Goal: Task Accomplishment & Management: Manage account settings

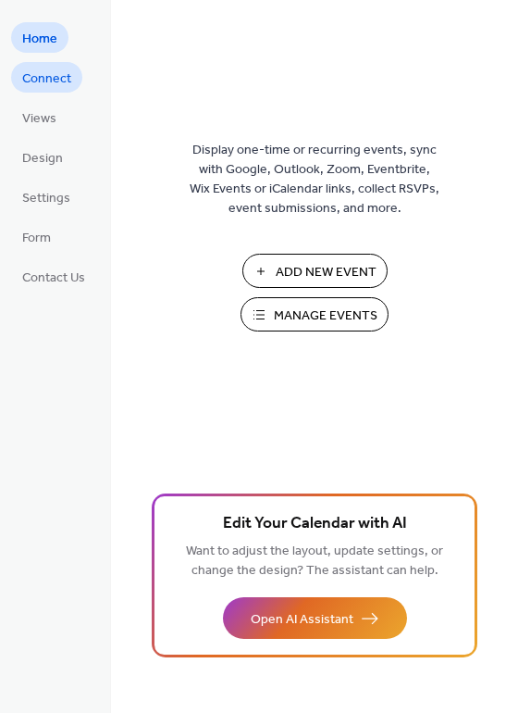
click at [44, 79] on span "Connect" at bounding box center [46, 78] width 49 height 19
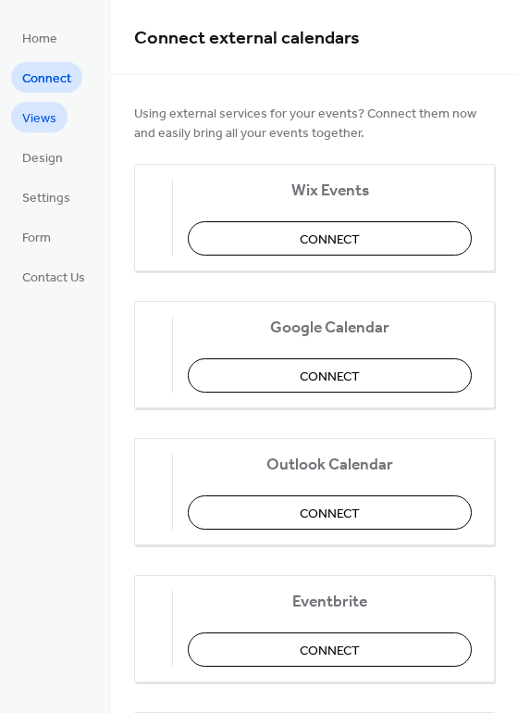
click at [56, 113] on link "Views" at bounding box center [39, 117] width 56 height 31
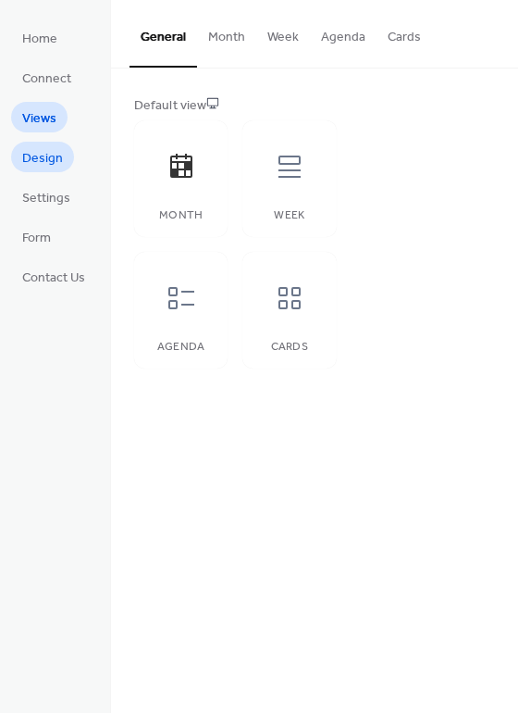
click at [39, 155] on span "Design" at bounding box center [42, 158] width 41 height 19
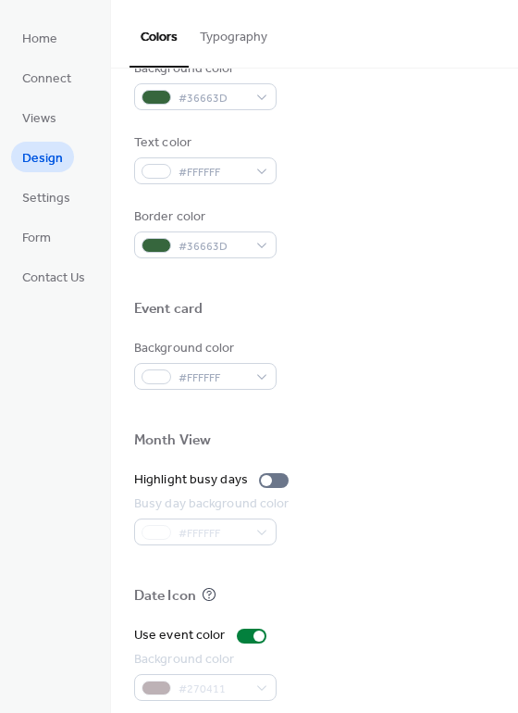
scroll to position [740, 0]
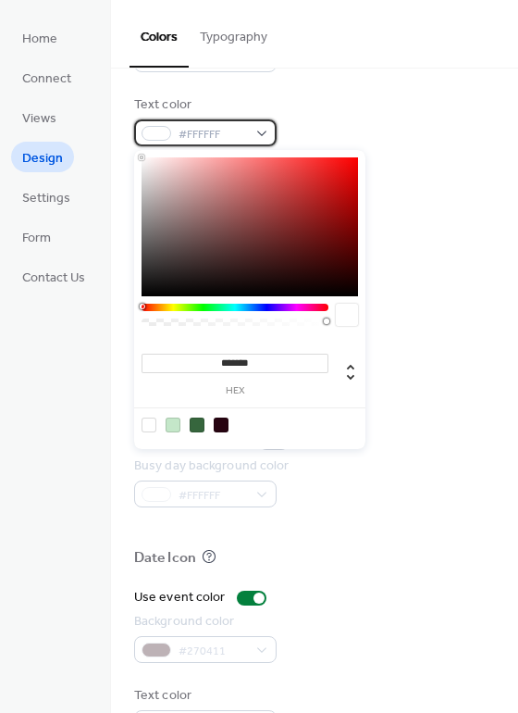
click at [232, 133] on span "#FFFFFF" at bounding box center [213, 134] width 68 height 19
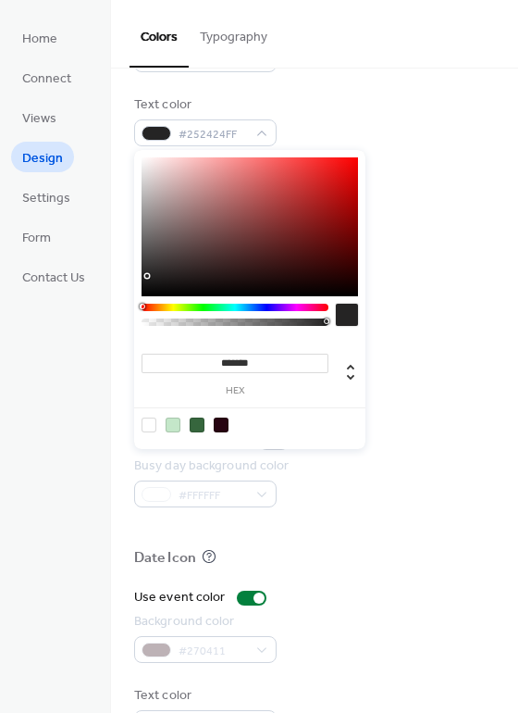
type input "*******"
drag, startPoint x: 155, startPoint y: 268, endPoint x: 116, endPoint y: 314, distance: 60.3
click at [116, 314] on body "Home Connect Views Design Settings Form Contact Us Design Colors Typography Col…" at bounding box center [259, 356] width 518 height 713
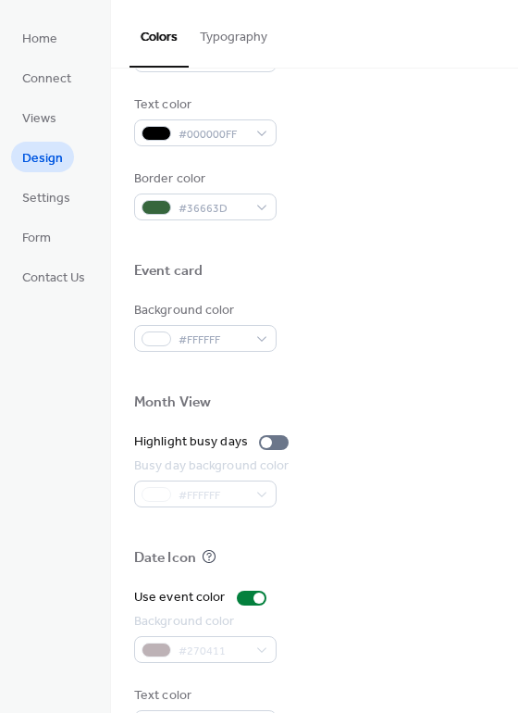
click at [362, 110] on div "Text color #000000FF" at bounding box center [314, 120] width 361 height 51
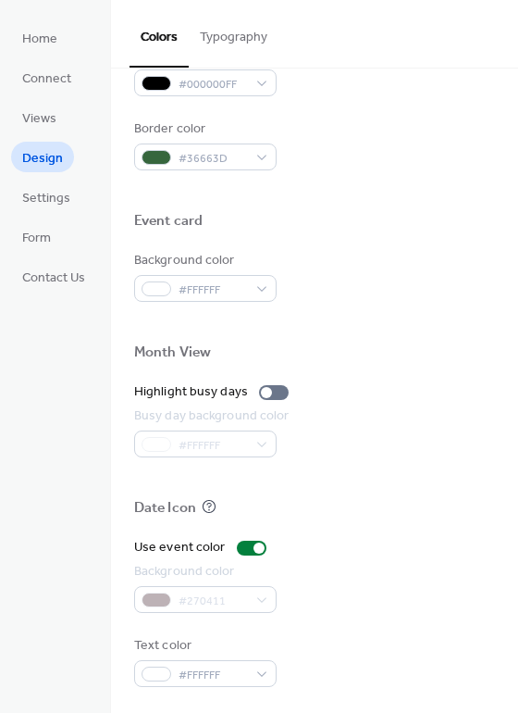
scroll to position [792, 0]
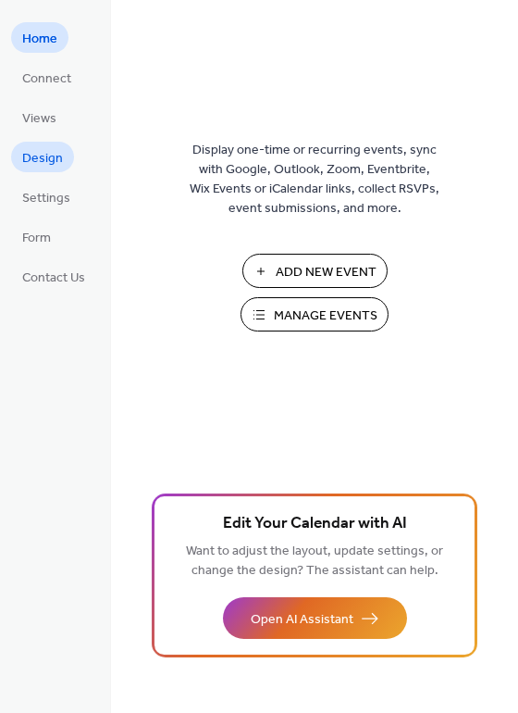
click at [42, 157] on span "Design" at bounding box center [42, 158] width 41 height 19
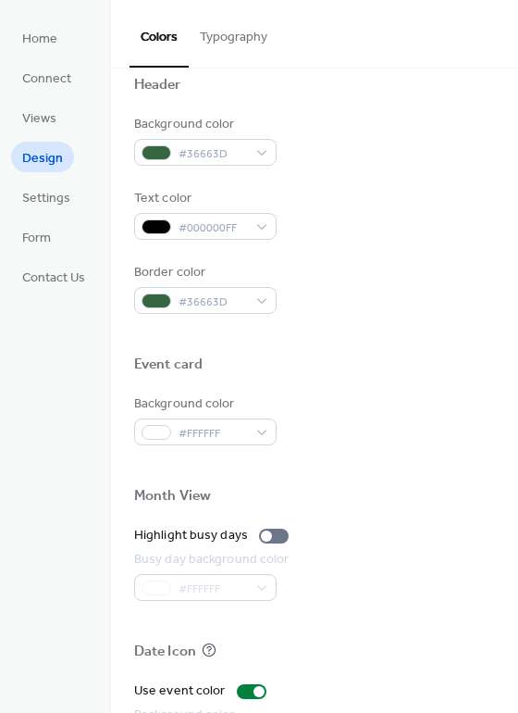
scroll to position [648, 0]
click at [222, 239] on div "Background color #36663D Text color #000000FF Border color #36663D" at bounding box center [314, 213] width 361 height 199
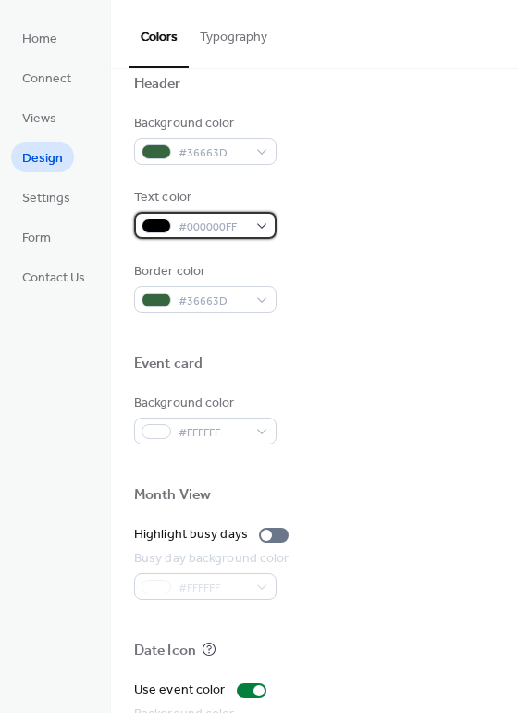
click at [229, 229] on span "#000000FF" at bounding box center [213, 226] width 68 height 19
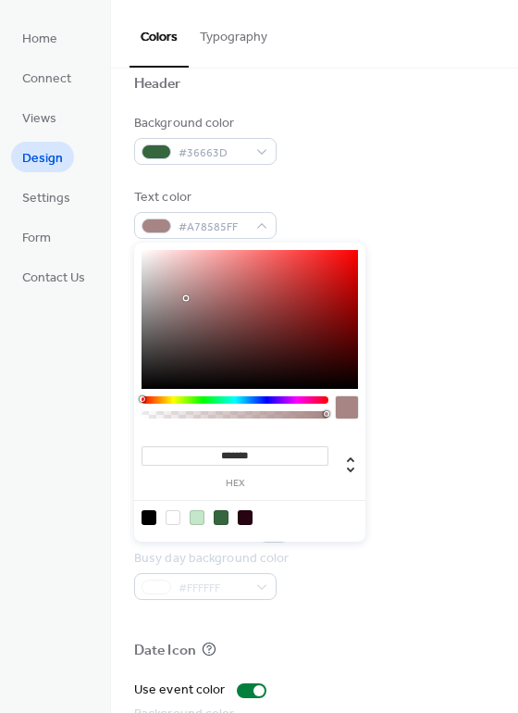
type input "*******"
drag, startPoint x: 180, startPoint y: 296, endPoint x: 119, endPoint y: 231, distance: 89.0
click at [119, 231] on body "Home Connect Views Design Settings Form Contact Us Design Colors Typography Col…" at bounding box center [259, 356] width 518 height 713
click at [345, 151] on div "Background color #36663D" at bounding box center [314, 139] width 361 height 51
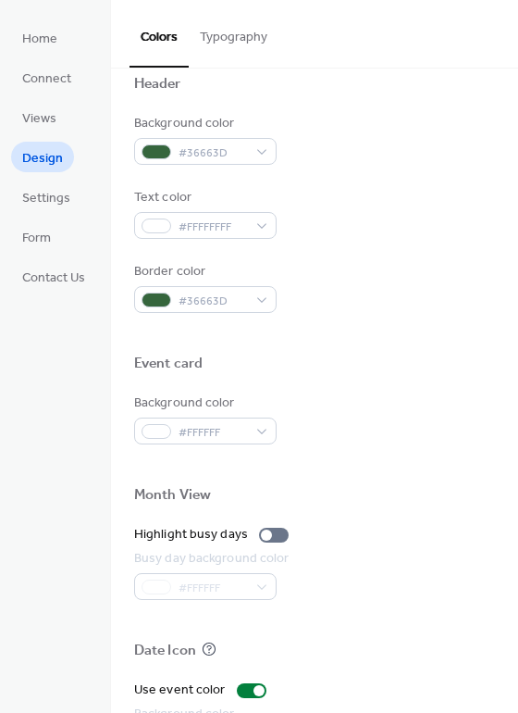
scroll to position [792, 0]
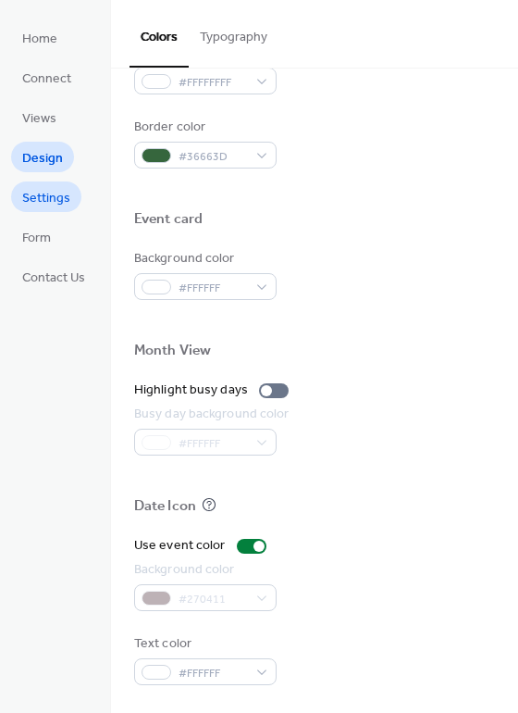
click at [63, 189] on span "Settings" at bounding box center [46, 198] width 48 height 19
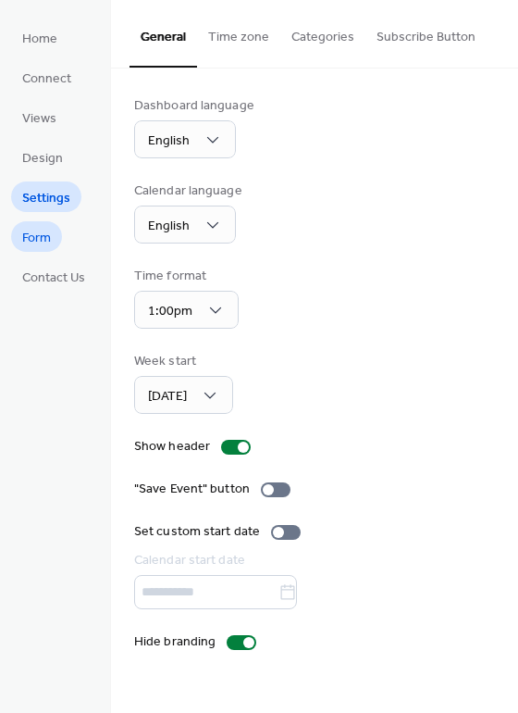
click at [35, 229] on span "Form" at bounding box center [36, 238] width 29 height 19
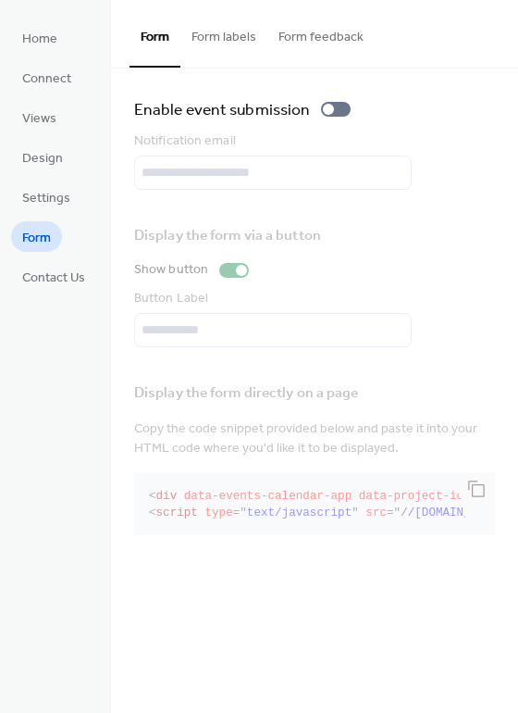
click at [243, 37] on button "Form labels" at bounding box center [223, 33] width 87 height 66
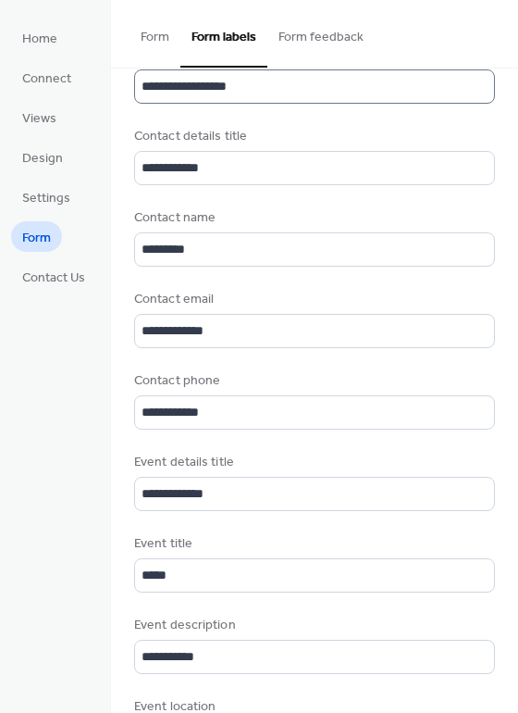
scroll to position [32, 0]
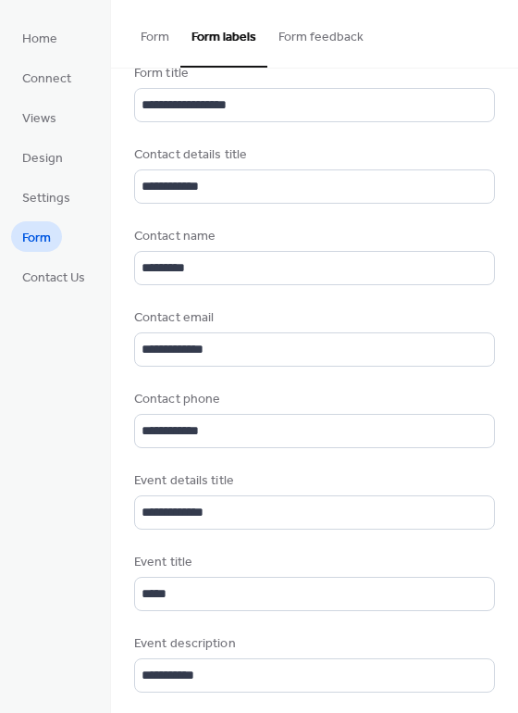
click at [297, 44] on button "Form feedback" at bounding box center [320, 33] width 107 height 66
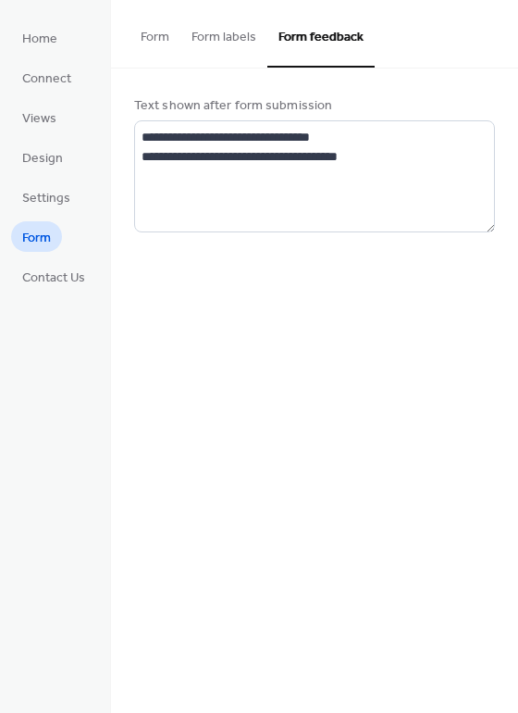
click at [165, 29] on button "Form" at bounding box center [155, 33] width 51 height 66
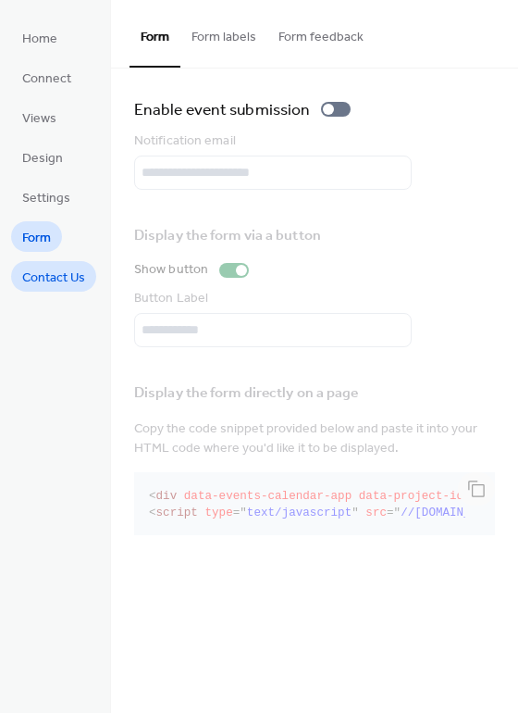
click at [55, 268] on span "Contact Us" at bounding box center [53, 277] width 63 height 19
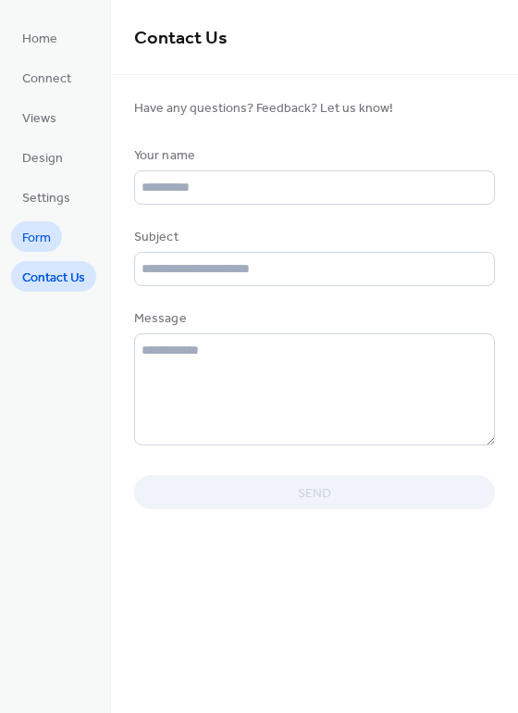
click at [48, 239] on span "Form" at bounding box center [36, 238] width 29 height 19
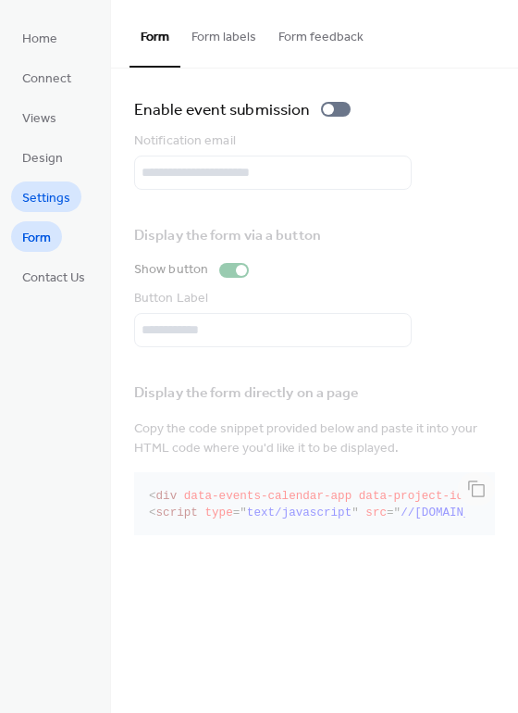
click at [42, 192] on span "Settings" at bounding box center [46, 198] width 48 height 19
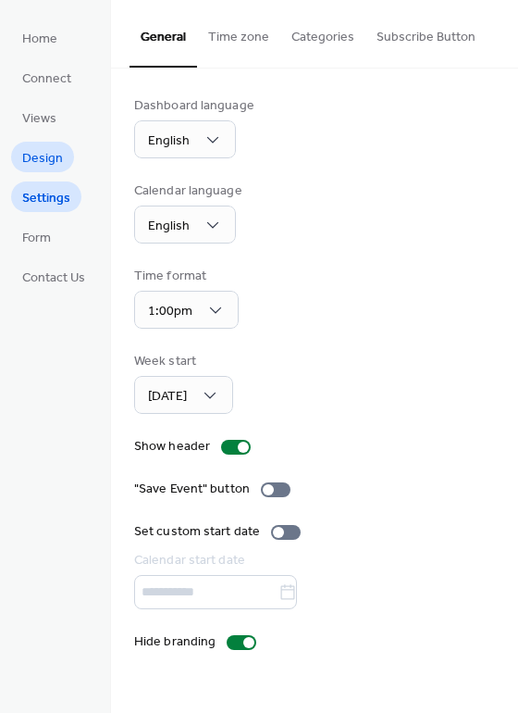
click at [40, 167] on span "Design" at bounding box center [42, 158] width 41 height 19
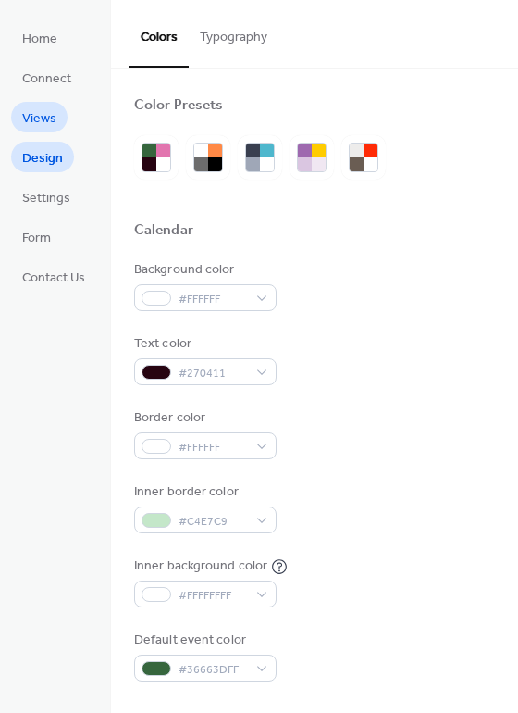
click at [43, 105] on link "Views" at bounding box center [39, 117] width 56 height 31
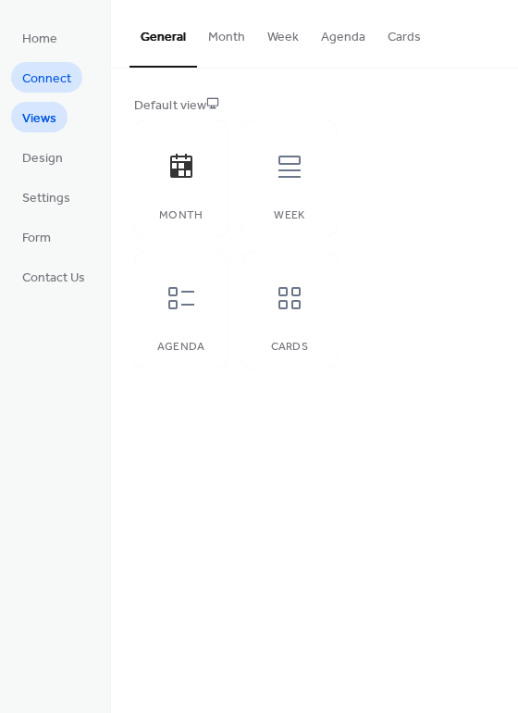
click at [54, 80] on span "Connect" at bounding box center [46, 78] width 49 height 19
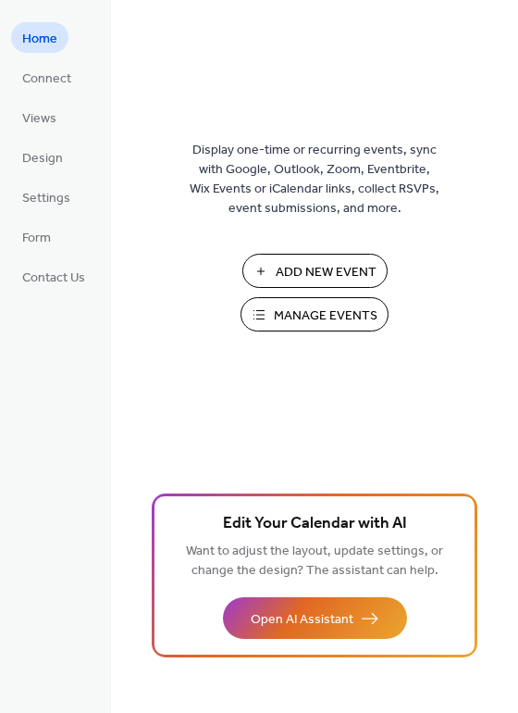
click at [46, 76] on span "Connect" at bounding box center [46, 78] width 49 height 19
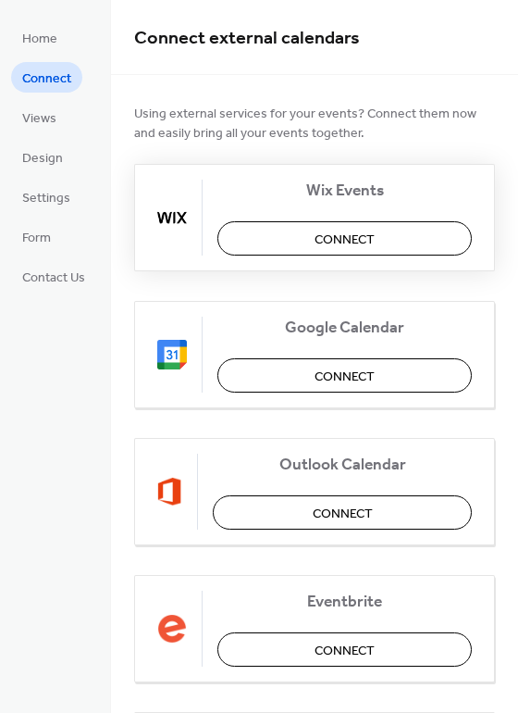
click at [245, 235] on button "Connect" at bounding box center [344, 238] width 254 height 34
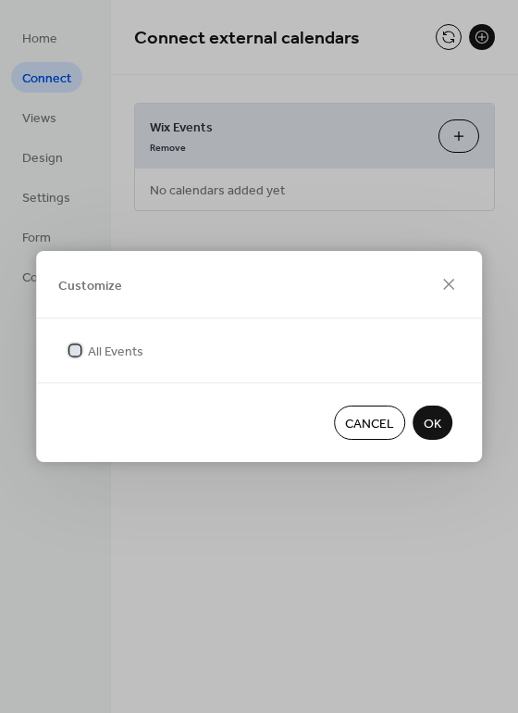
click at [108, 353] on span "All Events" at bounding box center [116, 351] width 56 height 19
click at [85, 350] on label "All Events" at bounding box center [105, 350] width 78 height 19
click at [431, 416] on span "OK" at bounding box center [433, 424] width 18 height 19
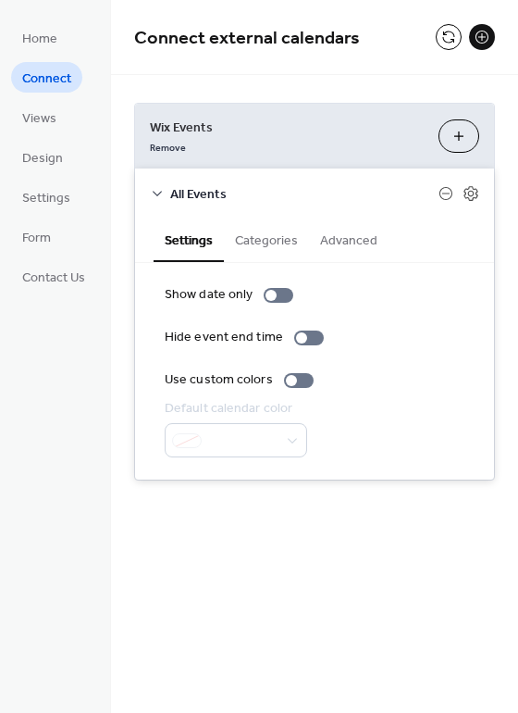
click at [283, 247] on button "Categories" at bounding box center [266, 238] width 85 height 43
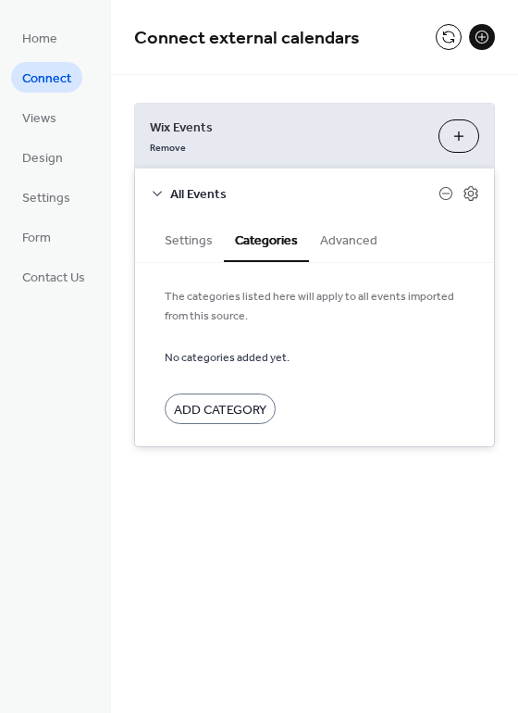
click at [353, 249] on button "Advanced" at bounding box center [349, 238] width 80 height 43
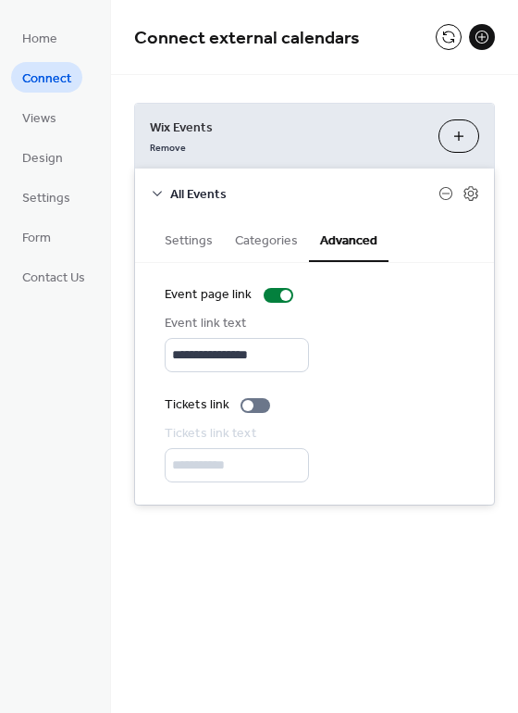
click at [201, 249] on button "Settings" at bounding box center [189, 238] width 70 height 43
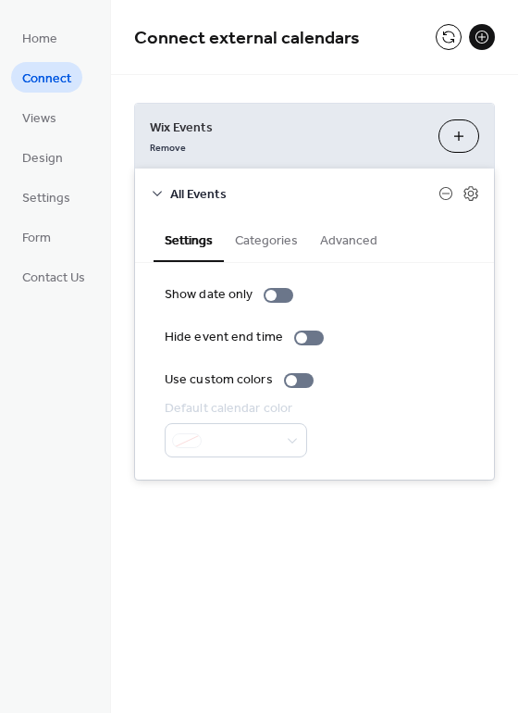
click at [155, 192] on icon at bounding box center [157, 193] width 15 height 15
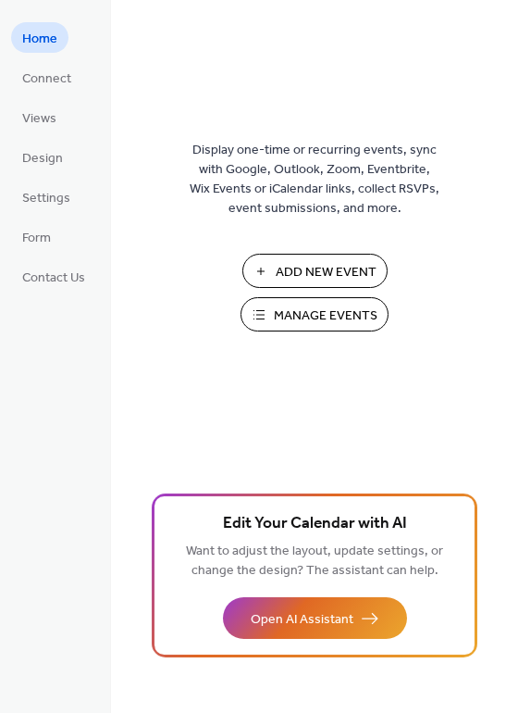
click at [155, 243] on div "Display one-time or recurring events, sync with Google, Outlook, Zoom, Eventbri…" at bounding box center [314, 386] width 407 height 652
click at [65, 198] on span "Settings" at bounding box center [46, 198] width 48 height 19
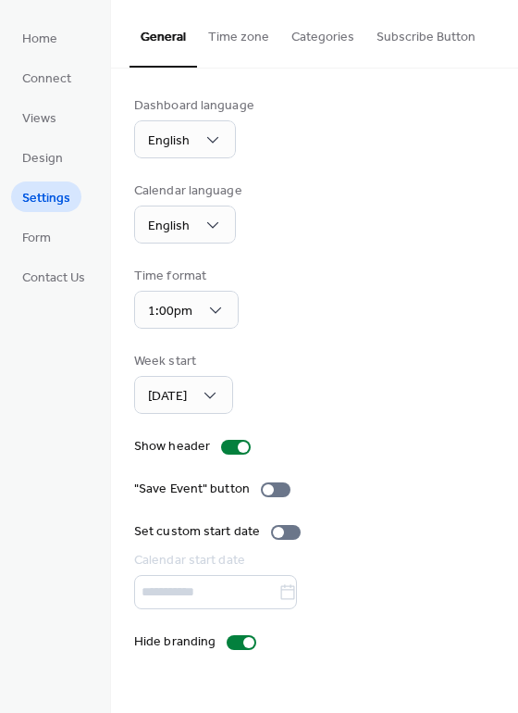
click at [250, 45] on button "Time zone" at bounding box center [238, 33] width 83 height 66
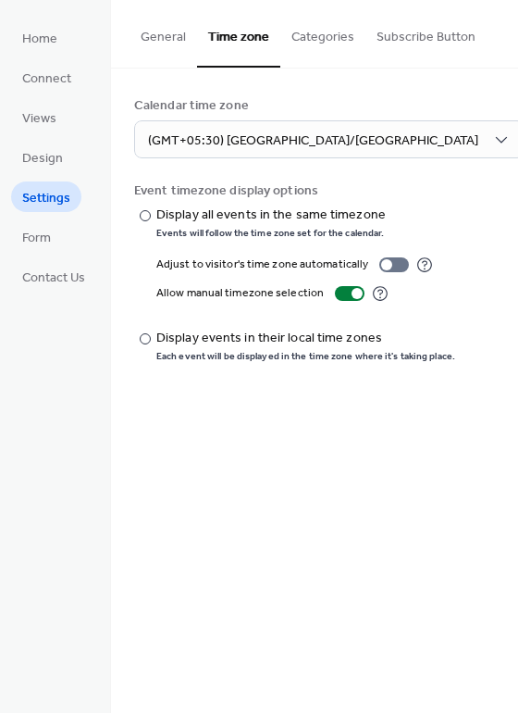
click at [301, 44] on button "Categories" at bounding box center [322, 33] width 85 height 66
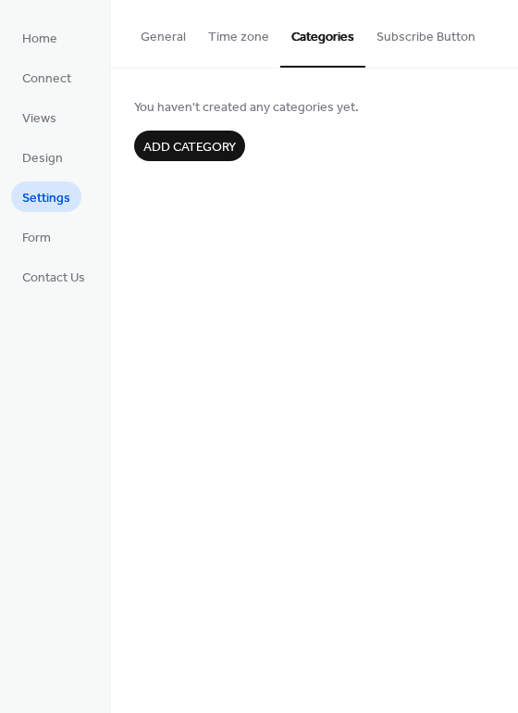
click at [401, 42] on button "Subscribe Button" at bounding box center [426, 33] width 121 height 66
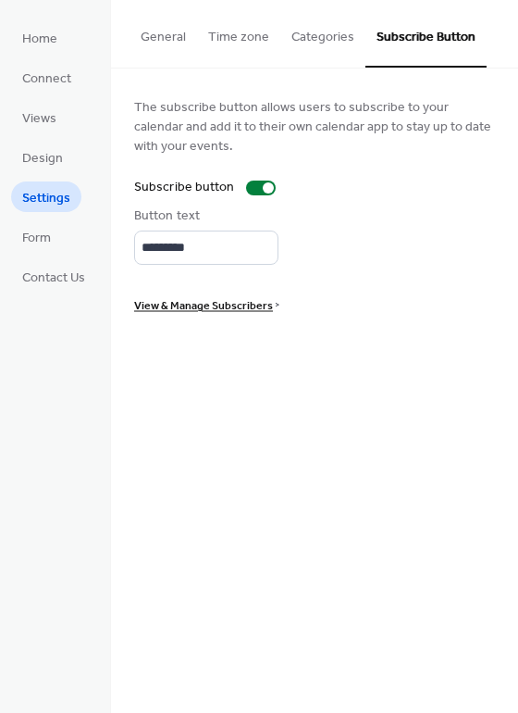
click at [186, 35] on button "General" at bounding box center [164, 33] width 68 height 66
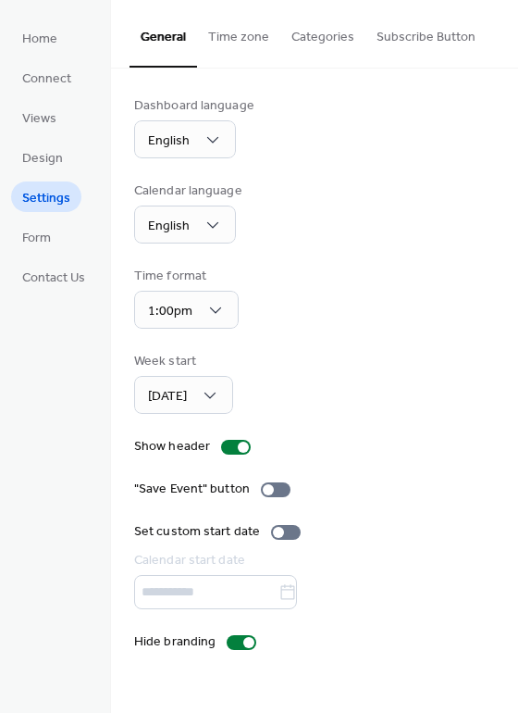
click at [403, 51] on button "Subscribe Button" at bounding box center [426, 33] width 121 height 66
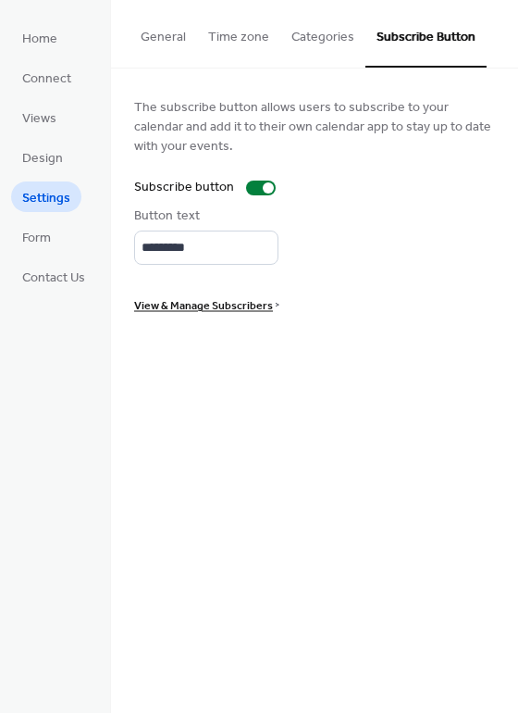
click at [403, 52] on button "Subscribe Button" at bounding box center [426, 34] width 121 height 68
click at [238, 305] on span "View & Manage Subscribers" at bounding box center [203, 305] width 139 height 19
click at [38, 32] on span "Home" at bounding box center [39, 39] width 35 height 19
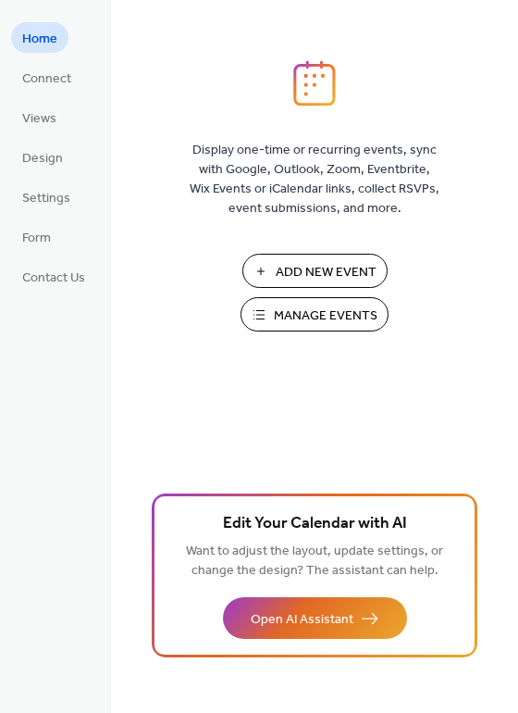
click at [314, 316] on span "Manage Events" at bounding box center [326, 315] width 104 height 19
click at [281, 316] on span "Manage Events" at bounding box center [326, 315] width 104 height 19
click at [41, 163] on span "Design" at bounding box center [42, 158] width 41 height 19
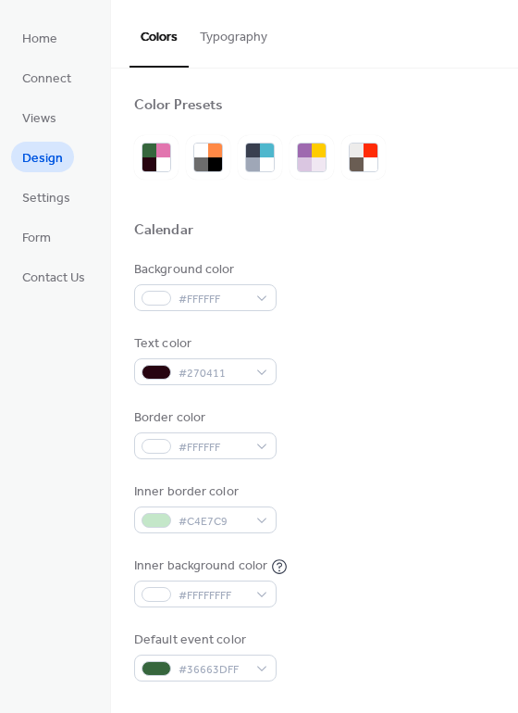
drag, startPoint x: 238, startPoint y: 32, endPoint x: 310, endPoint y: 132, distance: 123.3
click at [238, 32] on button "Typography" at bounding box center [234, 33] width 90 height 66
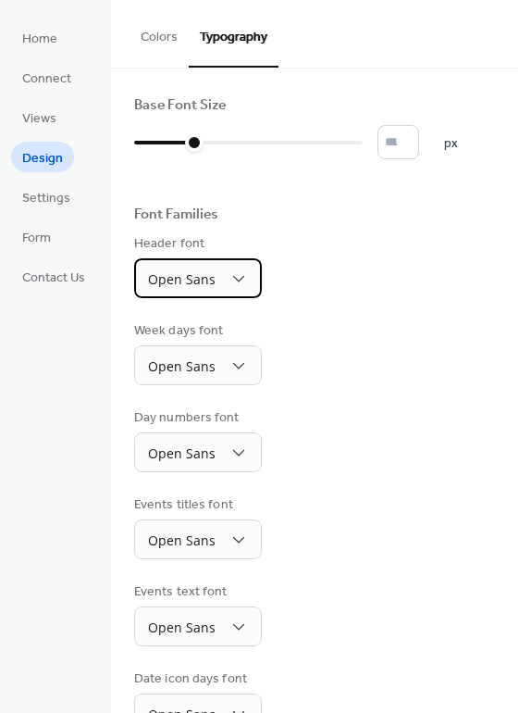
click at [213, 278] on span "Open Sans" at bounding box center [182, 279] width 68 height 18
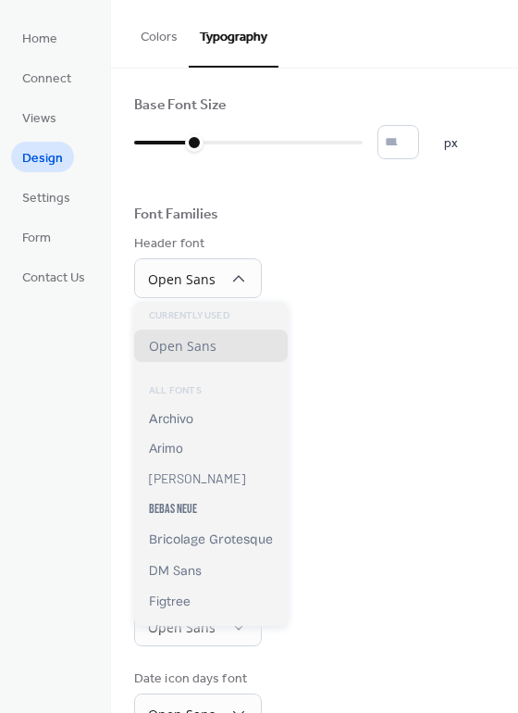
click at [343, 268] on div "Header font Open Sans" at bounding box center [314, 266] width 361 height 64
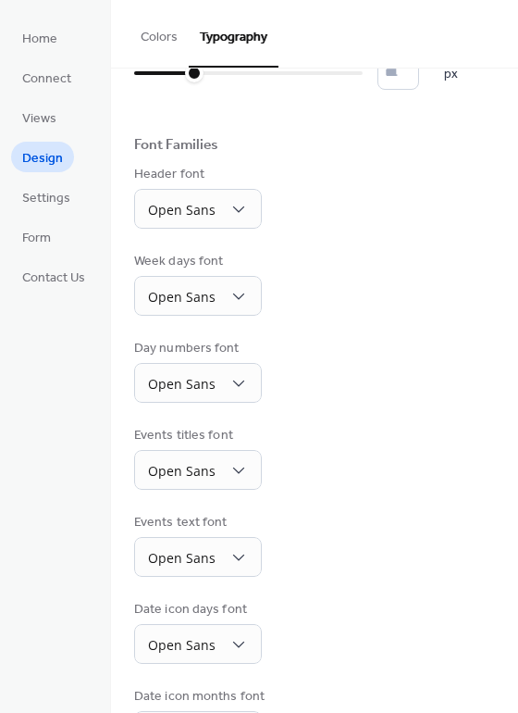
scroll to position [135, 0]
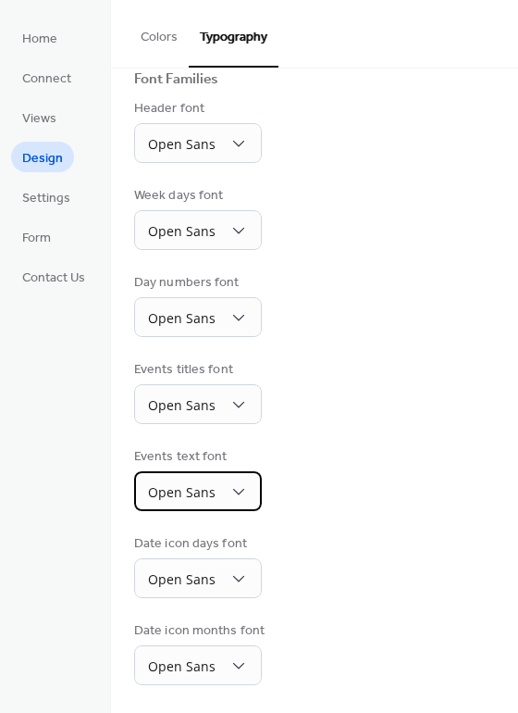
click at [229, 480] on div "Open Sans" at bounding box center [198, 491] width 128 height 40
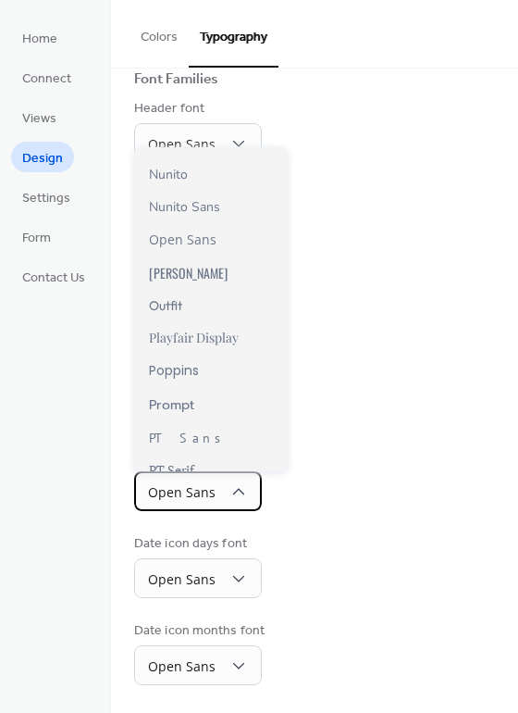
scroll to position [998, 0]
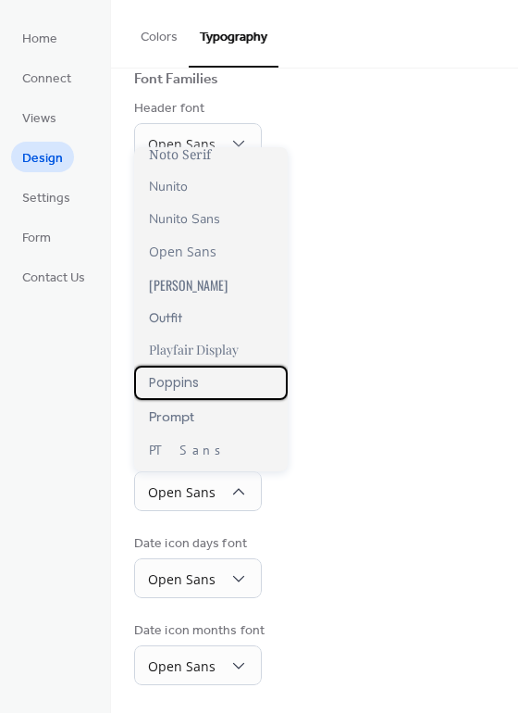
click at [189, 388] on span "Poppins" at bounding box center [174, 382] width 50 height 19
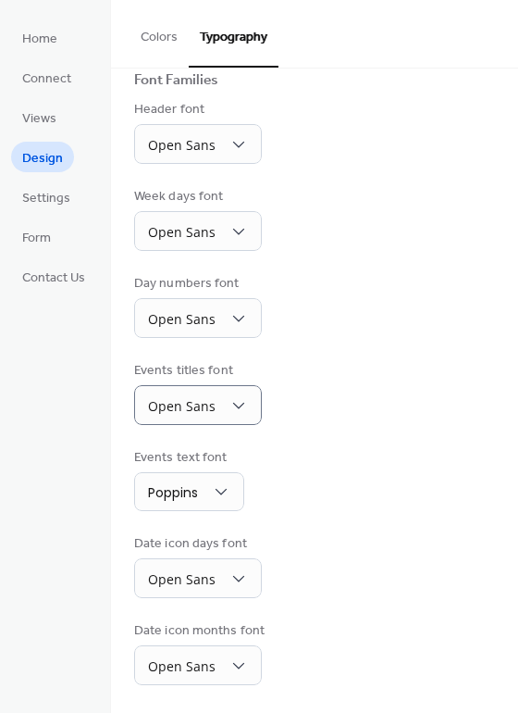
scroll to position [134, 0]
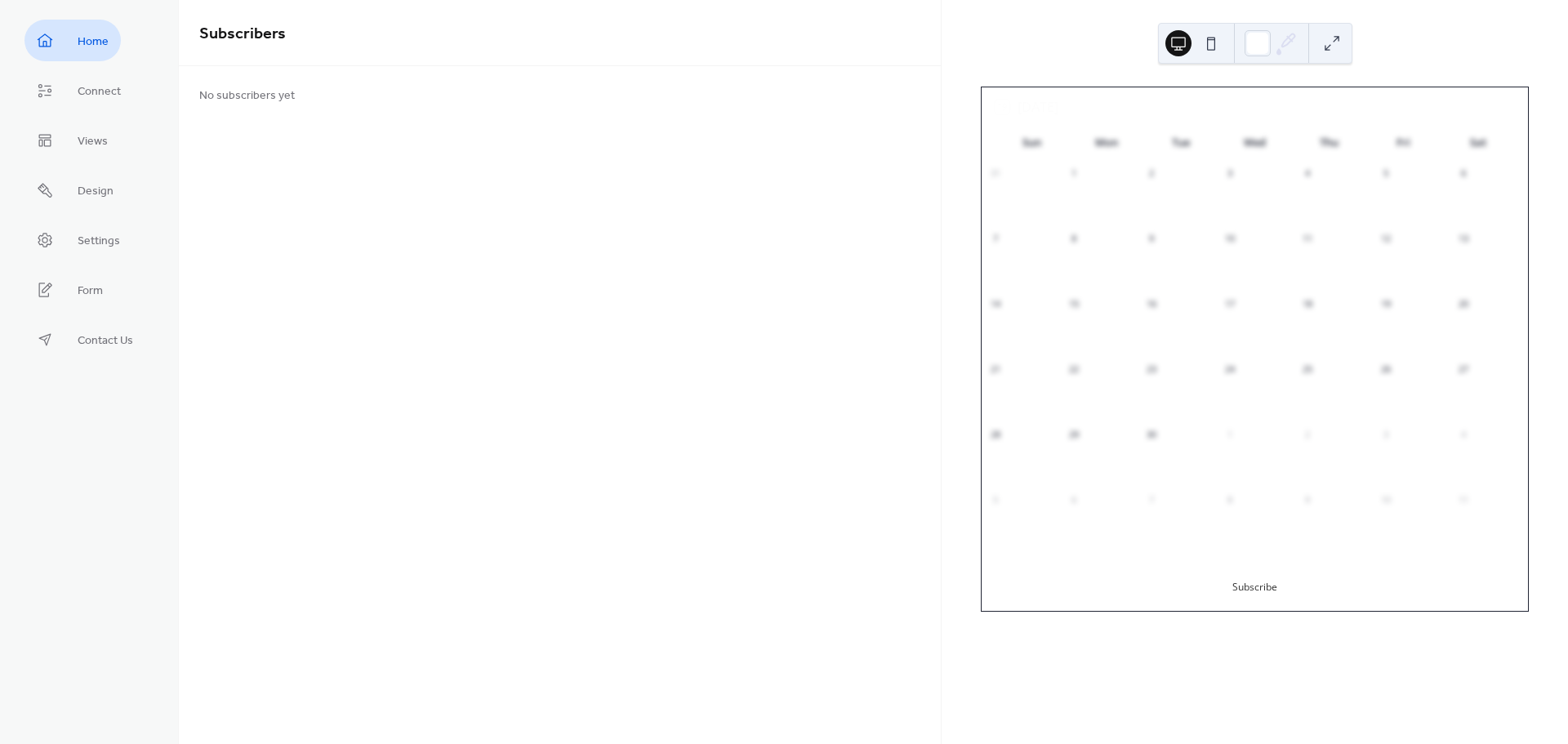
click at [84, 46] on span "Home" at bounding box center [93, 41] width 31 height 17
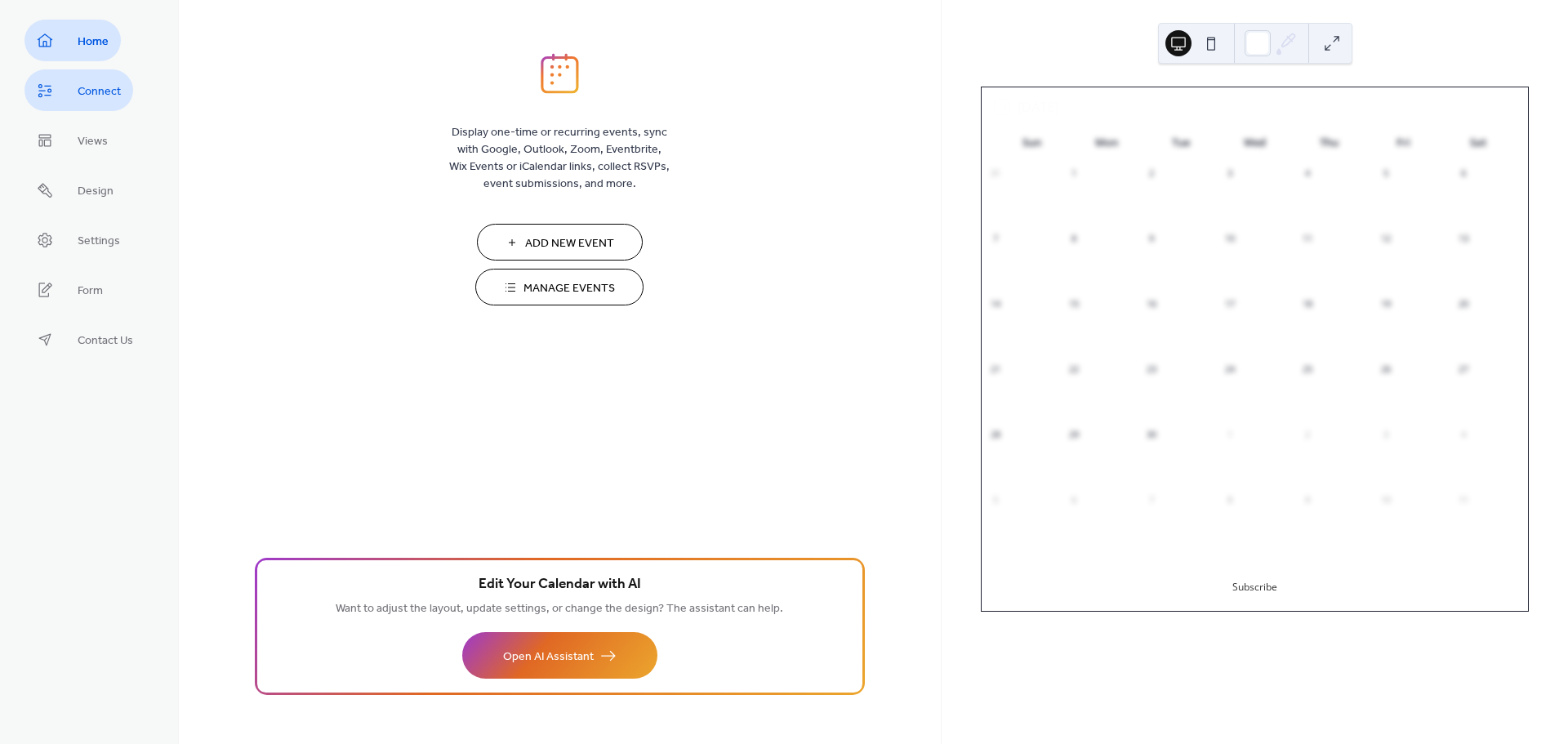
click at [87, 93] on span "Connect" at bounding box center [99, 91] width 43 height 17
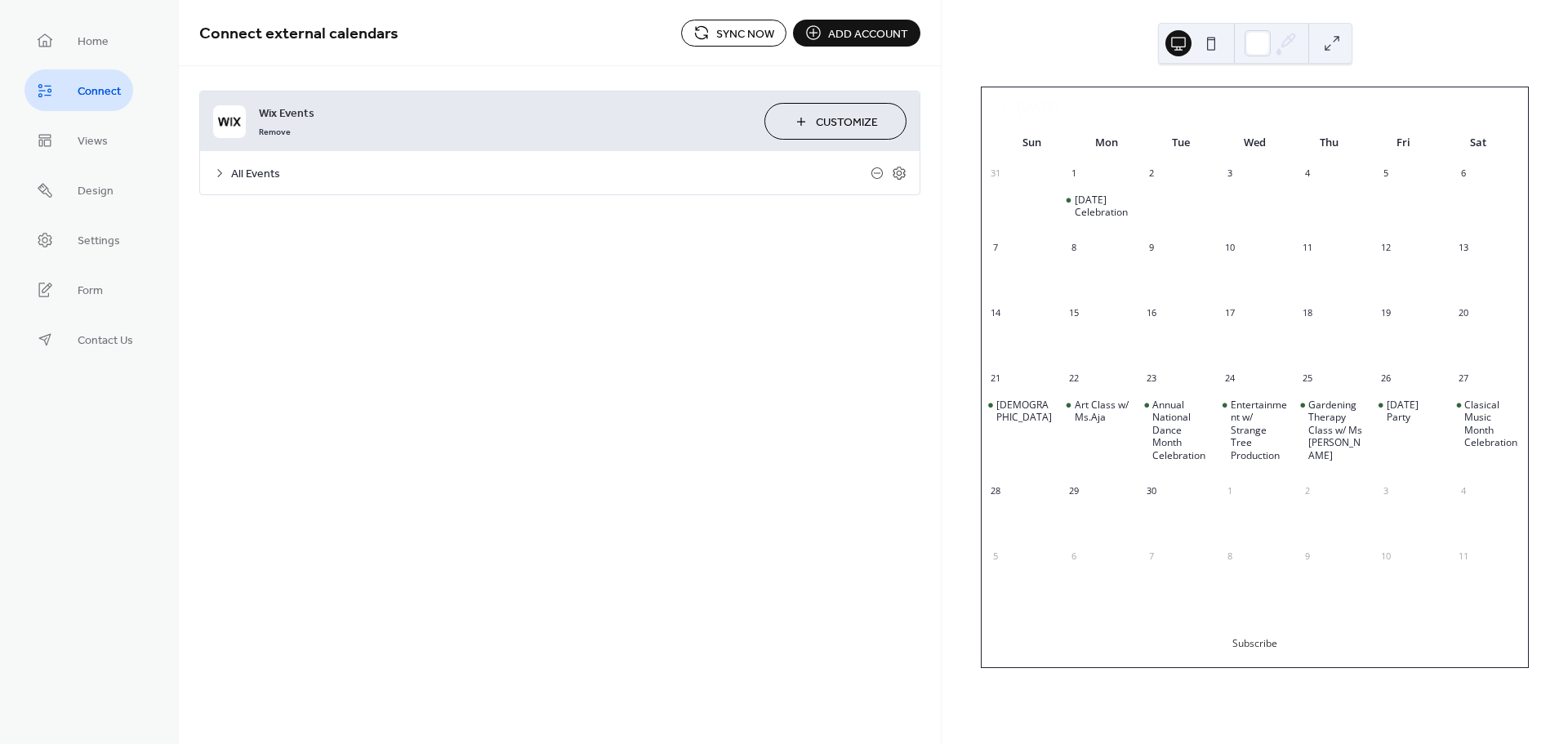
click at [226, 169] on div "All Events" at bounding box center [559, 172] width 719 height 43
click at [220, 177] on icon at bounding box center [220, 173] width 13 height 13
click at [842, 126] on span "Customize" at bounding box center [846, 123] width 62 height 17
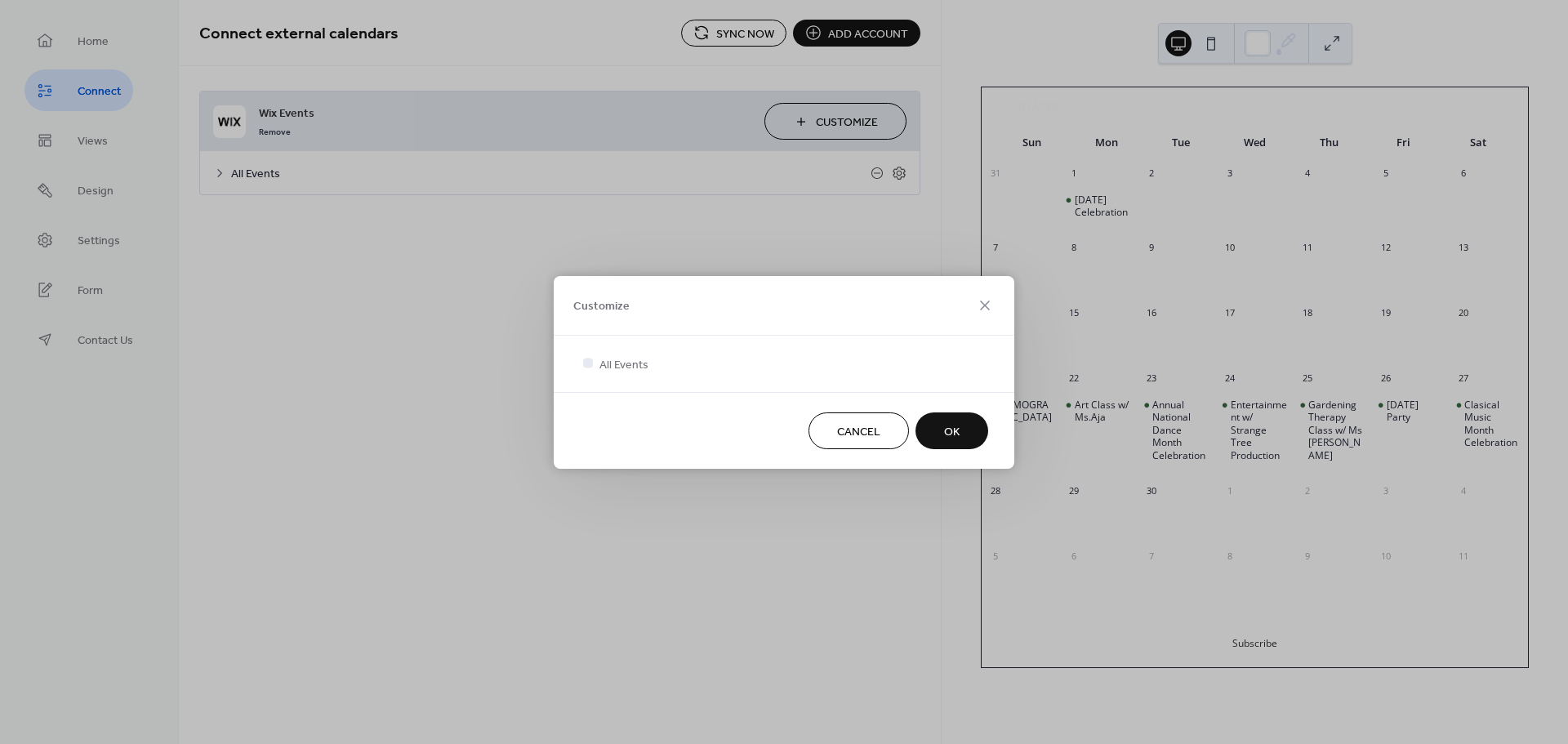
click at [948, 433] on span "OK" at bounding box center [952, 431] width 16 height 17
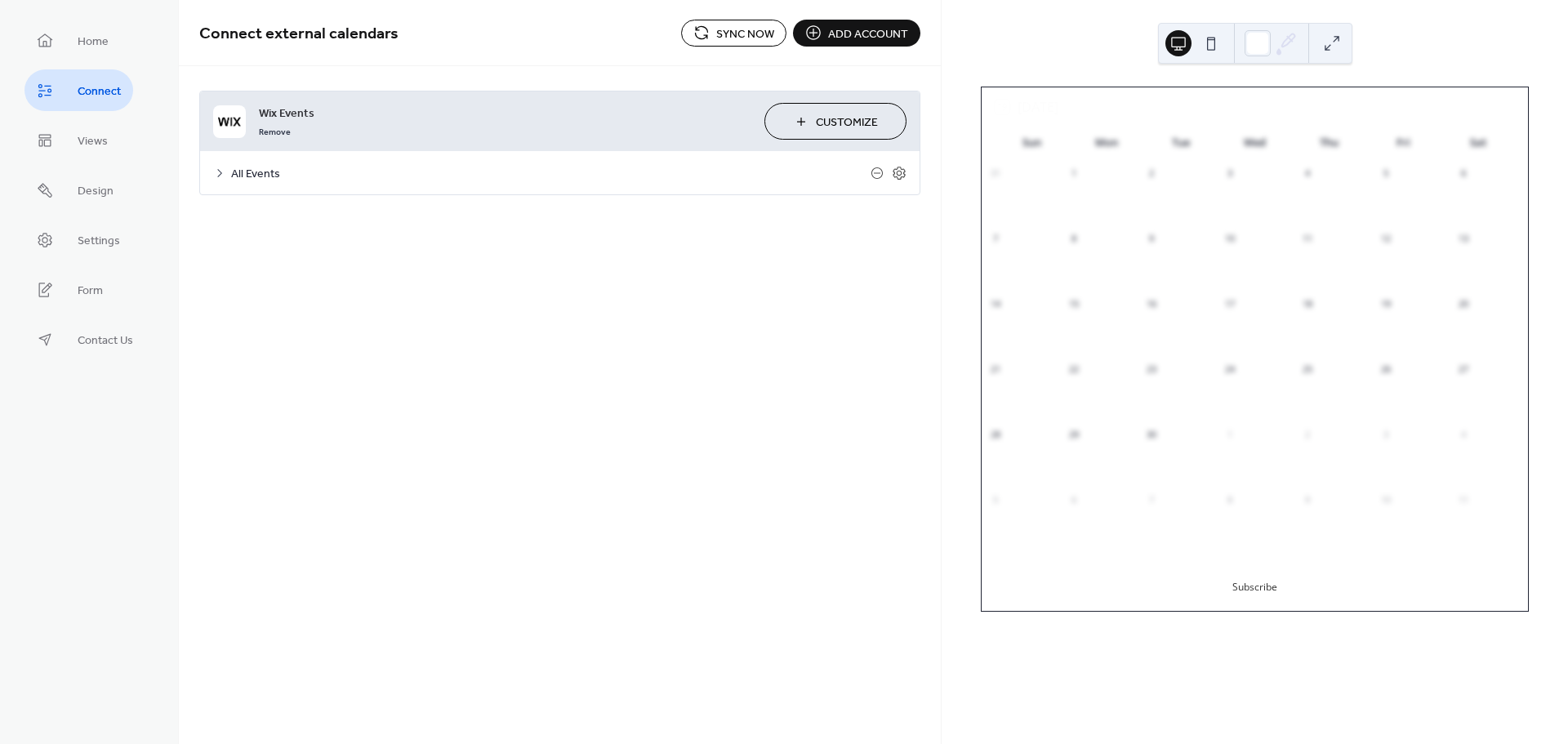
click at [229, 169] on div "All Events" at bounding box center [559, 172] width 719 height 43
click at [220, 170] on icon at bounding box center [220, 173] width 5 height 8
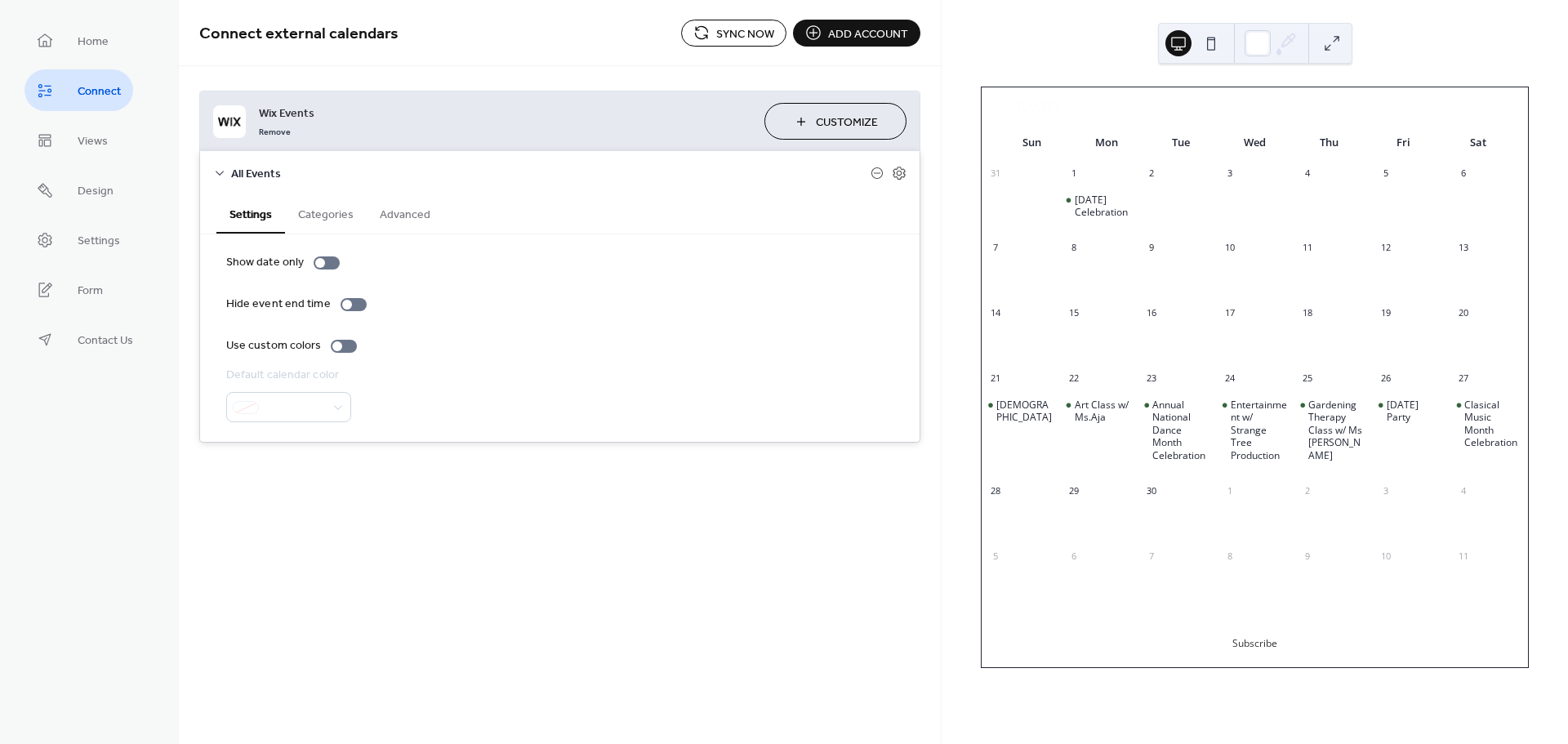
click at [328, 218] on button "Categories" at bounding box center [326, 213] width 82 height 38
click at [394, 222] on button "Advanced" at bounding box center [404, 213] width 77 height 38
click at [248, 213] on button "Settings" at bounding box center [251, 213] width 69 height 38
click at [728, 22] on button "Sync now" at bounding box center [733, 33] width 105 height 27
click at [851, 38] on span "Add account" at bounding box center [867, 34] width 80 height 17
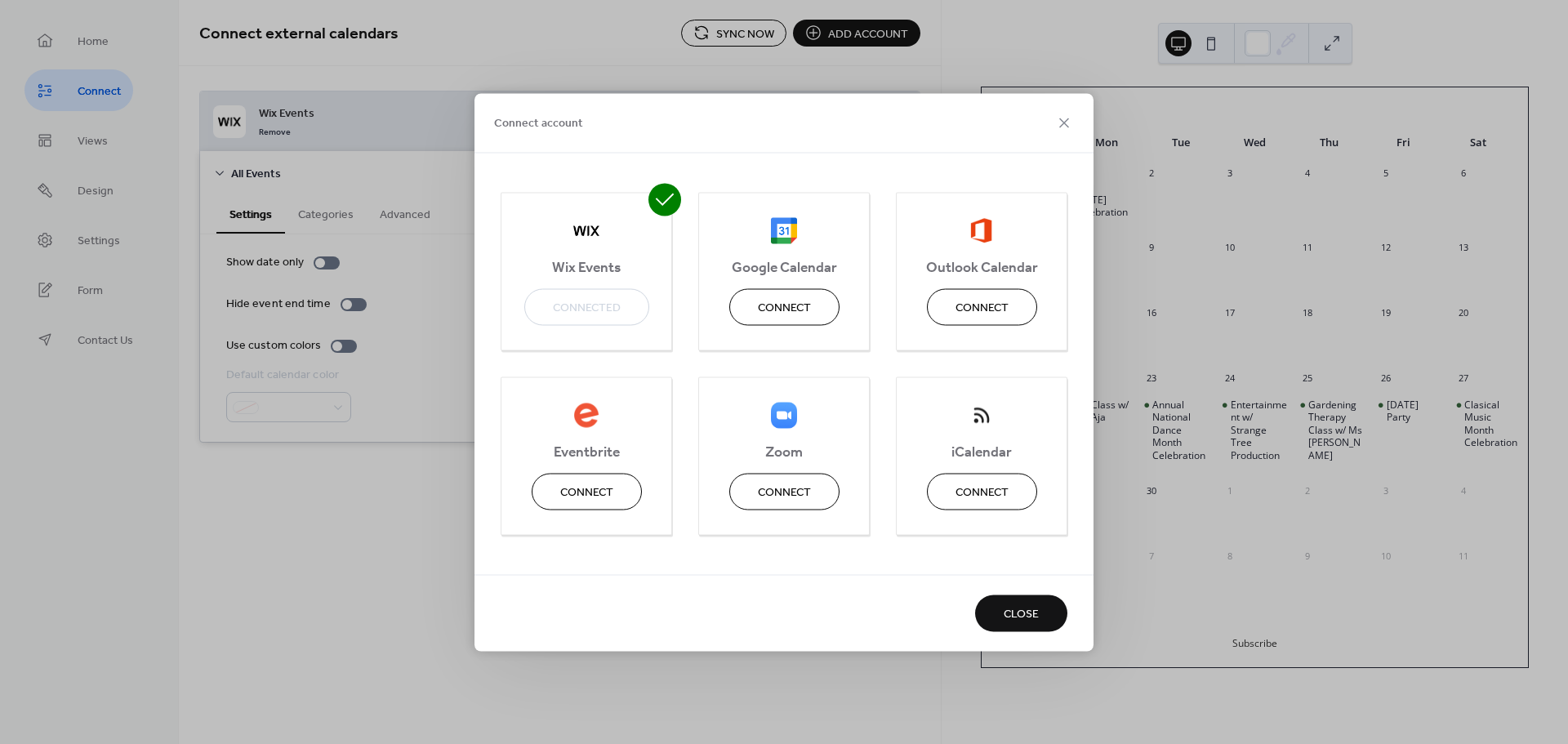
click at [1017, 616] on span "Close" at bounding box center [1021, 614] width 35 height 17
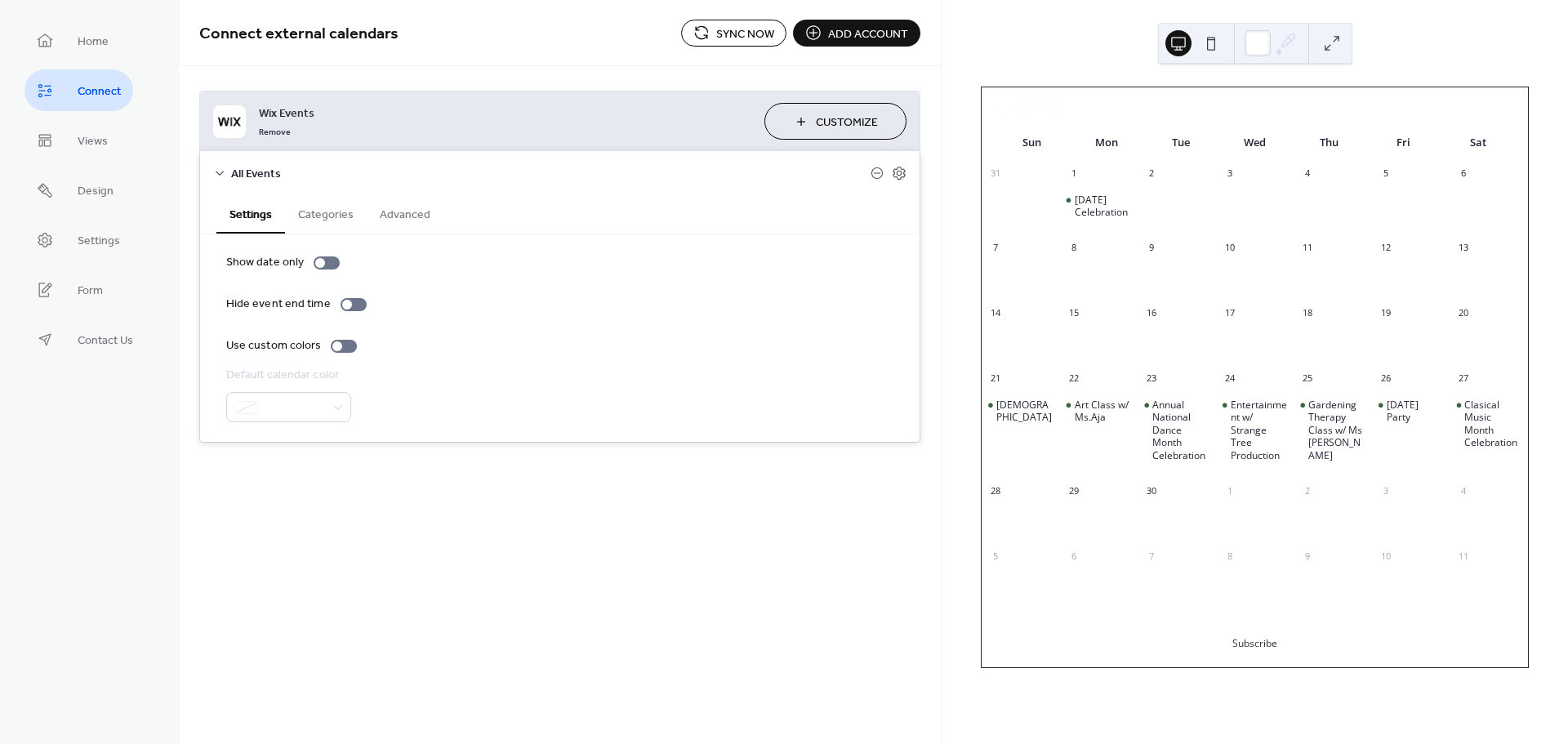
click at [245, 169] on span "All Events" at bounding box center [551, 174] width 640 height 17
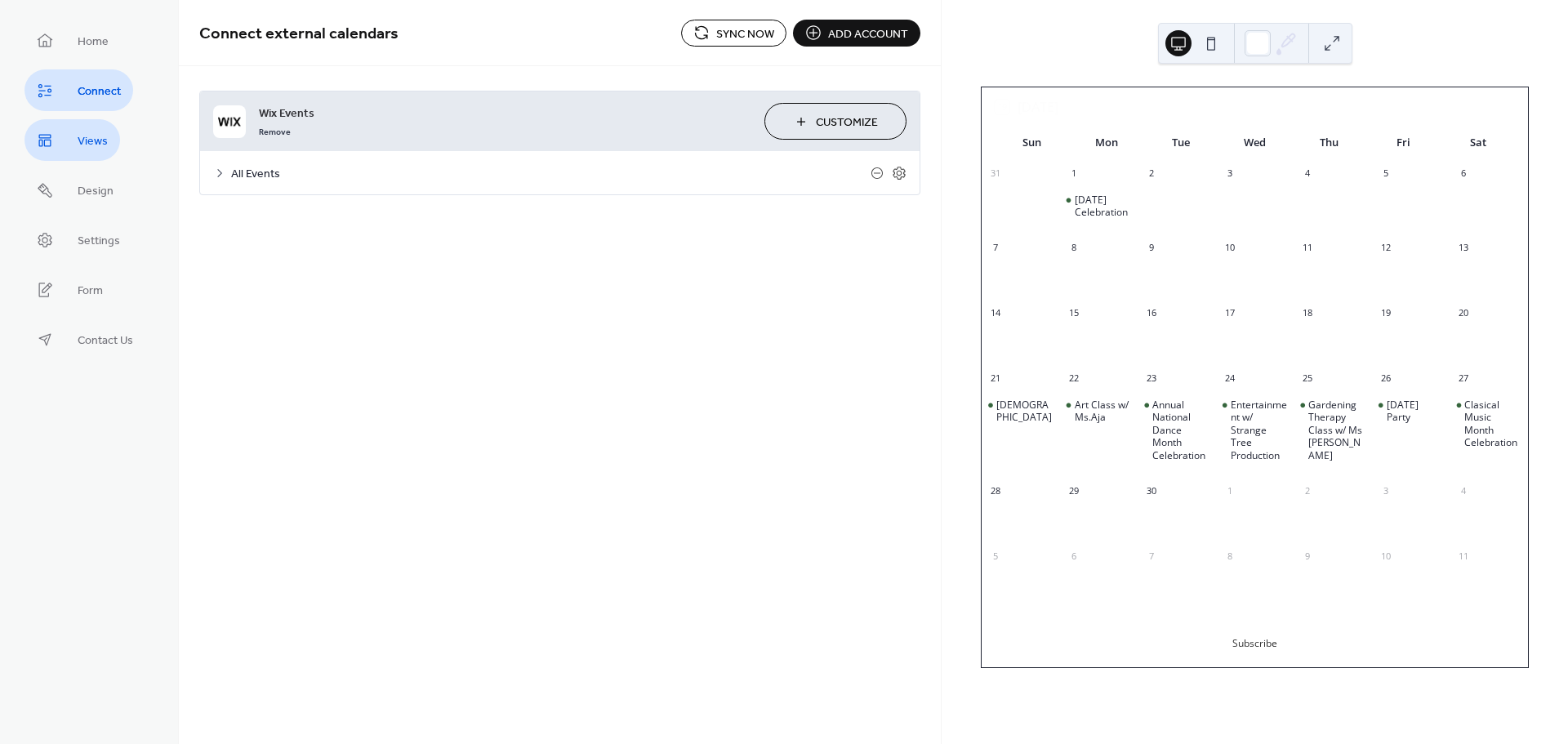
click at [93, 140] on span "Views" at bounding box center [93, 141] width 30 height 17
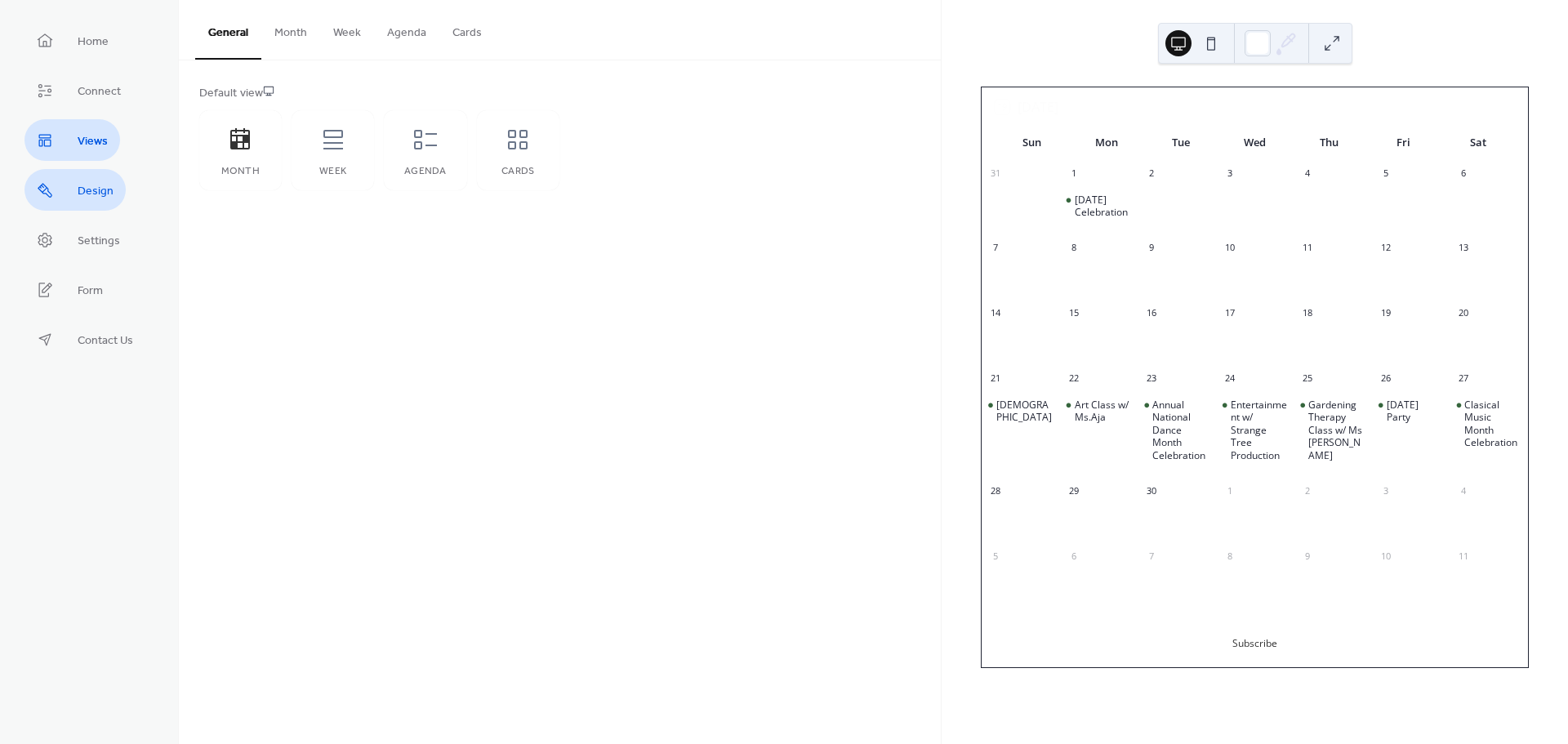
click at [69, 194] on link "Design" at bounding box center [75, 190] width 101 height 41
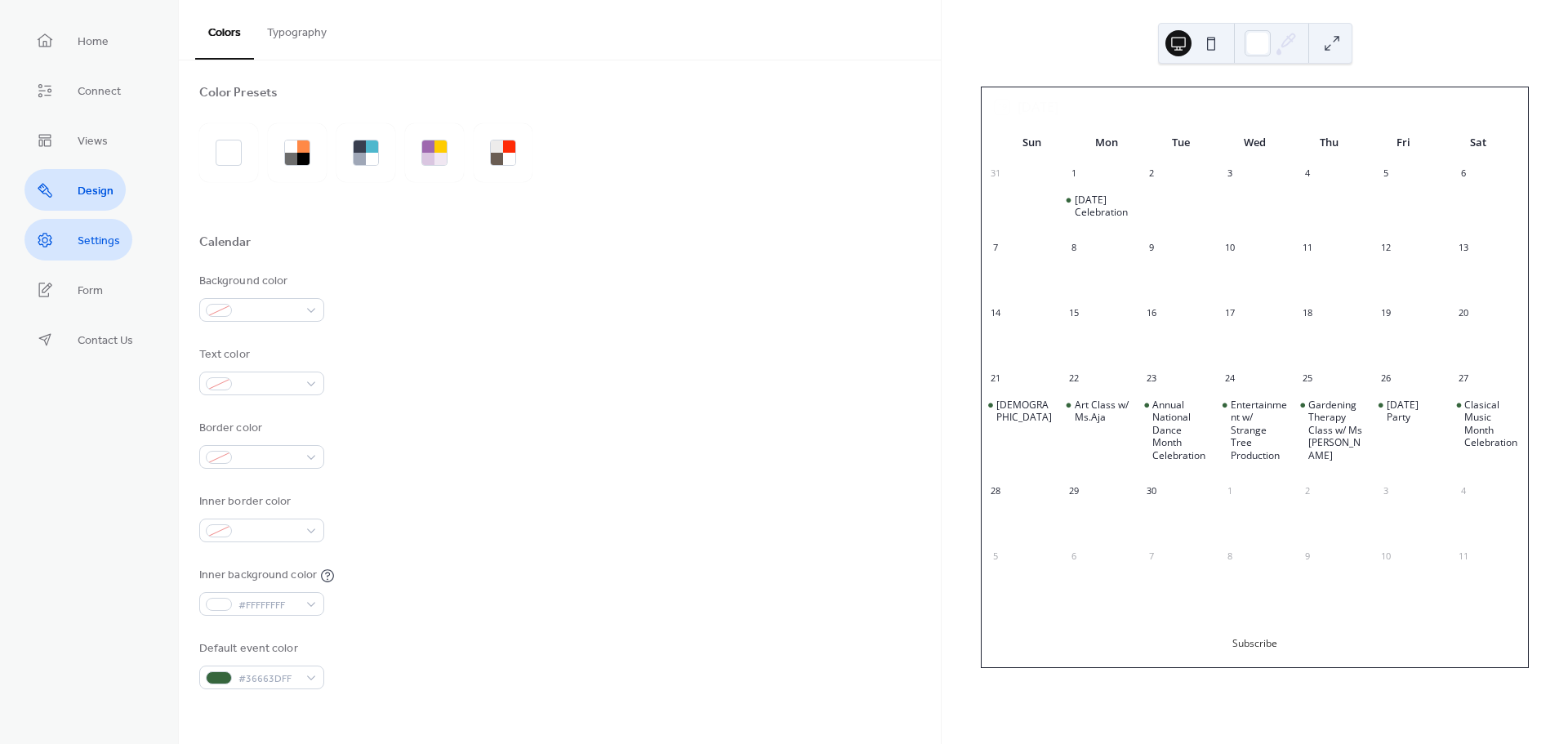
click at [101, 237] on span "Settings" at bounding box center [99, 241] width 42 height 17
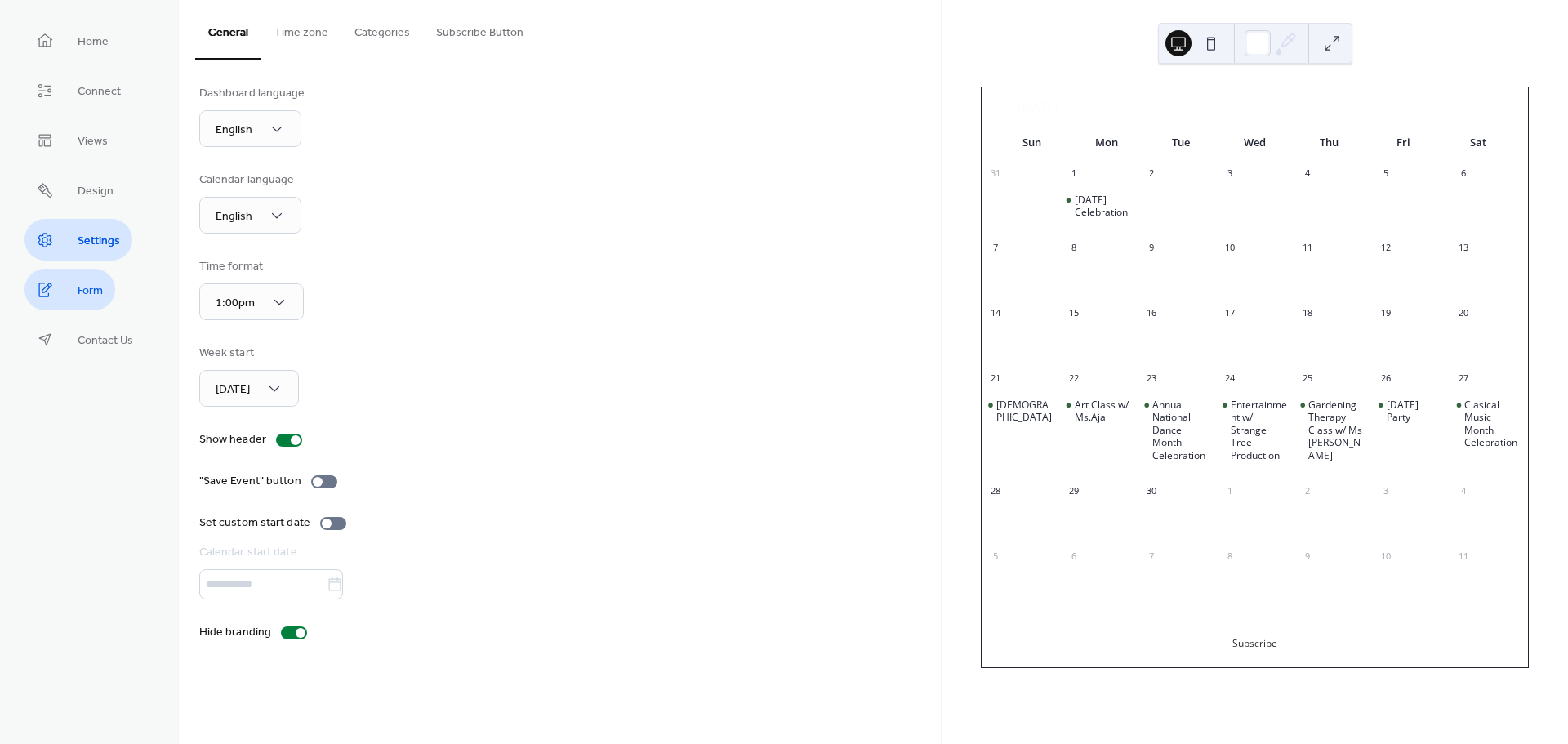
click at [71, 288] on link "Form" at bounding box center [70, 289] width 91 height 41
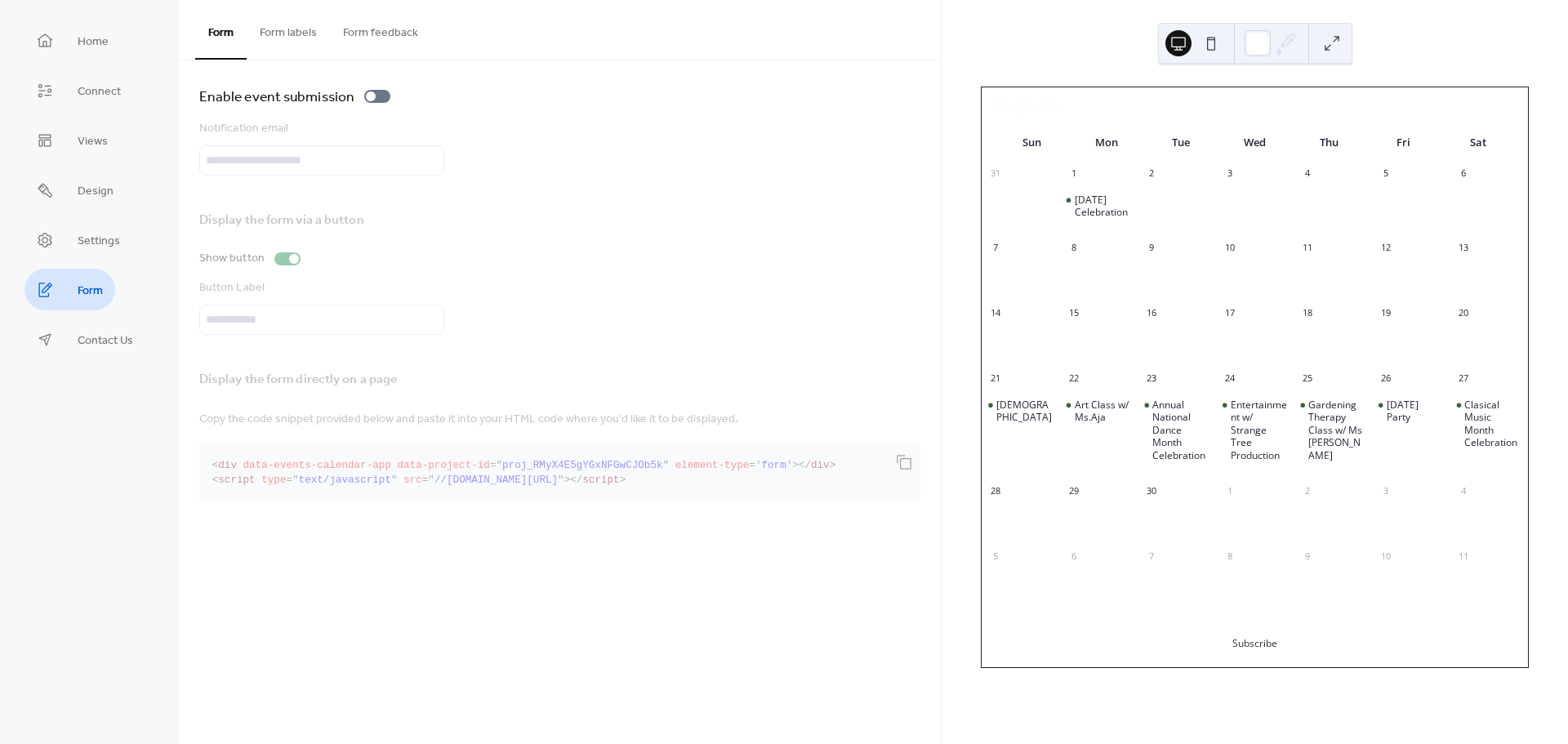
click at [274, 23] on button "Form labels" at bounding box center [288, 29] width 83 height 58
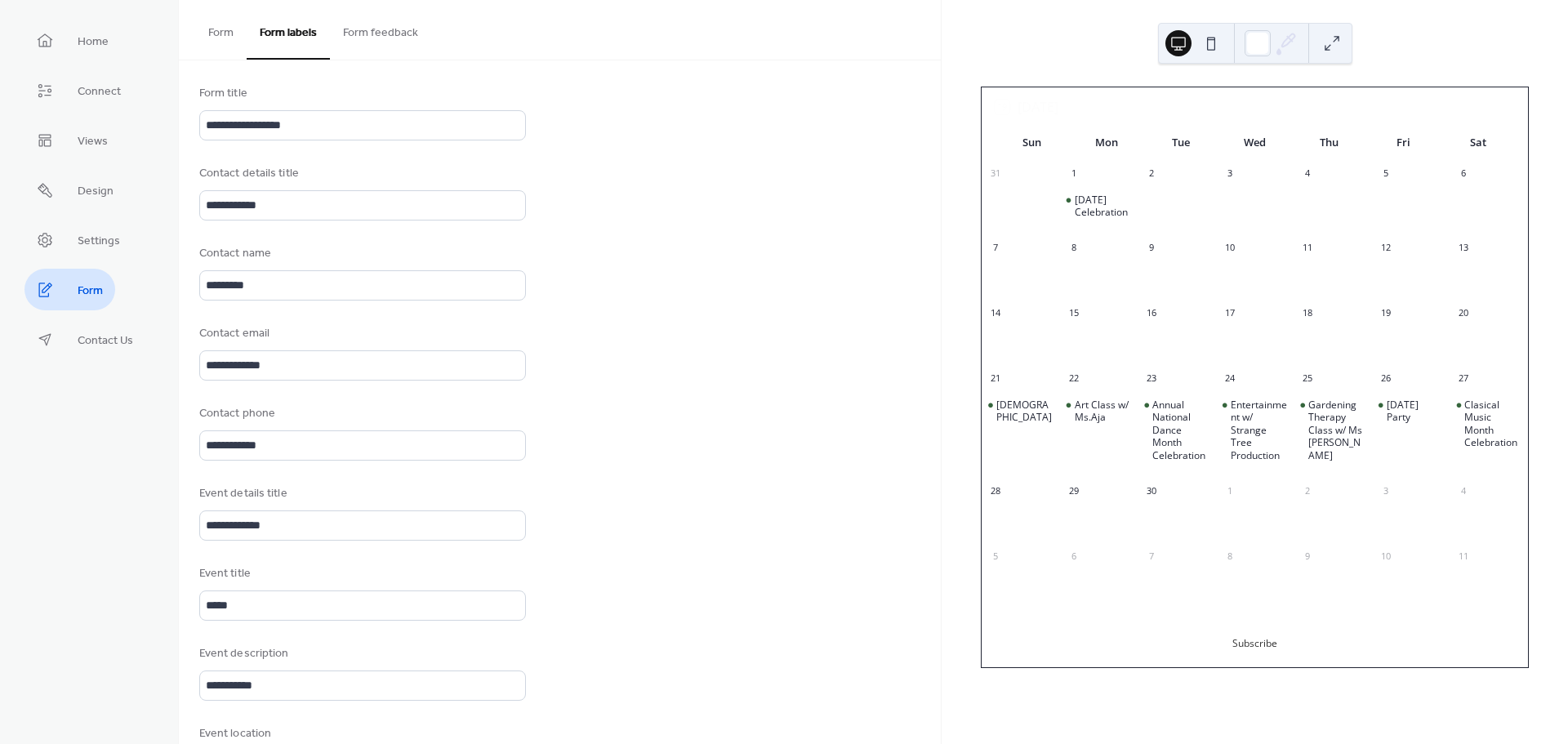
click at [244, 41] on button "Form" at bounding box center [221, 29] width 51 height 58
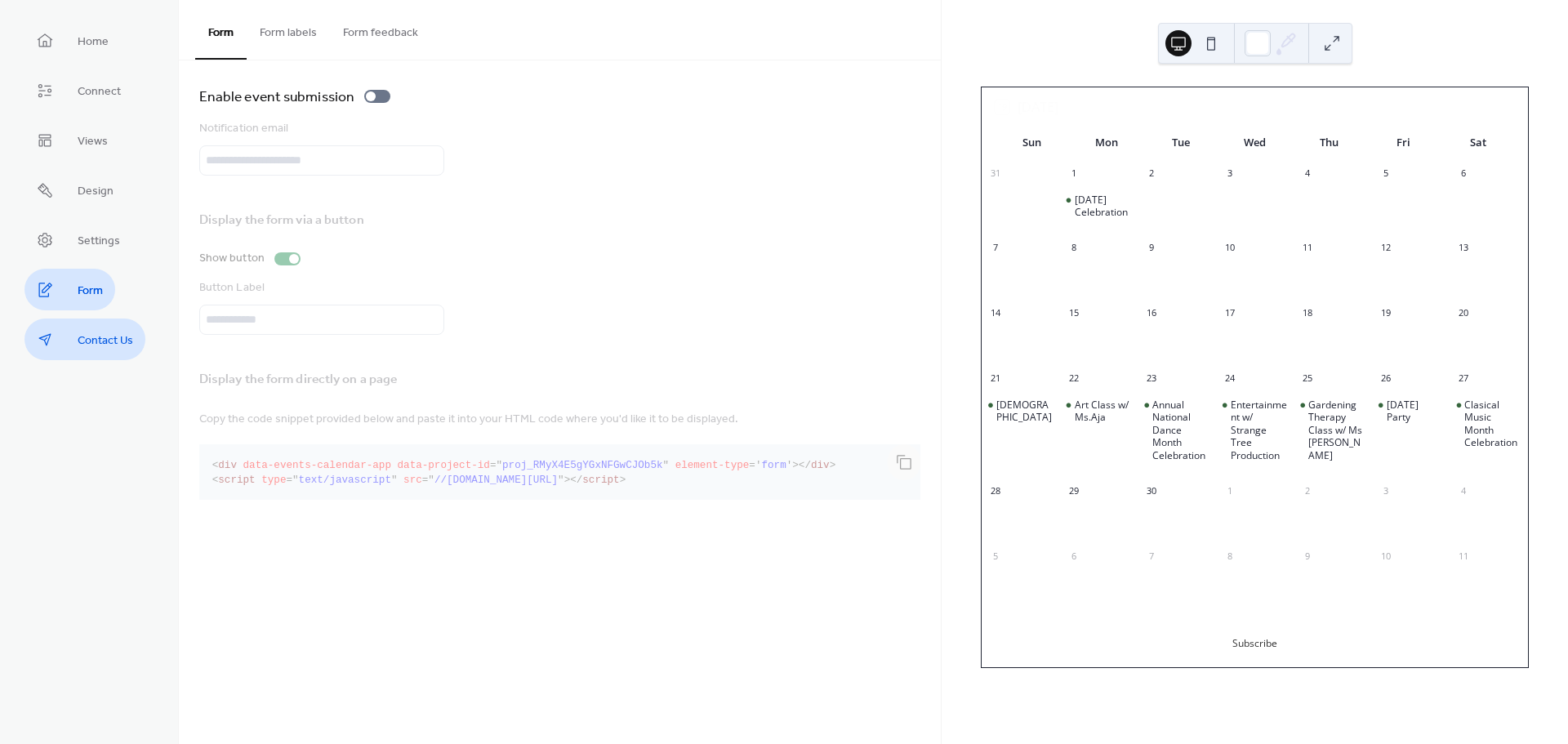
click at [109, 346] on span "Contact Us" at bounding box center [105, 341] width 56 height 17
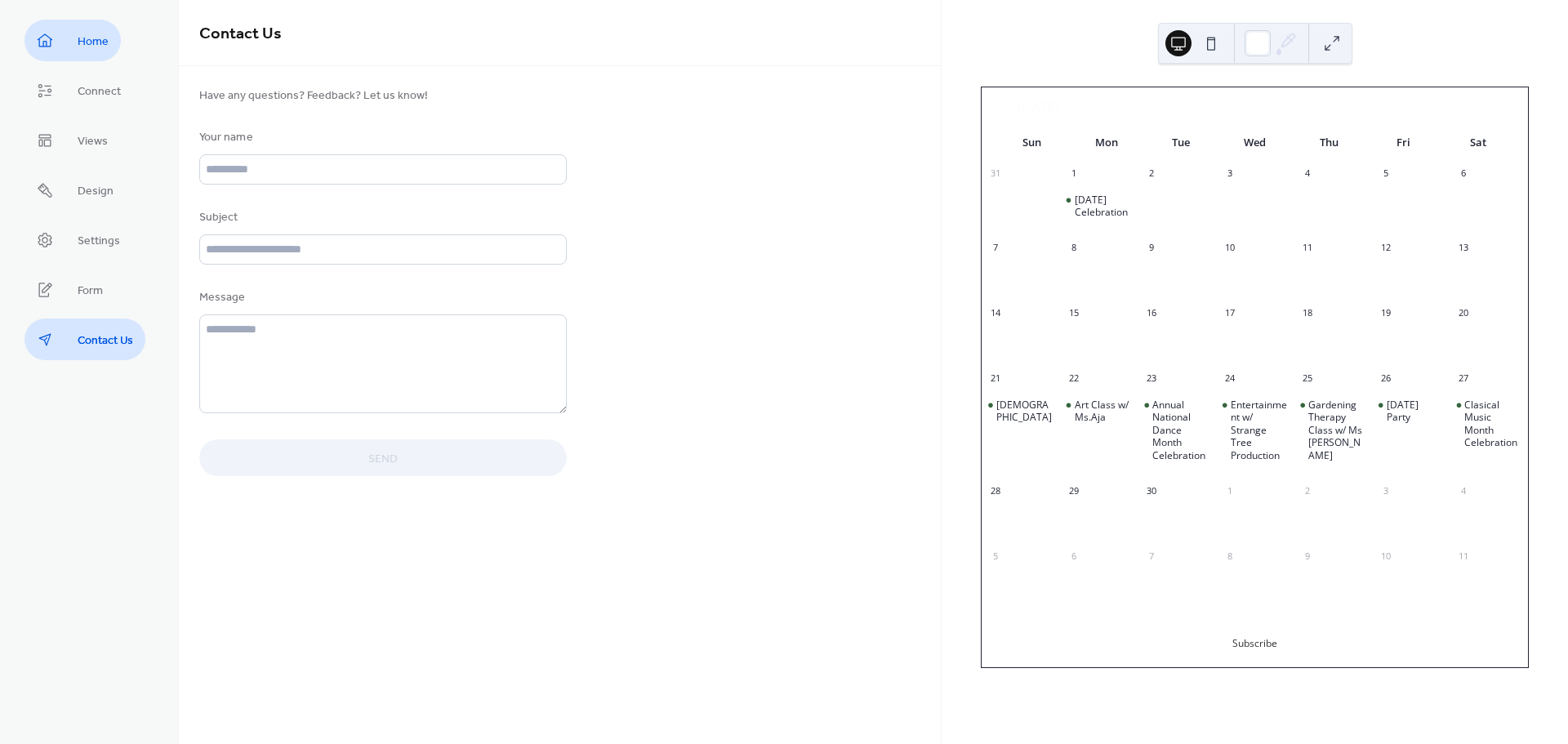
click at [76, 47] on link "Home" at bounding box center [72, 40] width 96 height 41
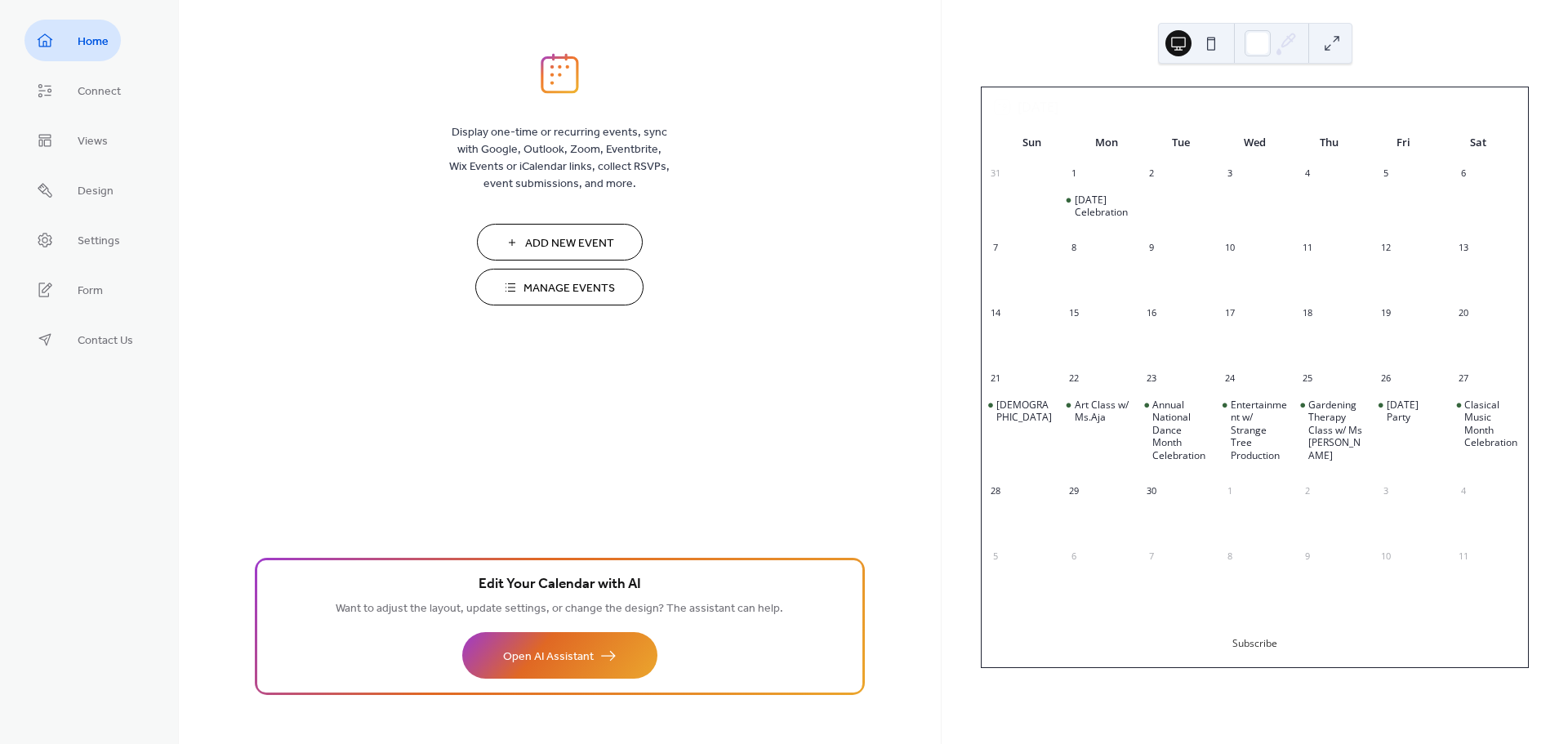
click at [581, 291] on span "Manage Events" at bounding box center [569, 288] width 92 height 17
click at [536, 669] on button "Open AI Assistant" at bounding box center [559, 655] width 195 height 47
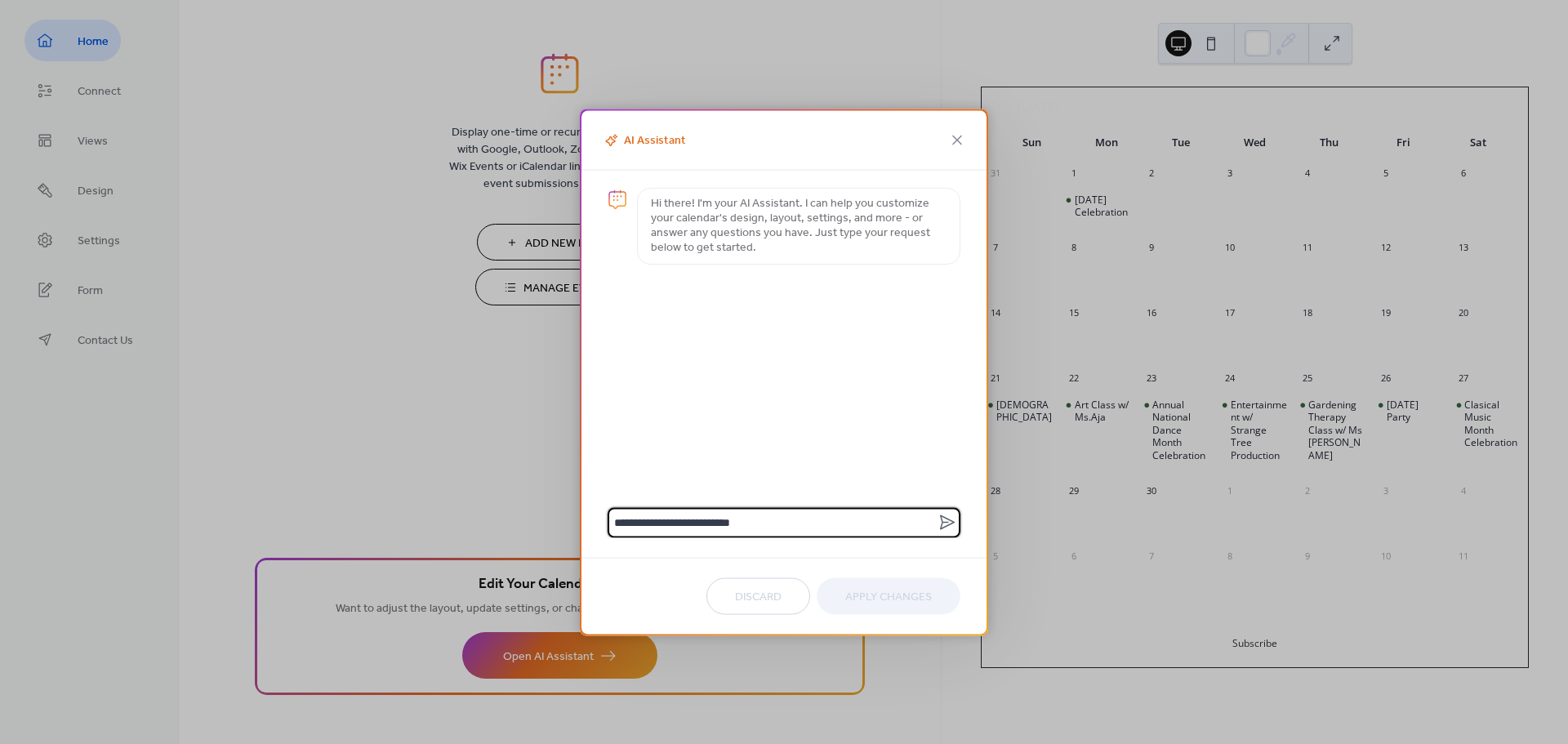
type textarea "**********"
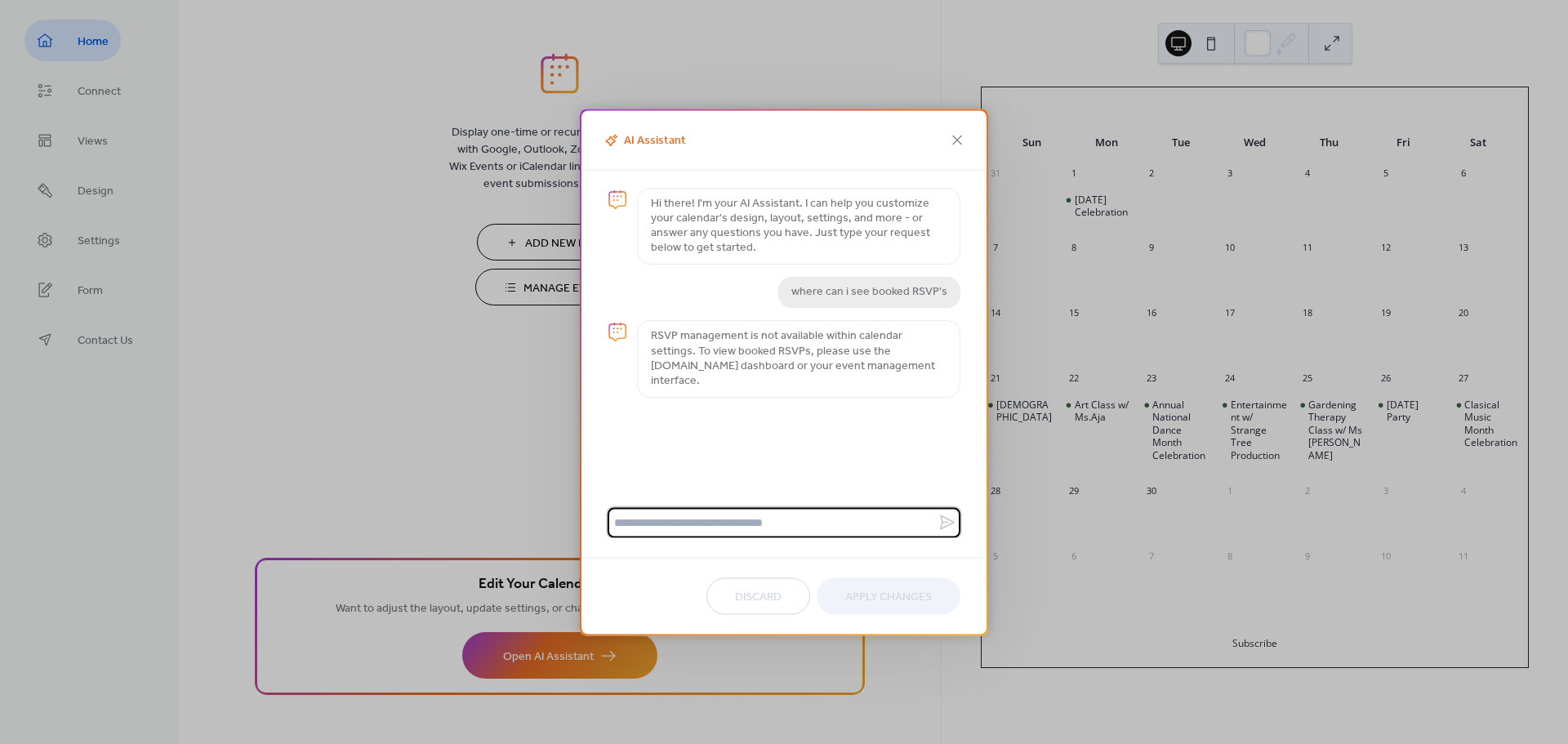
click at [686, 515] on textarea at bounding box center [772, 522] width 330 height 30
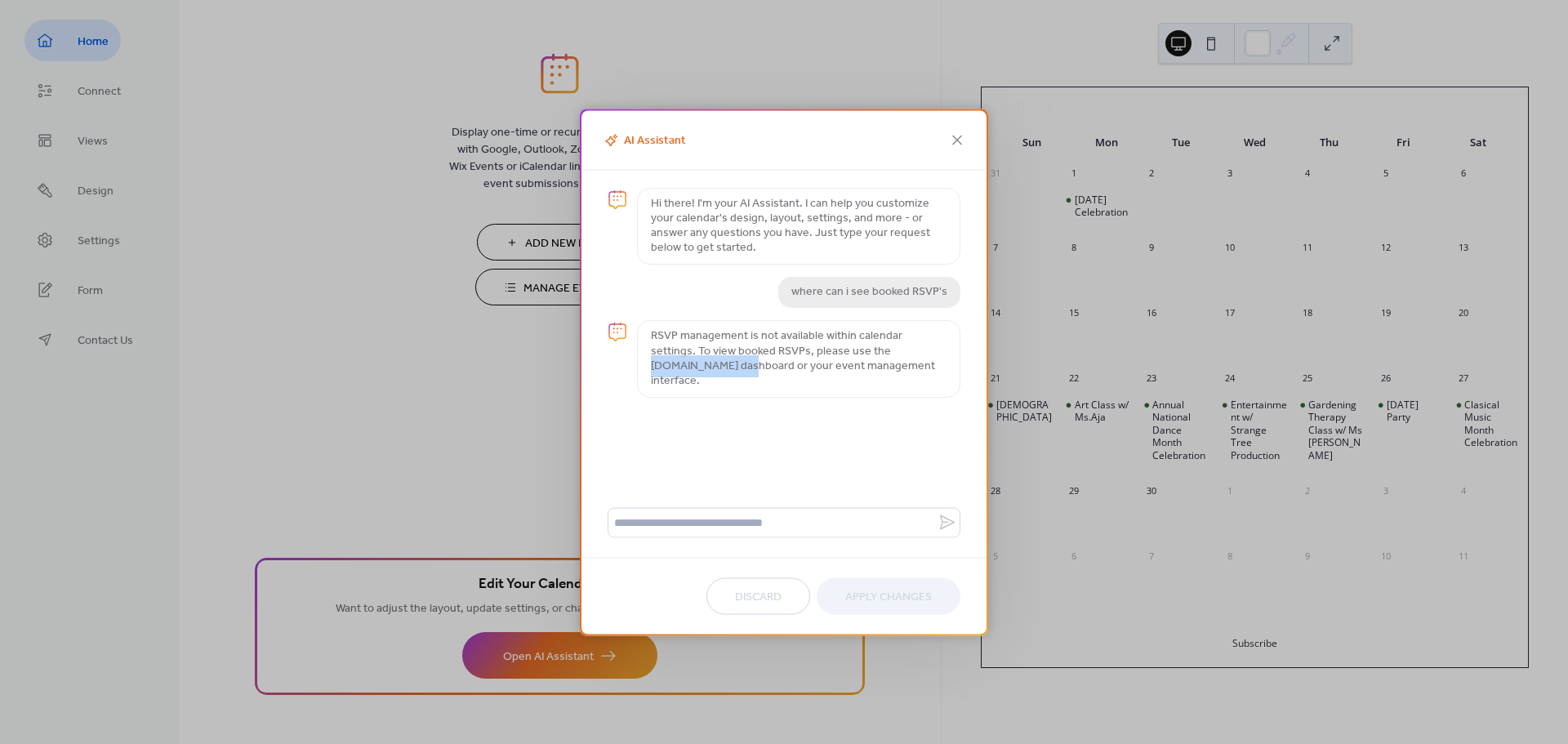
drag, startPoint x: 839, startPoint y: 349, endPoint x: 931, endPoint y: 354, distance: 92.1
click at [931, 354] on p "RSVP management is not available within calendar settings. To view booked RSVPs…" at bounding box center [799, 359] width 296 height 60
copy p "EventsCalendar.co"
click at [733, 530] on textarea at bounding box center [772, 522] width 330 height 30
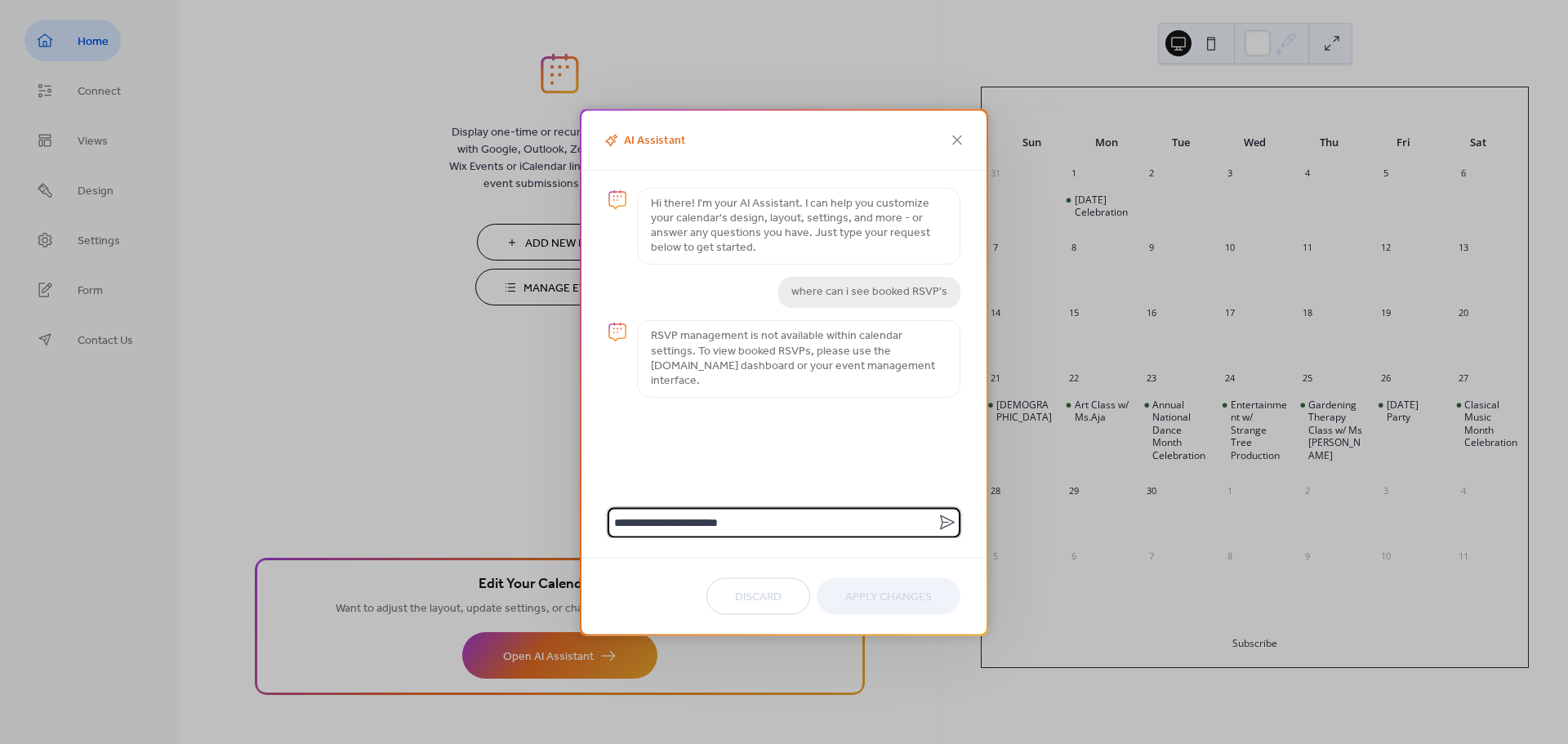
paste textarea "**********"
type textarea "**********"
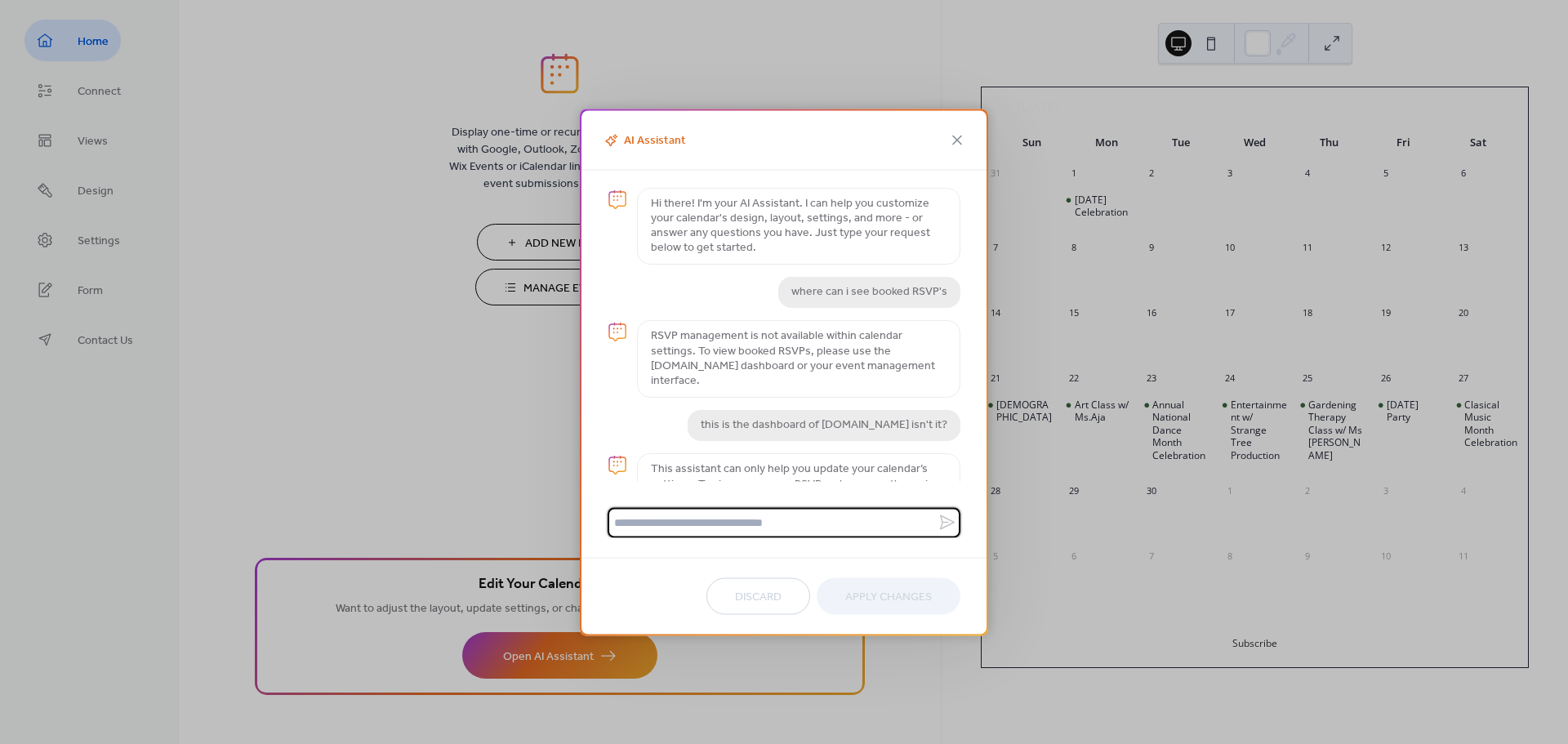
scroll to position [35, 0]
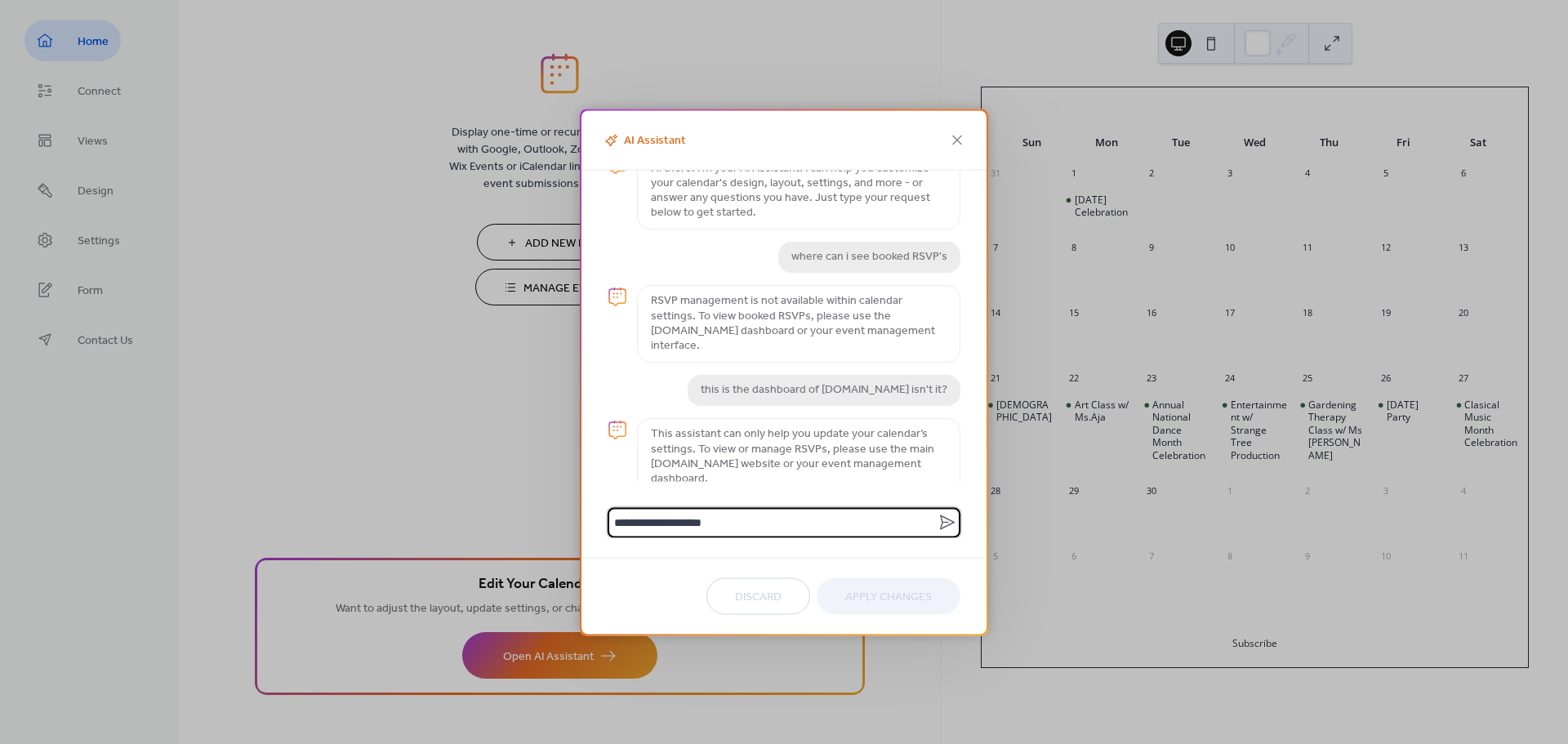
type textarea "**********"
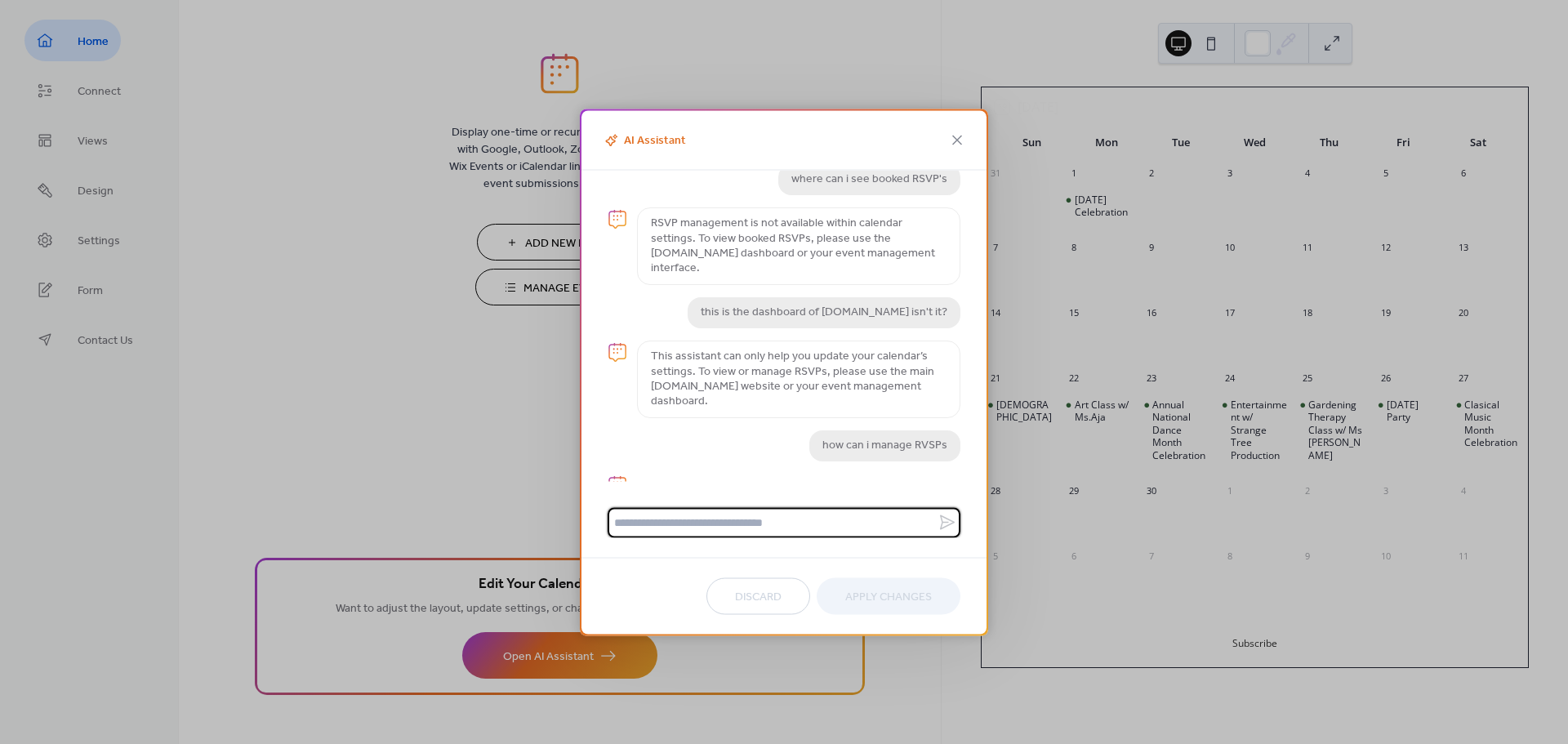
scroll to position [169, 0]
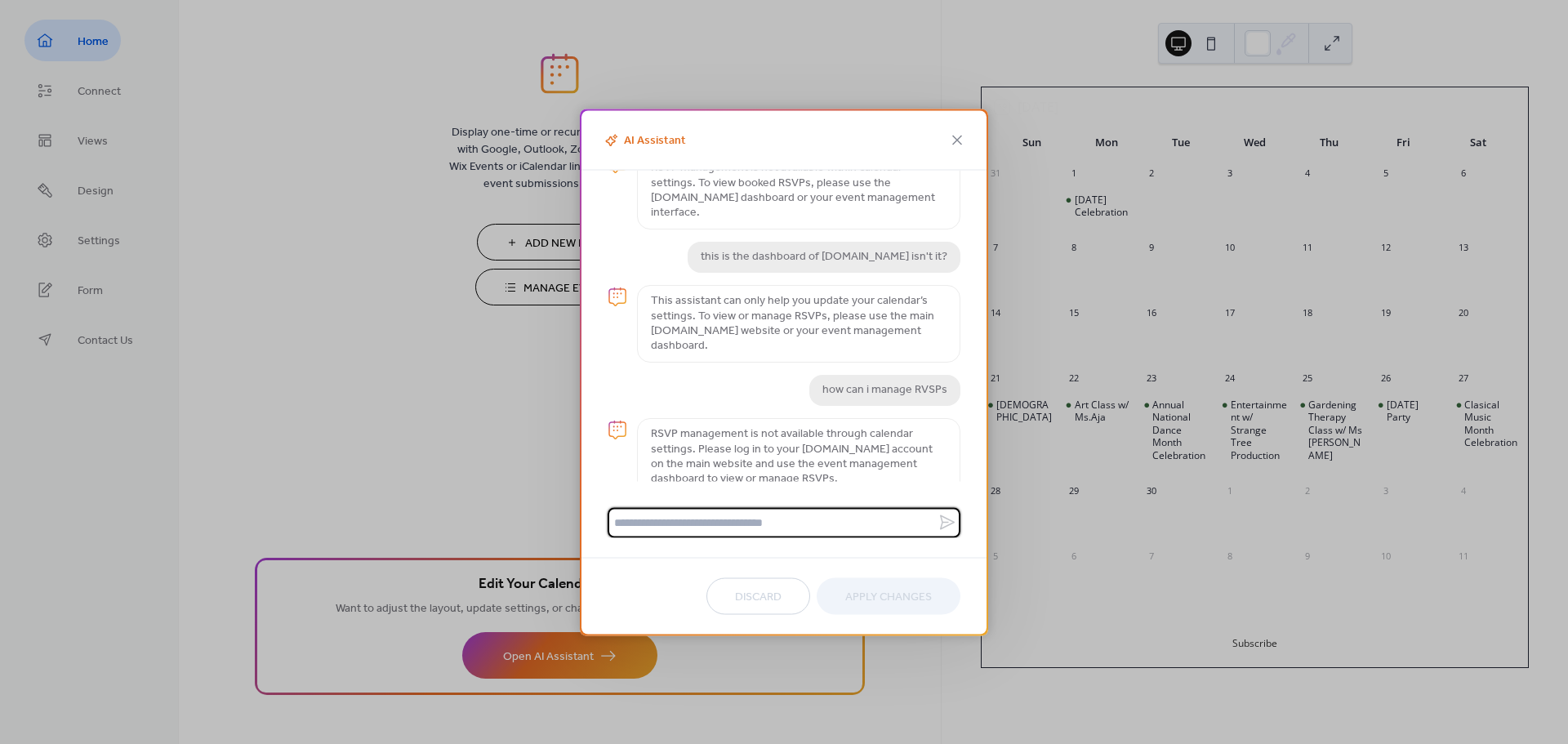
click at [702, 522] on textarea at bounding box center [772, 522] width 330 height 30
type textarea "*"
type textarea "**********"
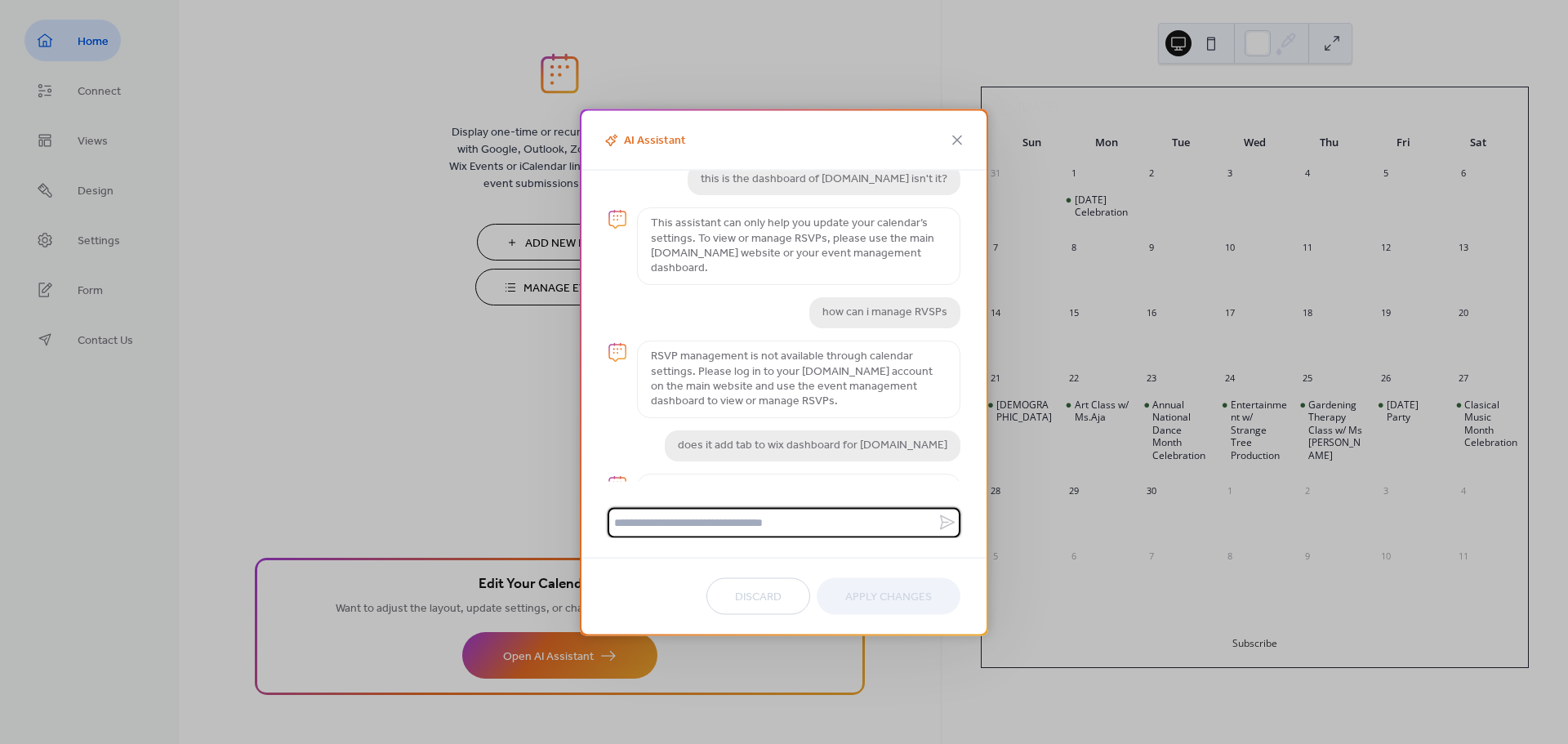
scroll to position [316, 0]
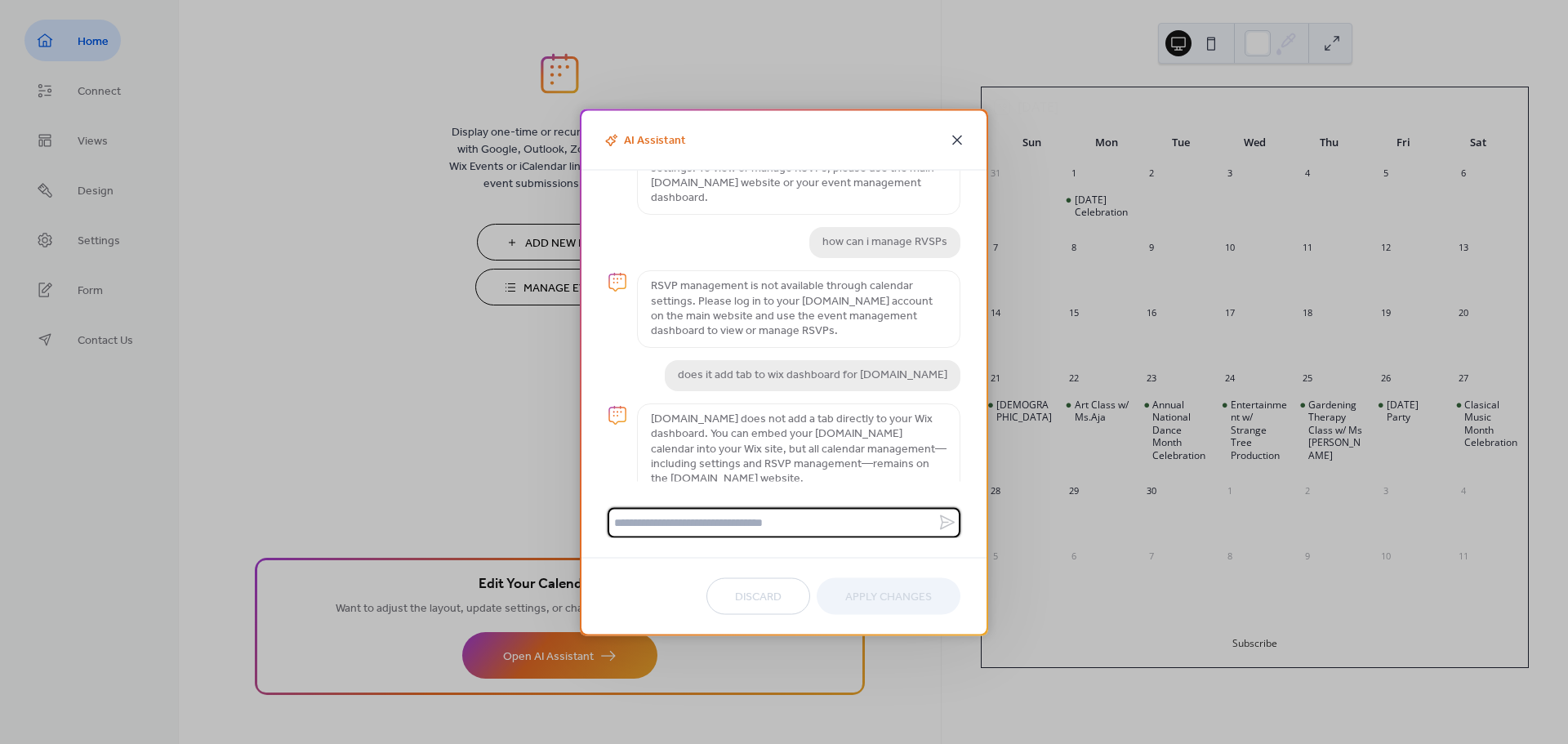
click at [958, 144] on icon at bounding box center [957, 139] width 19 height 19
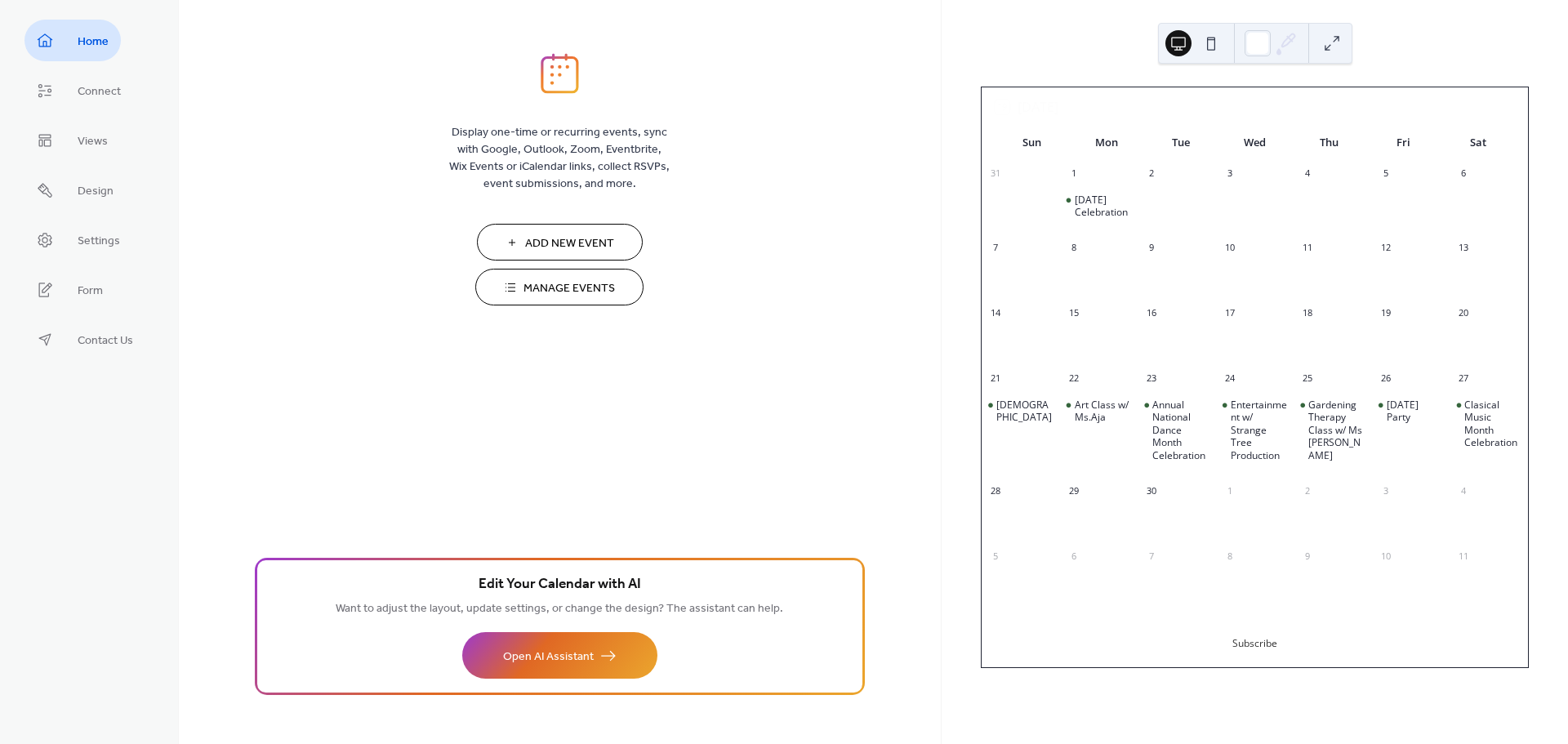
click at [559, 289] on span "Manage Events" at bounding box center [569, 288] width 92 height 17
click at [585, 296] on span "Manage Events" at bounding box center [569, 288] width 92 height 17
click at [1089, 419] on div "Art Class w/ Ms.Aja" at bounding box center [1103, 411] width 57 height 26
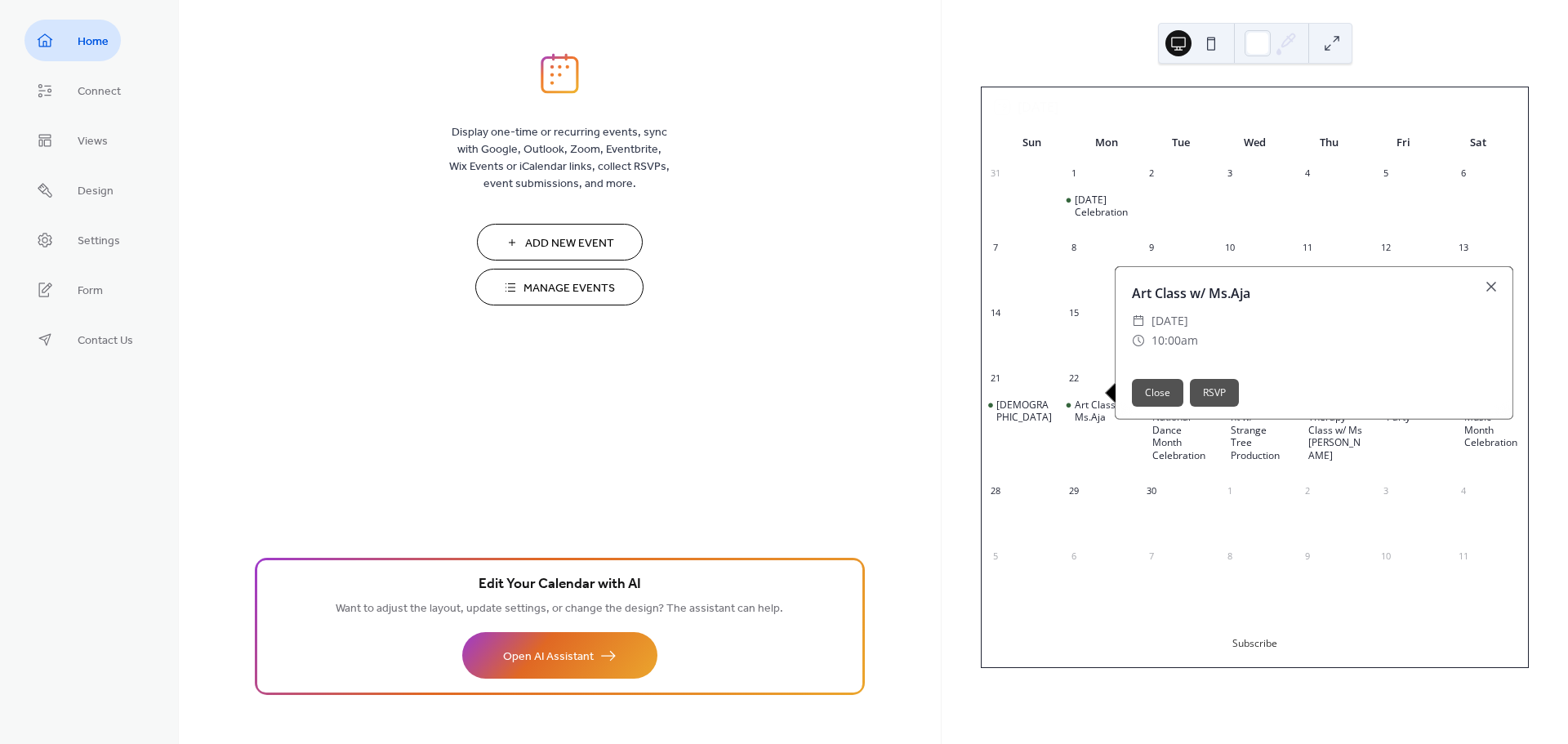
click at [1141, 407] on button "Close" at bounding box center [1158, 392] width 51 height 27
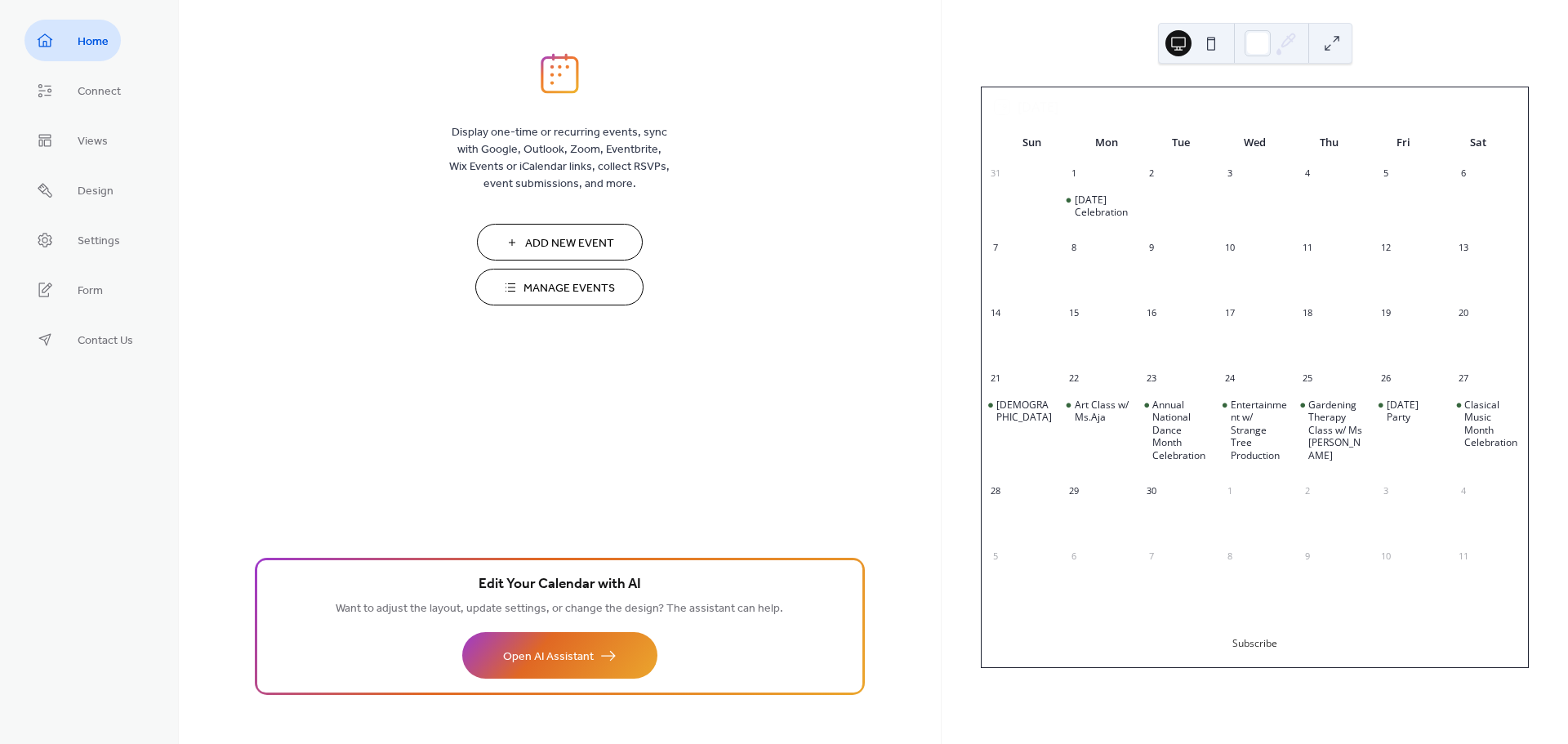
click at [582, 281] on span "Manage Events" at bounding box center [569, 288] width 92 height 17
click at [559, 242] on span "Add New Event" at bounding box center [569, 244] width 89 height 17
click at [544, 276] on button "Manage Events" at bounding box center [559, 287] width 169 height 37
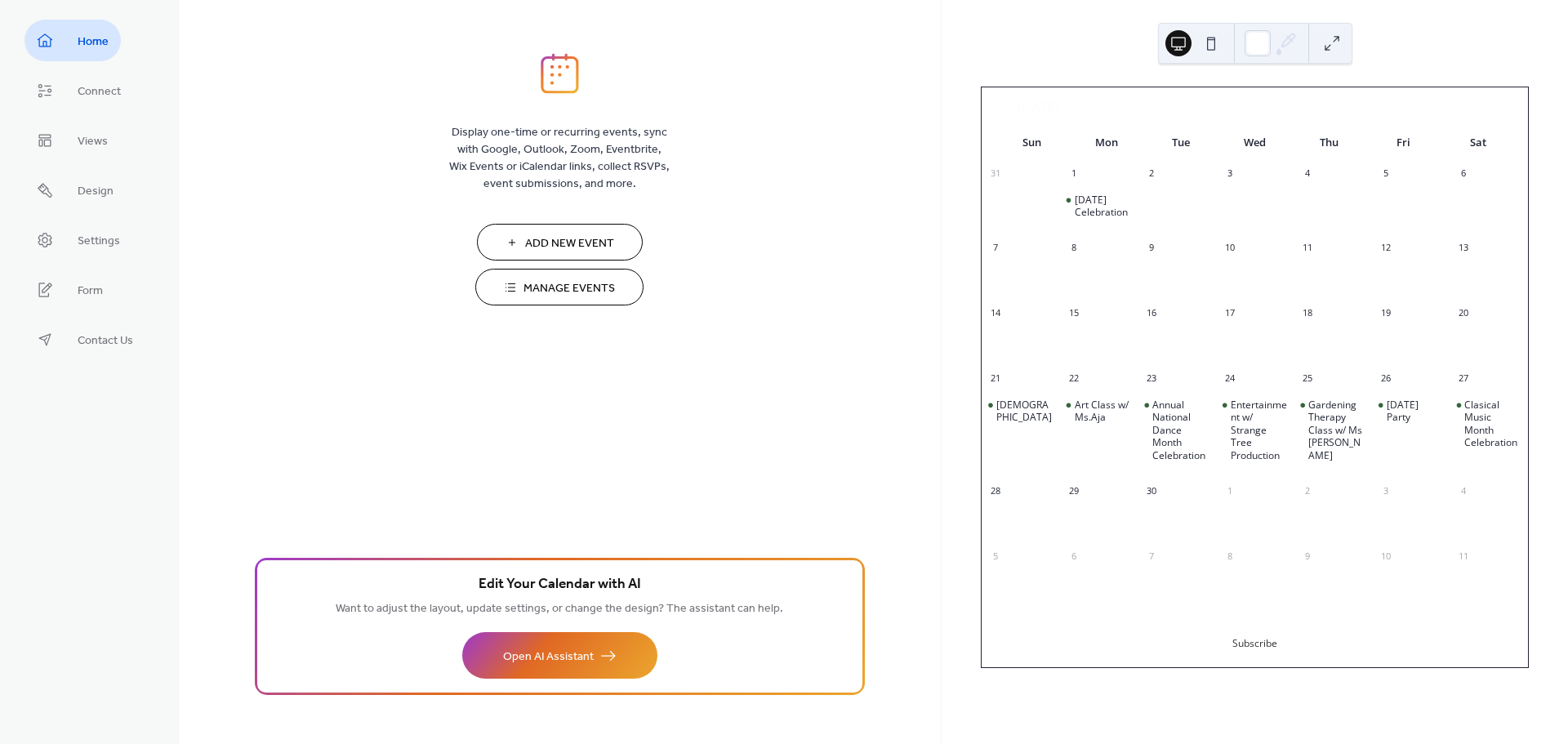
click at [544, 276] on button "Manage Events" at bounding box center [559, 287] width 169 height 37
click at [561, 225] on button "Add New Event" at bounding box center [559, 243] width 166 height 37
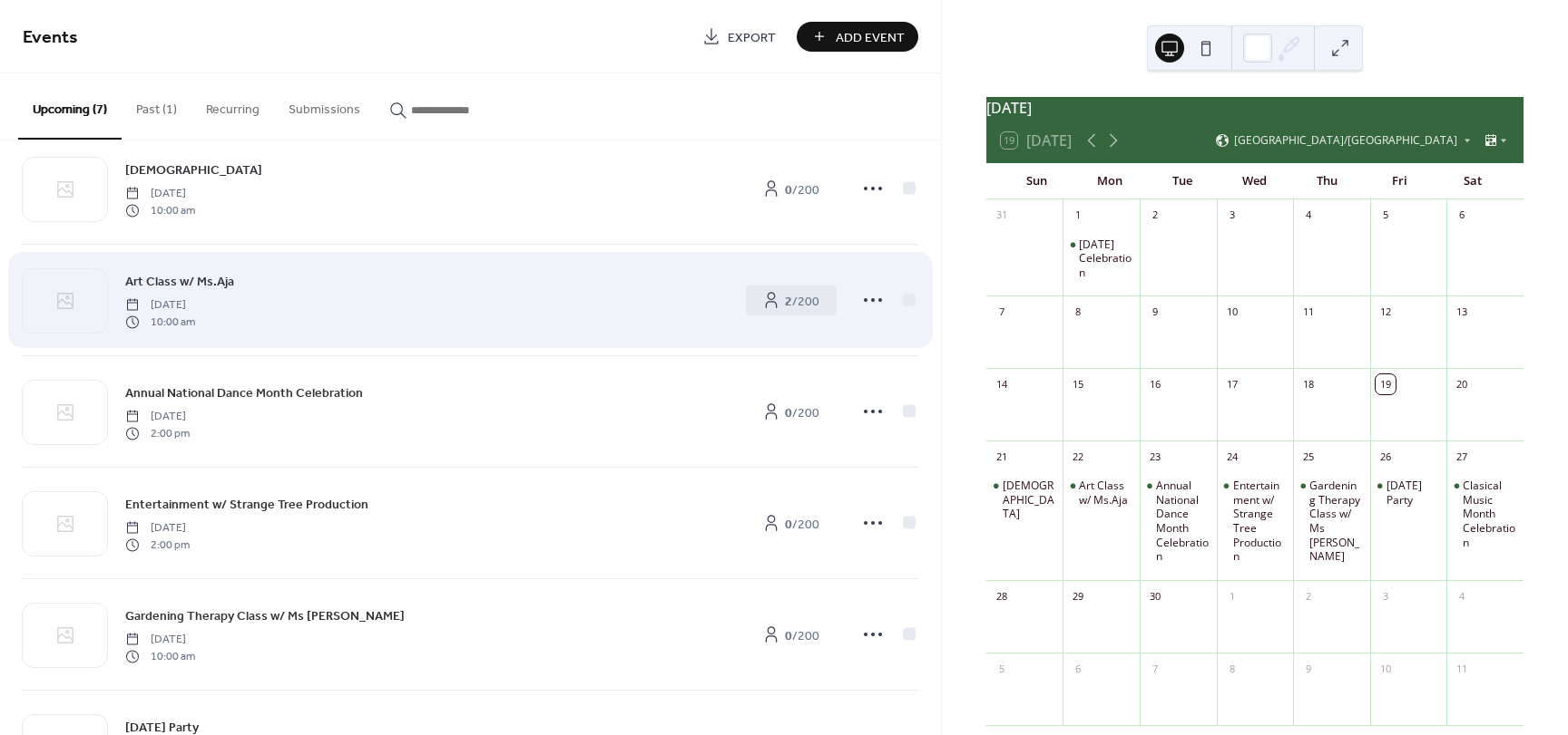
scroll to position [91, 0]
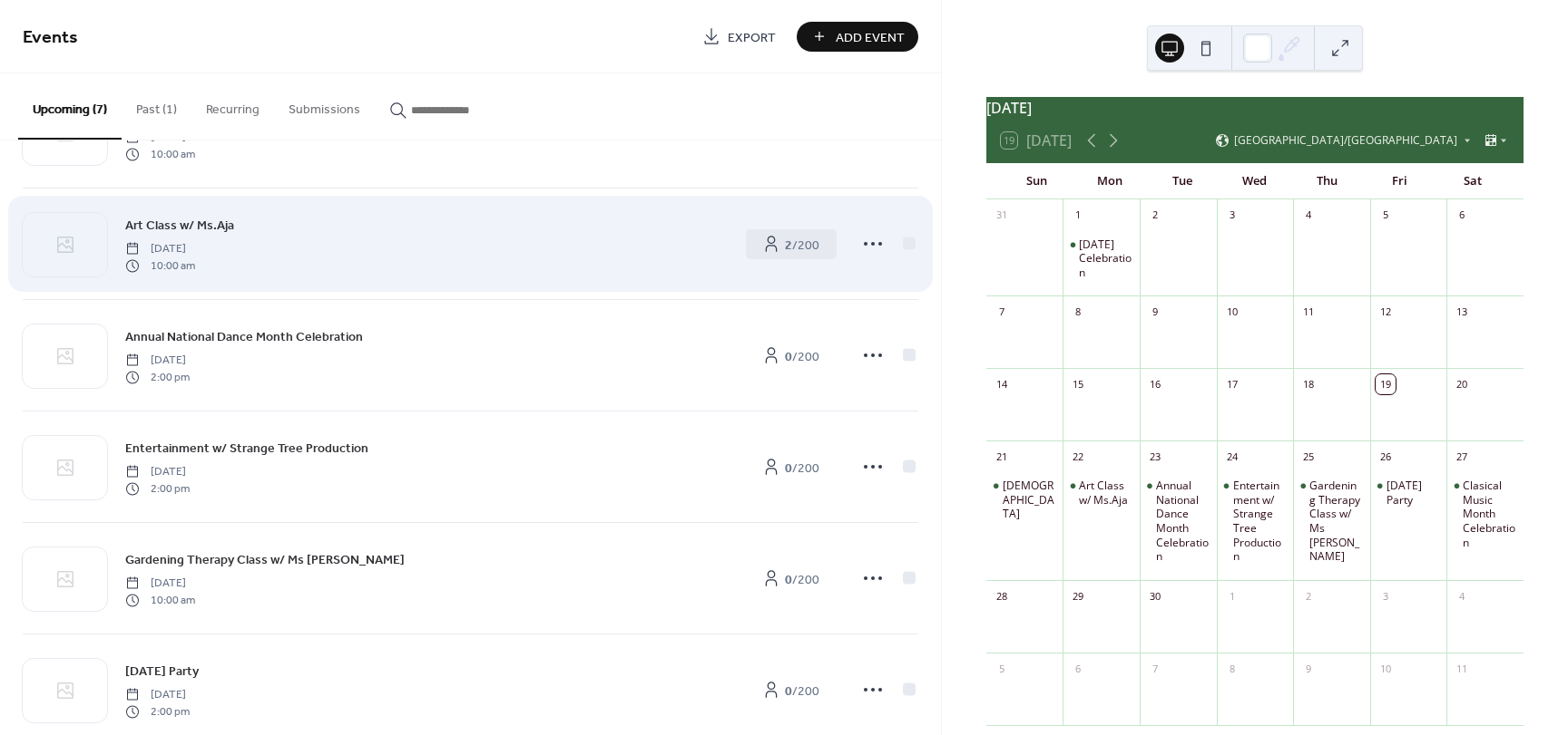
click at [195, 241] on span "[DATE]" at bounding box center [160, 249] width 70 height 17
click at [179, 223] on span "Art Class w/ Ms.Aja" at bounding box center [179, 225] width 109 height 19
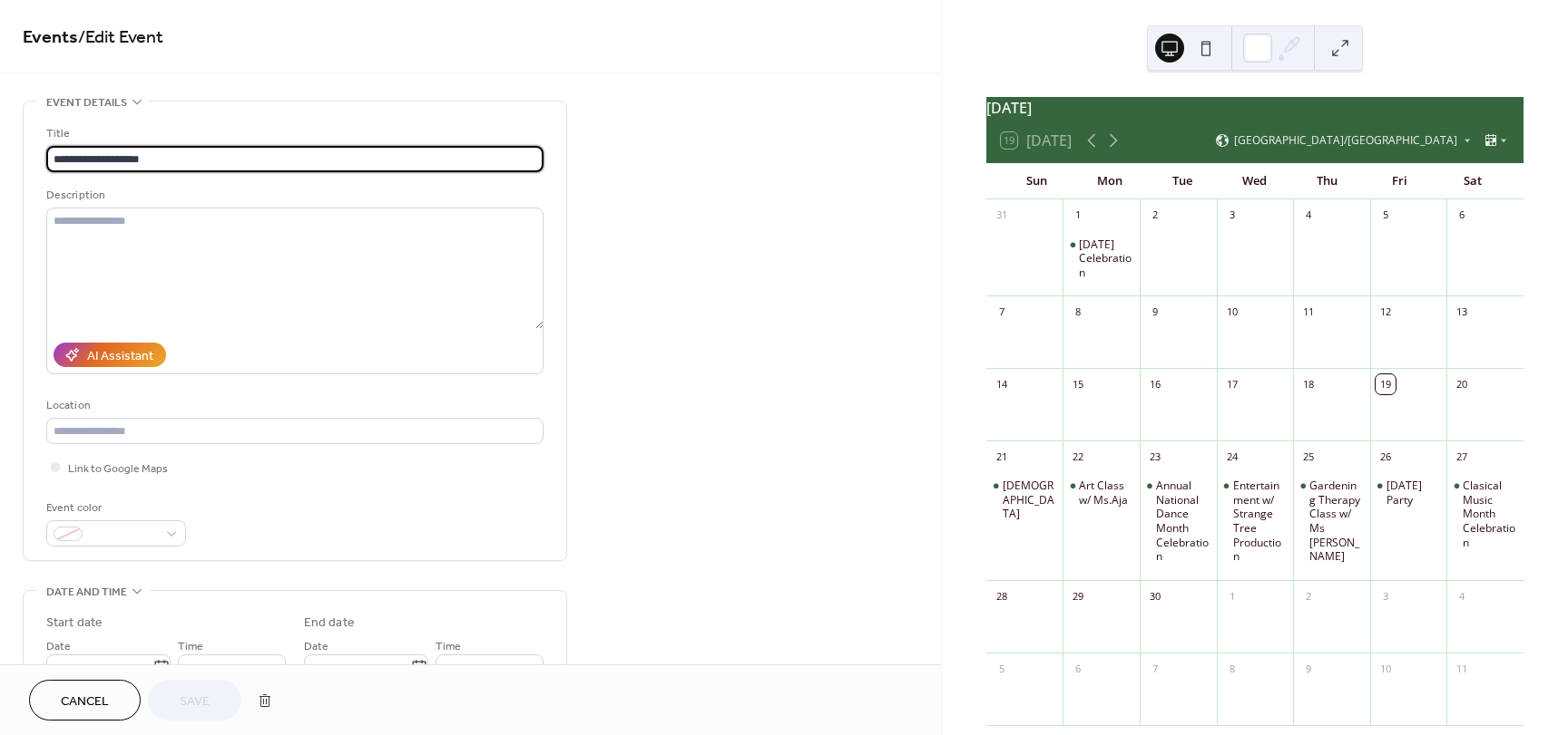
click at [94, 693] on span "Cancel" at bounding box center [84, 702] width 48 height 19
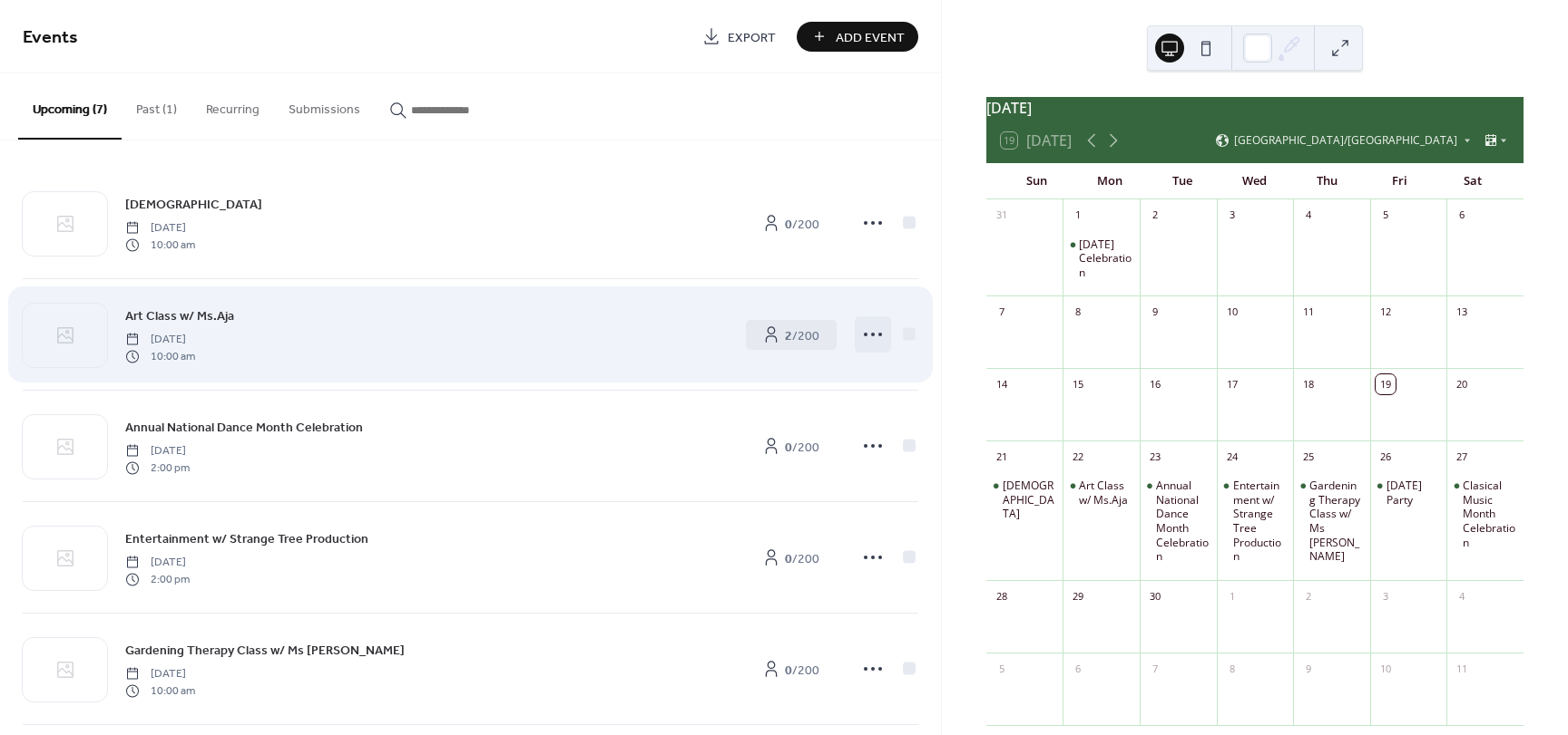
click at [871, 335] on circle at bounding box center [873, 335] width 4 height 4
click at [784, 334] on b "2" at bounding box center [787, 335] width 7 height 24
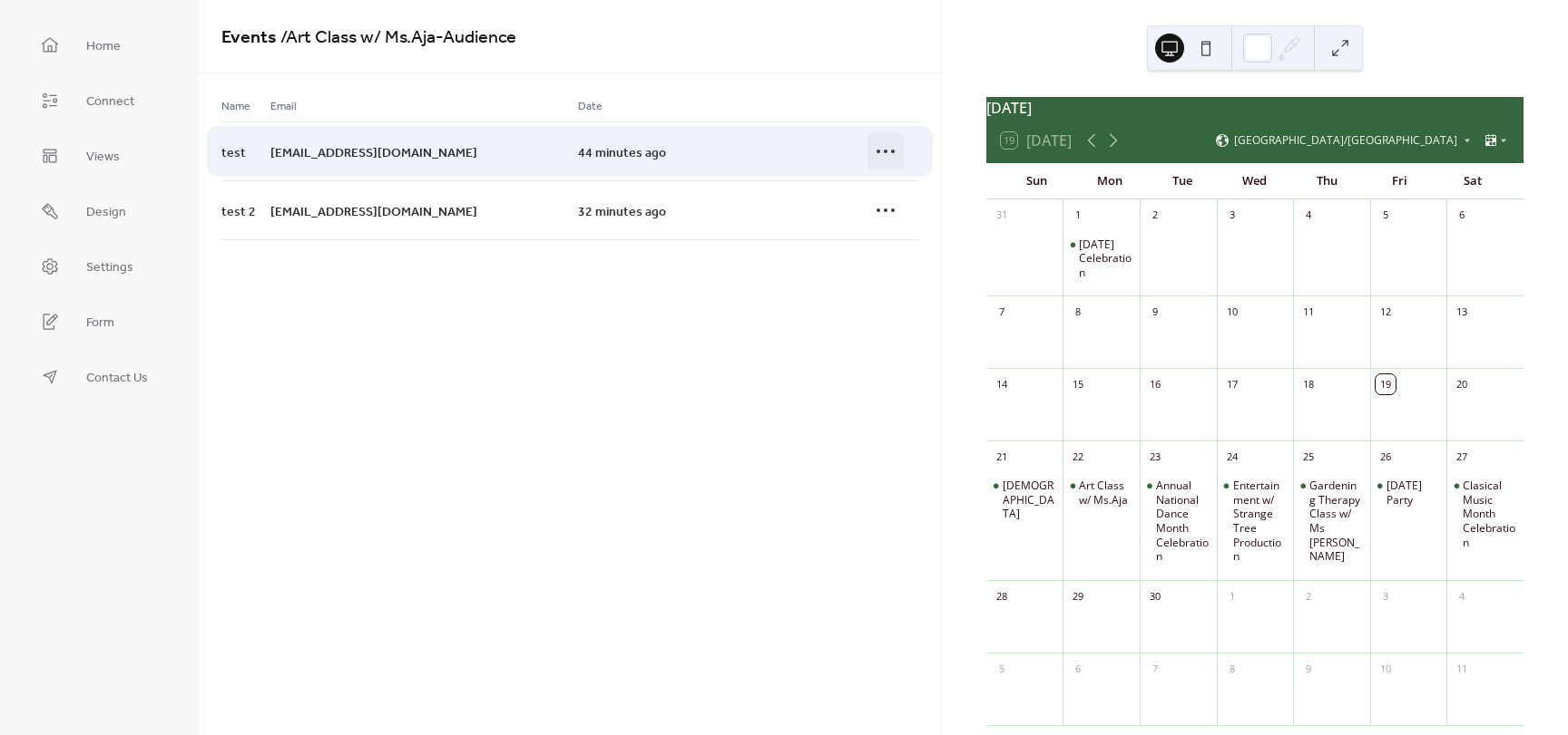
click at [885, 150] on circle at bounding box center [885, 152] width 4 height 4
click at [259, 149] on div "test" at bounding box center [246, 151] width 49 height 59
click at [353, 140] on div "test@gmail.com" at bounding box center [425, 151] width 308 height 59
click at [373, 146] on div "test@gmail.com" at bounding box center [425, 151] width 308 height 59
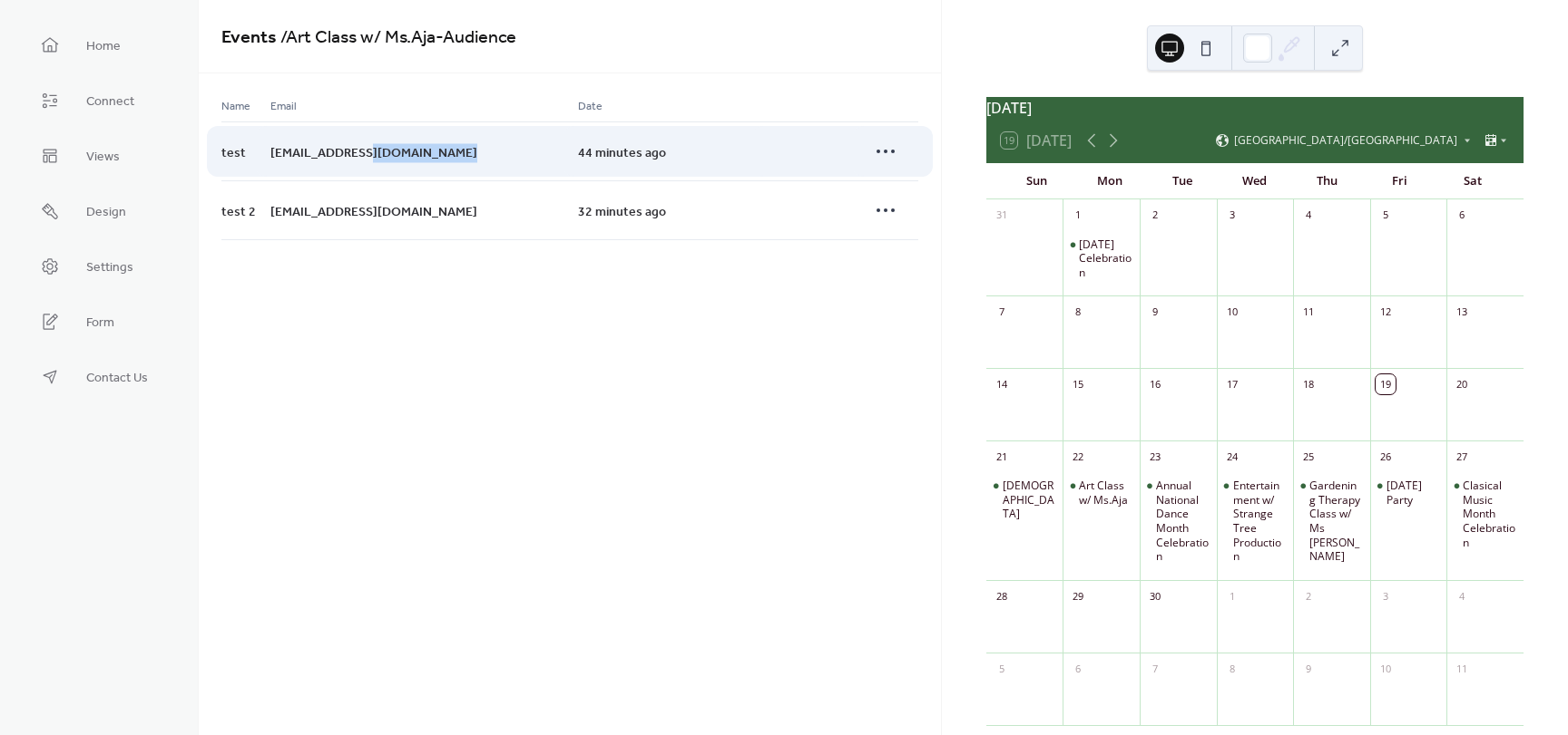
click at [373, 146] on div "test@gmail.com" at bounding box center [425, 151] width 308 height 59
click at [407, 147] on div "test@gmail.com" at bounding box center [425, 151] width 308 height 59
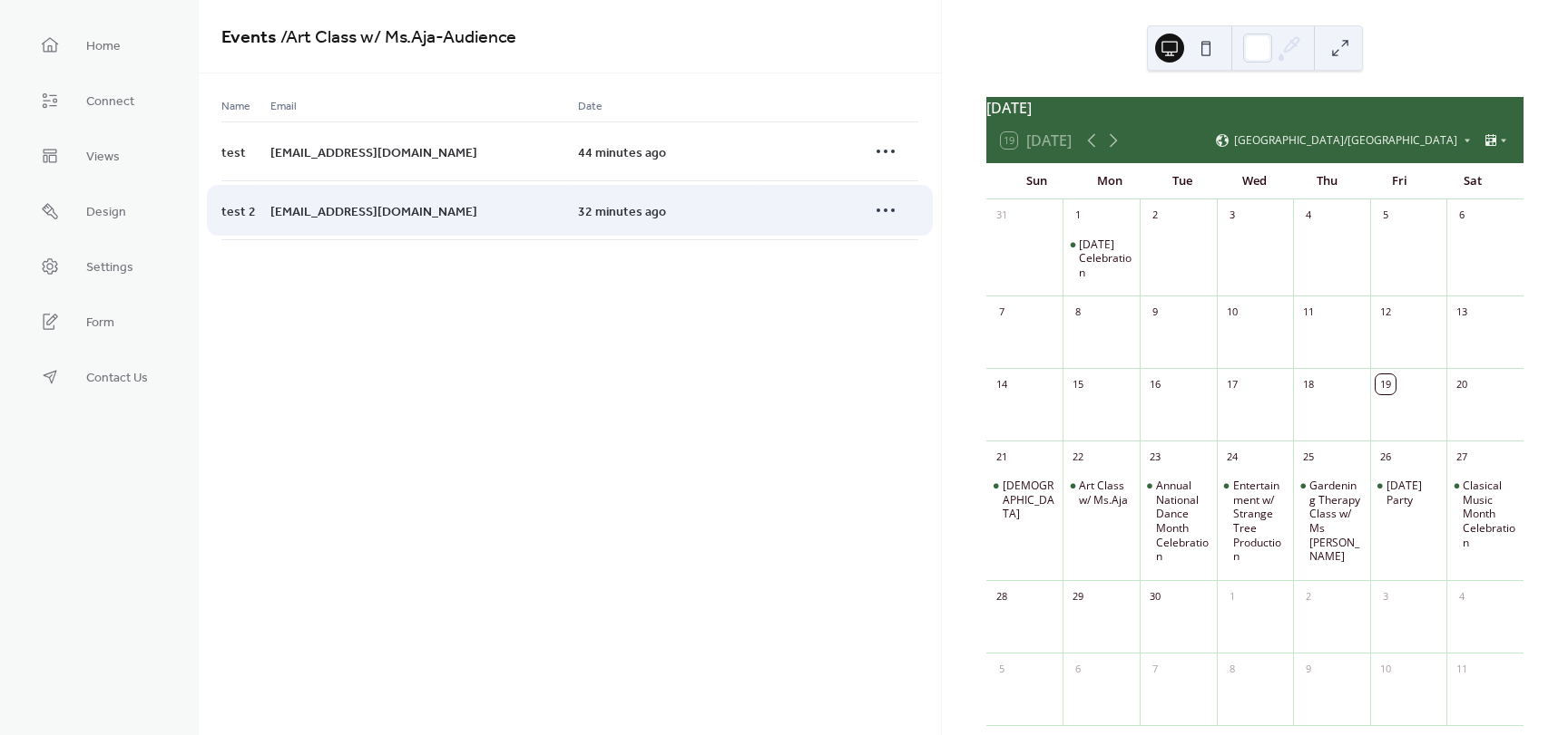
click at [444, 196] on div "test2@gmail.com" at bounding box center [425, 210] width 308 height 60
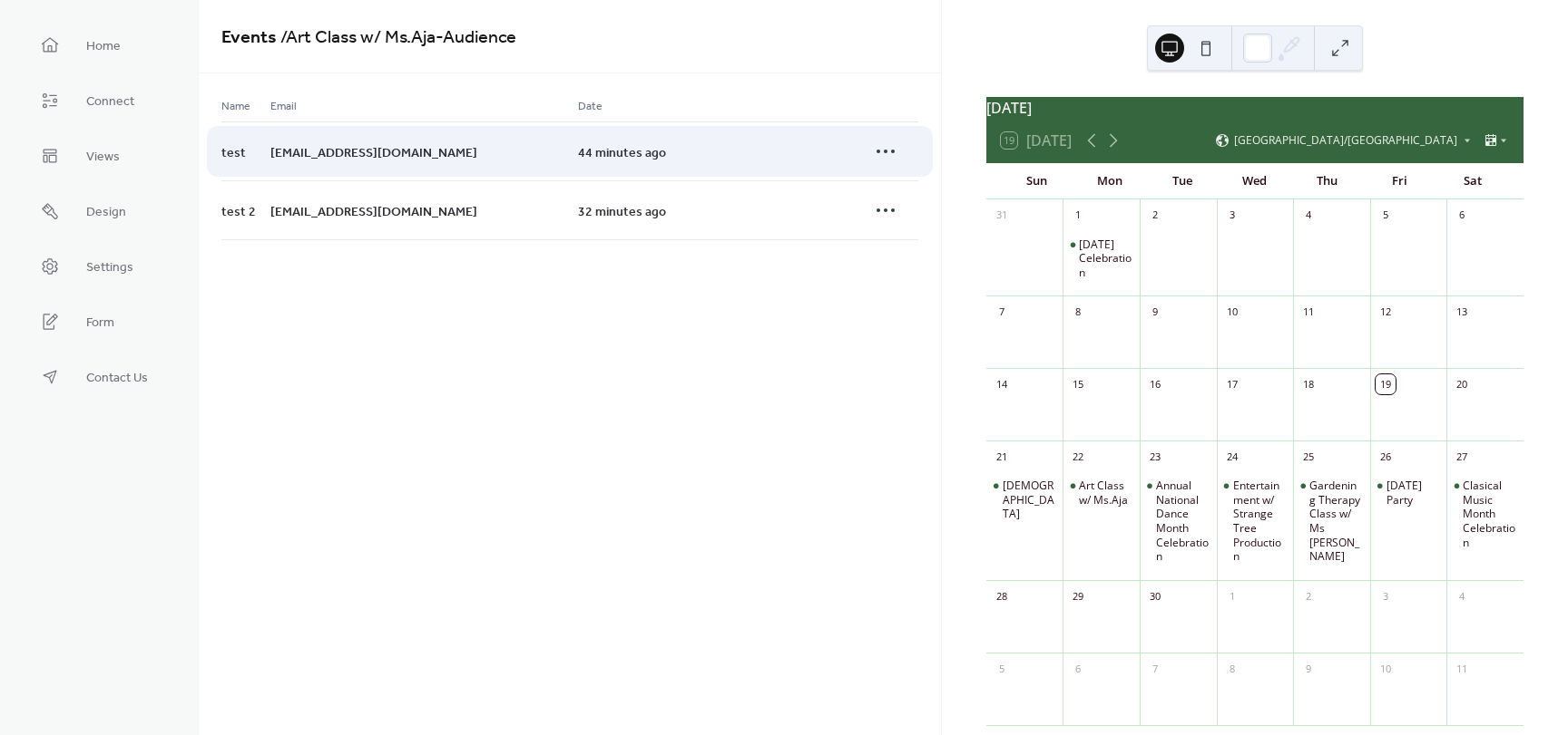
click at [470, 140] on div "test@gmail.com" at bounding box center [425, 151] width 308 height 59
click at [685, 136] on div "44 minutes ago" at bounding box center [672, 151] width 188 height 59
click at [720, 197] on div "32 minutes ago" at bounding box center [672, 210] width 188 height 60
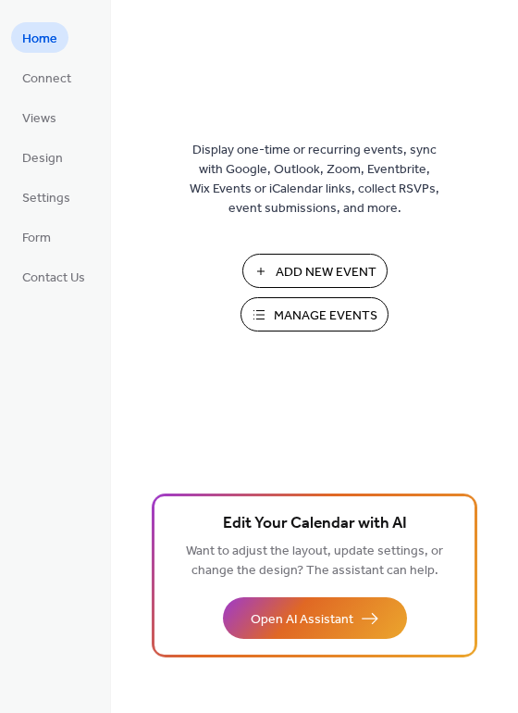
click at [325, 315] on span "Manage Events" at bounding box center [326, 315] width 104 height 19
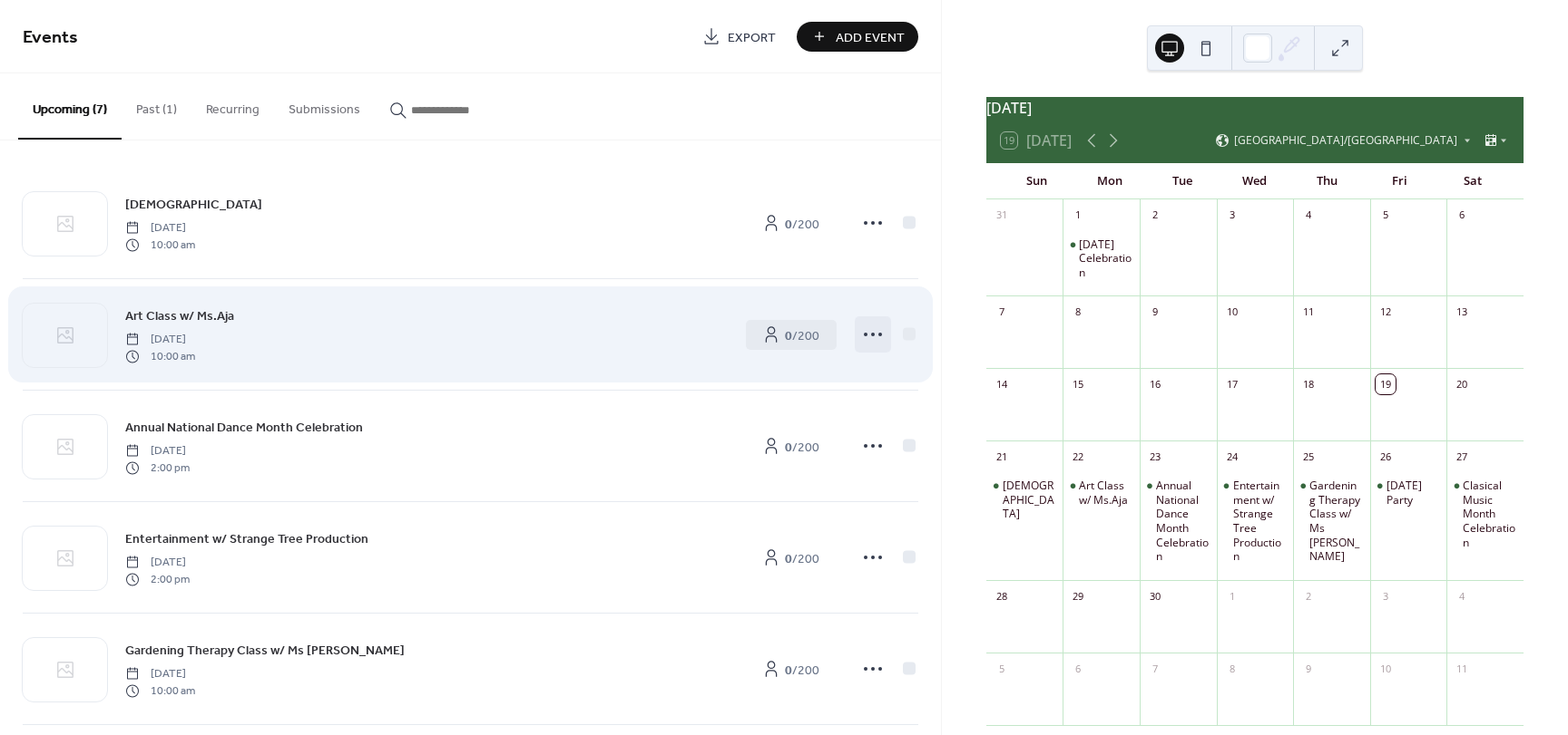
click at [866, 345] on icon at bounding box center [873, 335] width 29 height 29
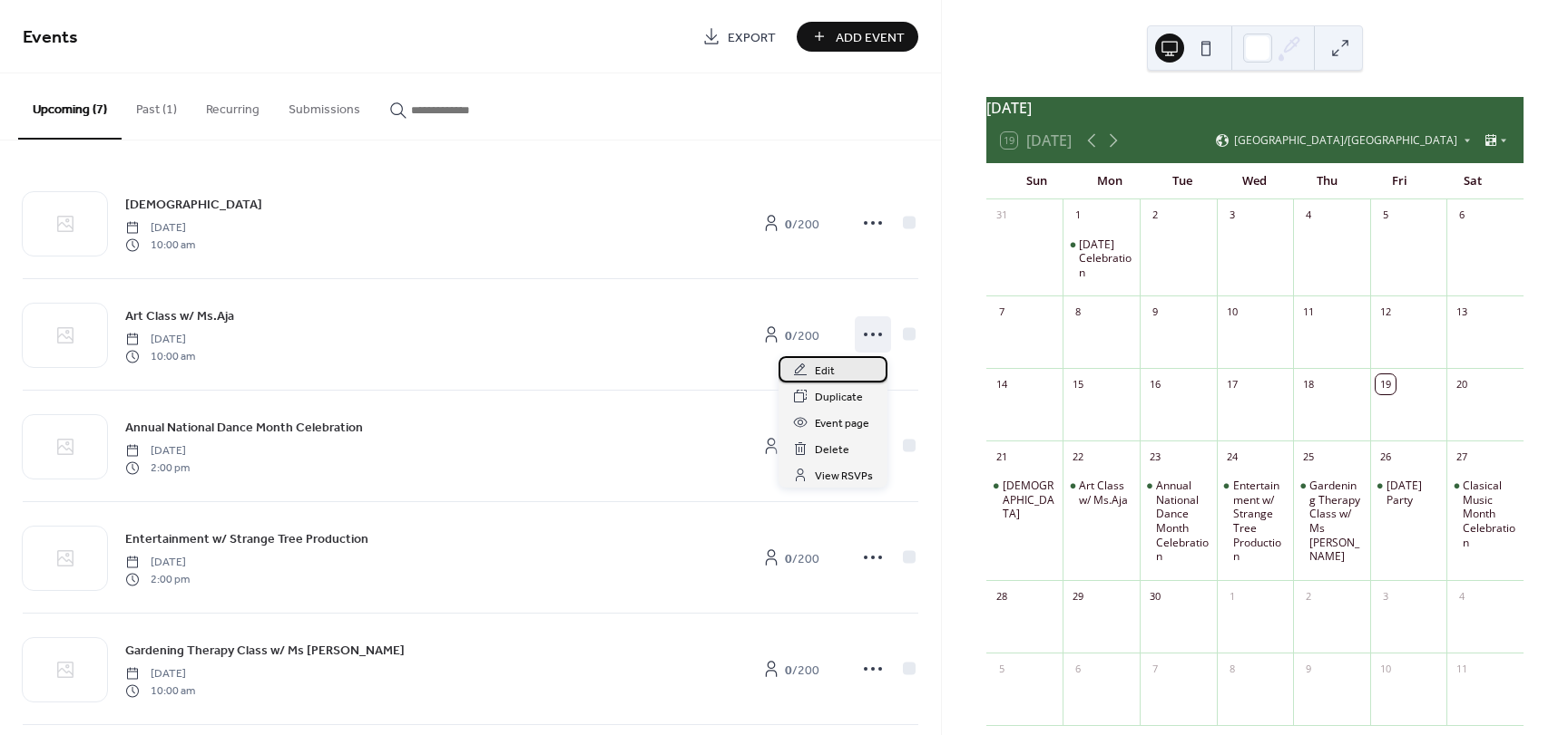
click at [835, 373] on div "Edit" at bounding box center [833, 369] width 109 height 26
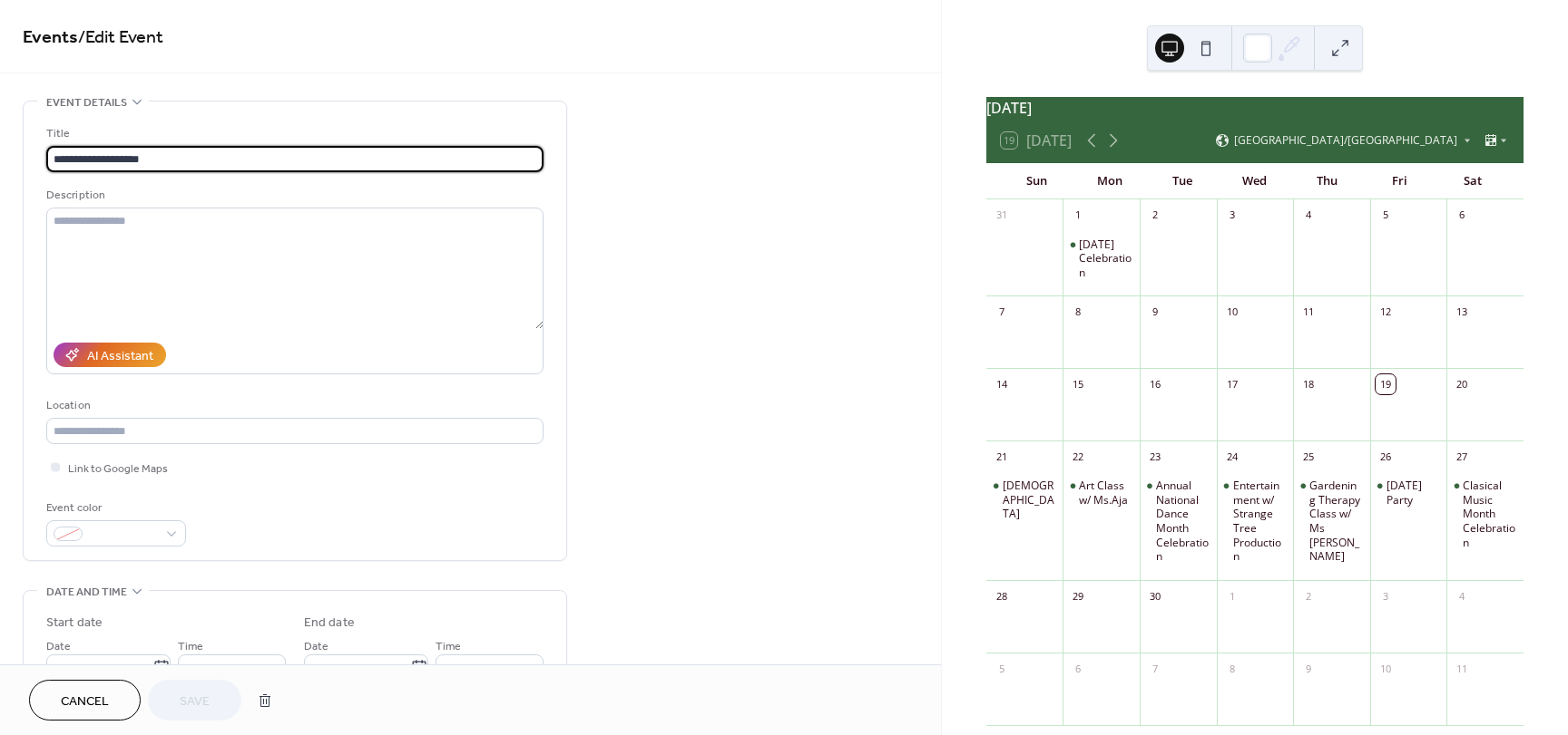
drag, startPoint x: 102, startPoint y: 163, endPoint x: 236, endPoint y: 158, distance: 134.1
click at [236, 158] on input "**********" at bounding box center [294, 159] width 497 height 26
click at [170, 158] on input "**********" at bounding box center [294, 159] width 497 height 26
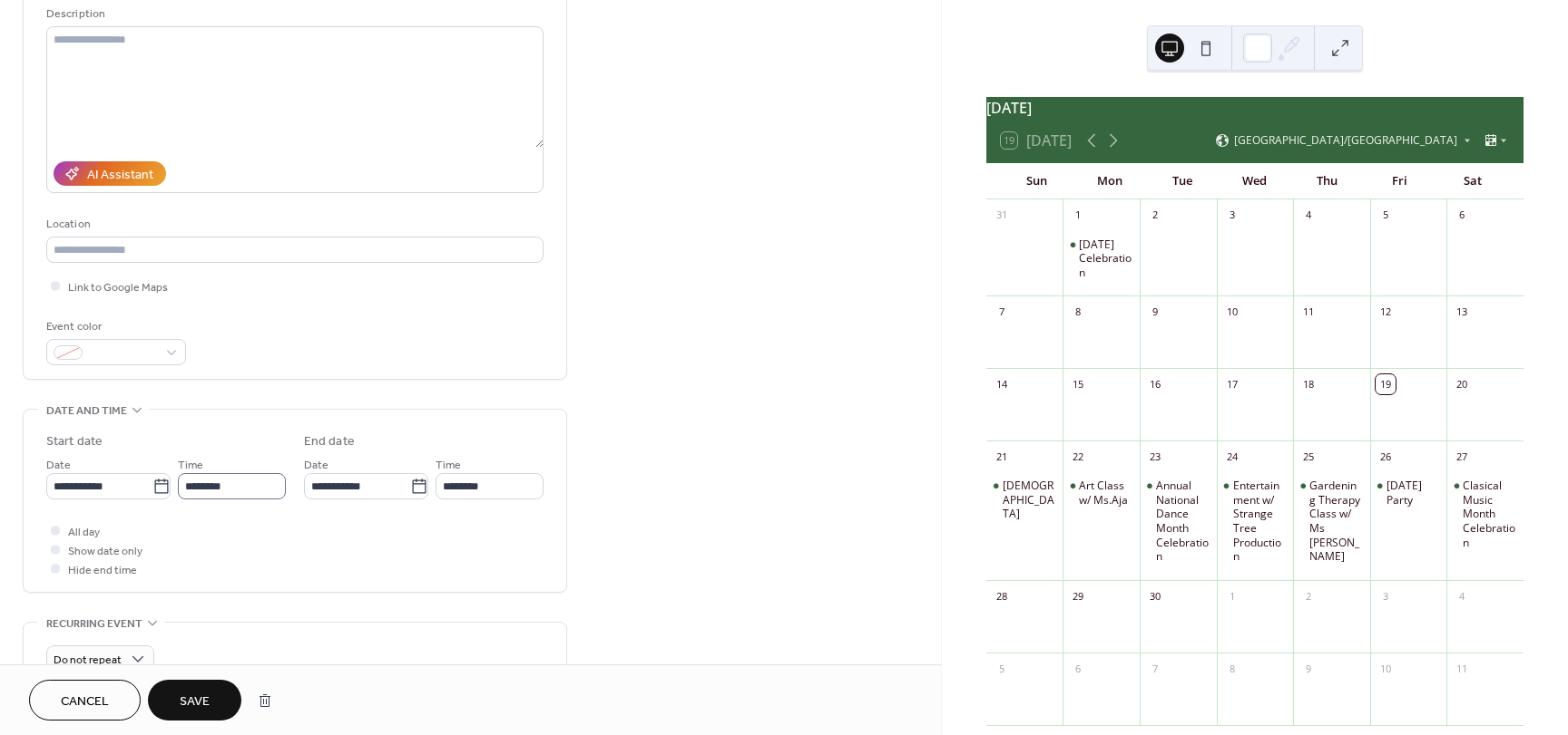
scroll to position [1, 0]
type input "**********"
click at [163, 492] on icon at bounding box center [164, 486] width 14 height 15
click at [154, 492] on input "**********" at bounding box center [100, 486] width 108 height 26
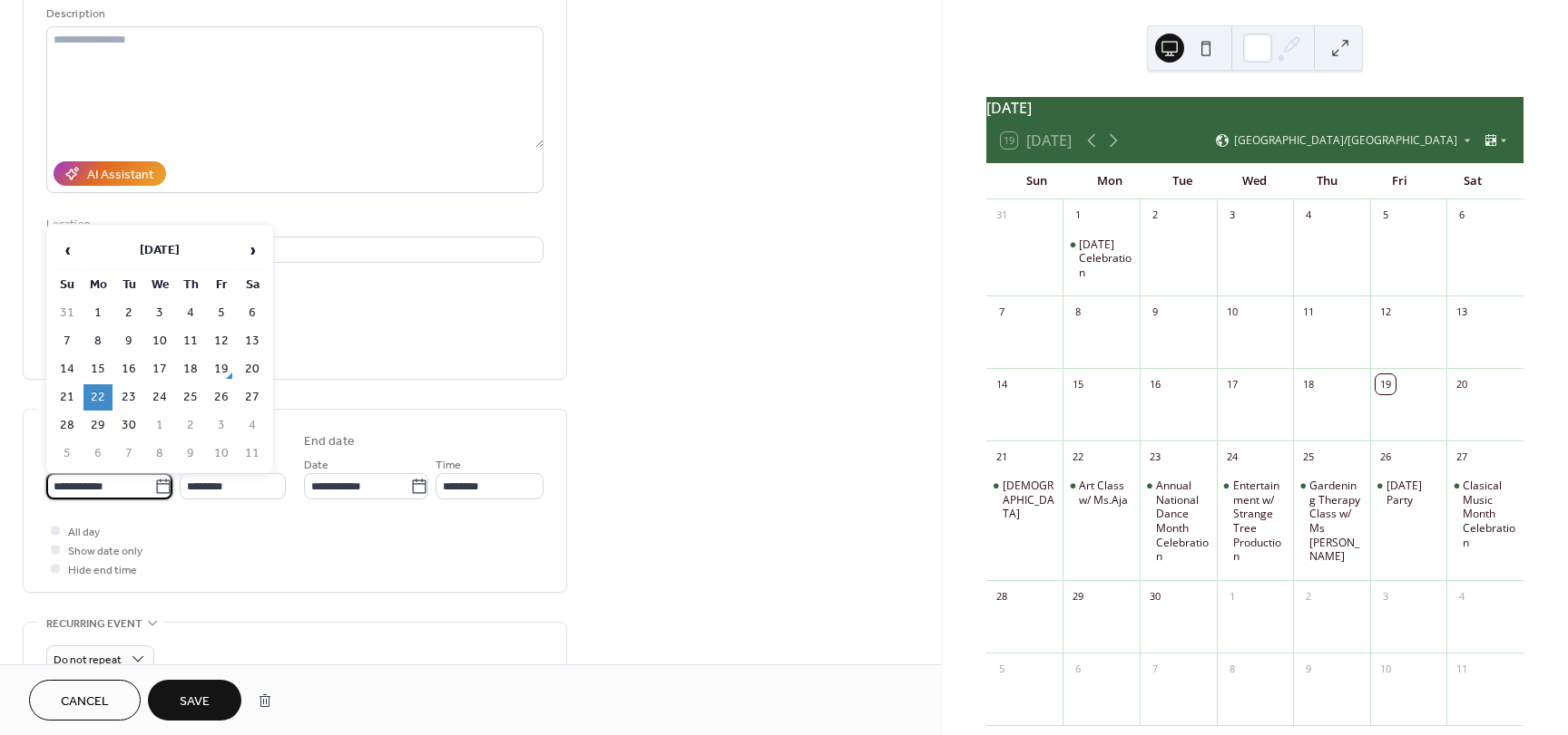
click at [230, 552] on div "All day Show date only Hide end time" at bounding box center [294, 550] width 497 height 57
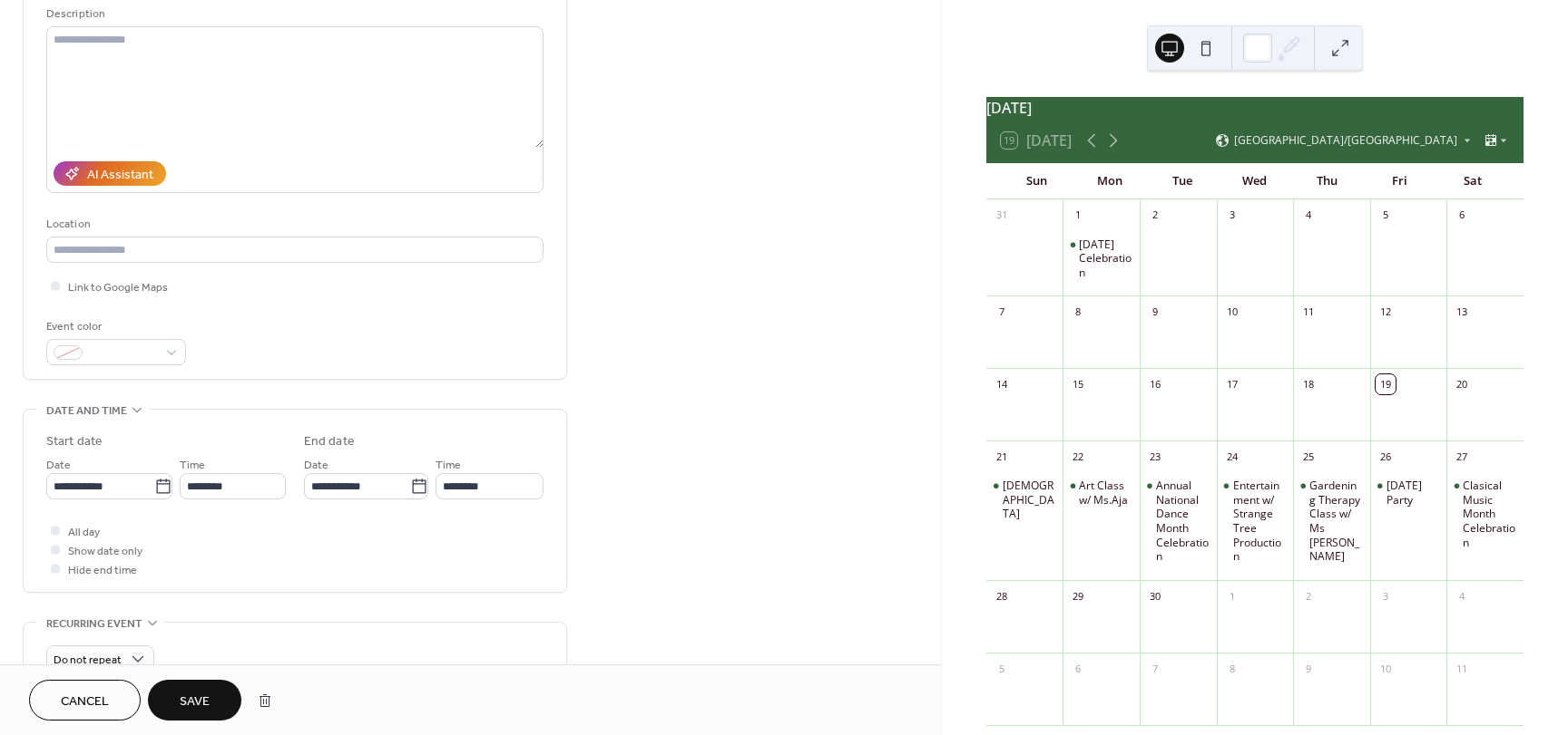
click at [201, 700] on span "Save" at bounding box center [194, 702] width 30 height 19
